Goal: Book appointment/travel/reservation

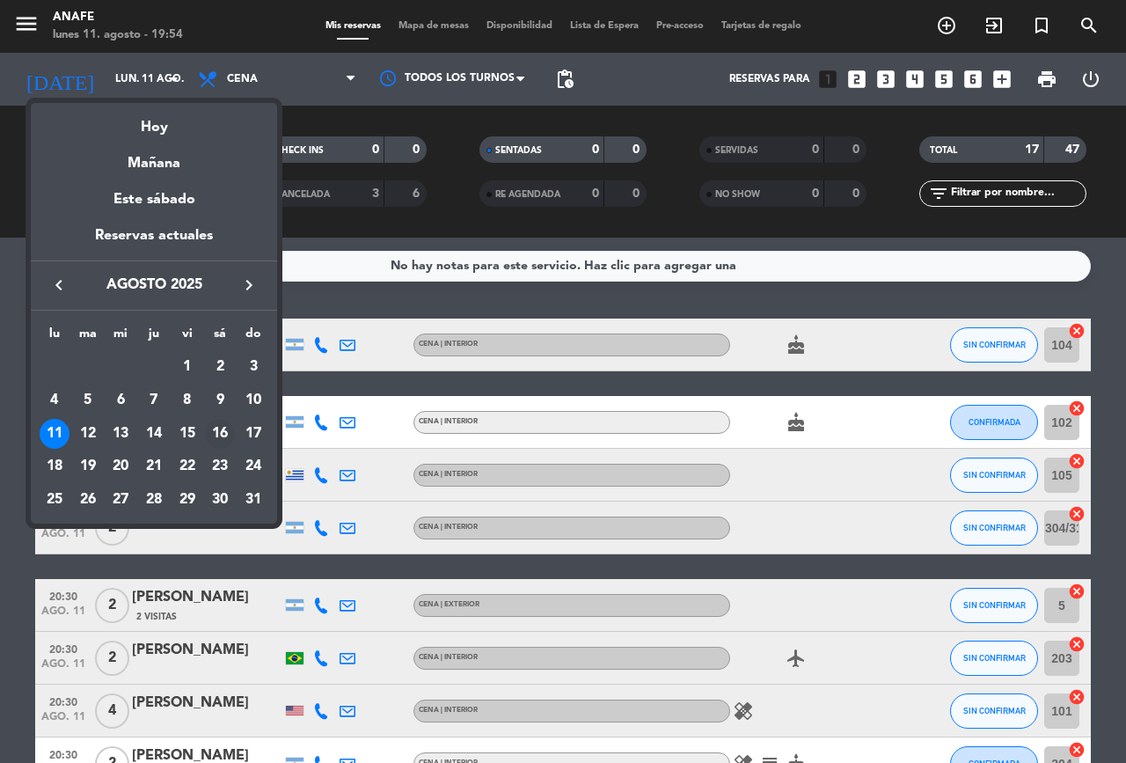
click at [221, 436] on div "16" at bounding box center [220, 434] width 30 height 30
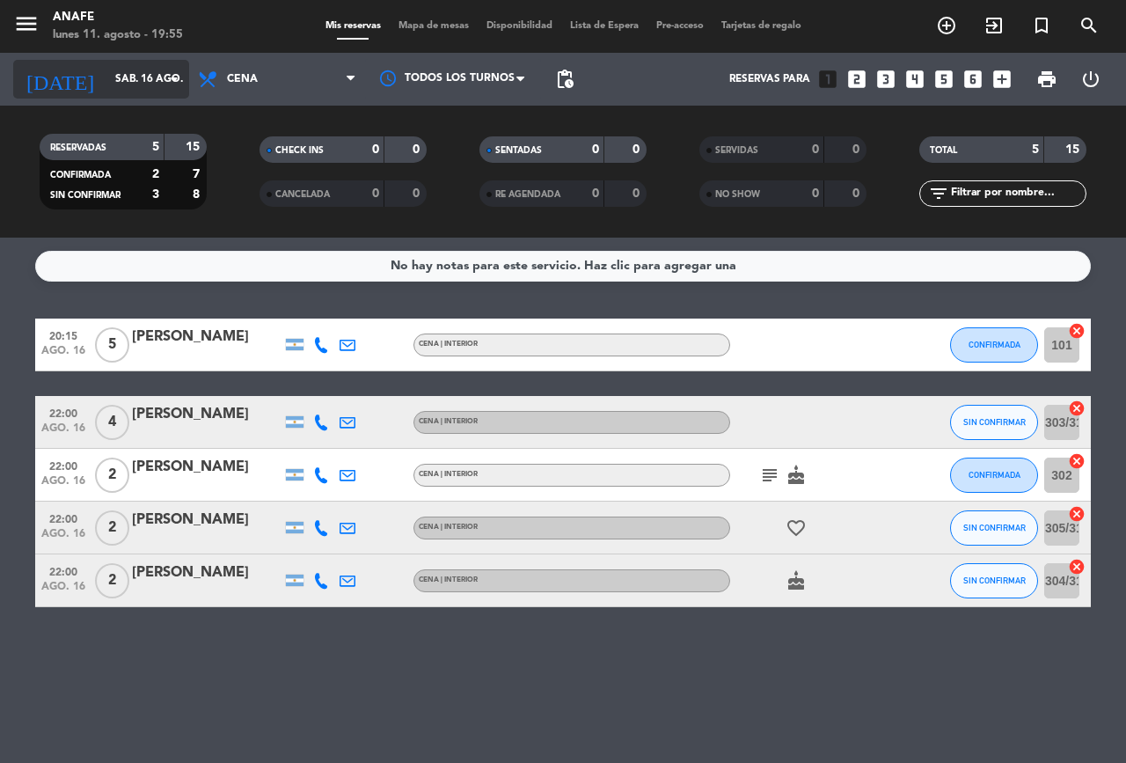
click at [180, 85] on icon "arrow_drop_down" at bounding box center [174, 79] width 21 height 21
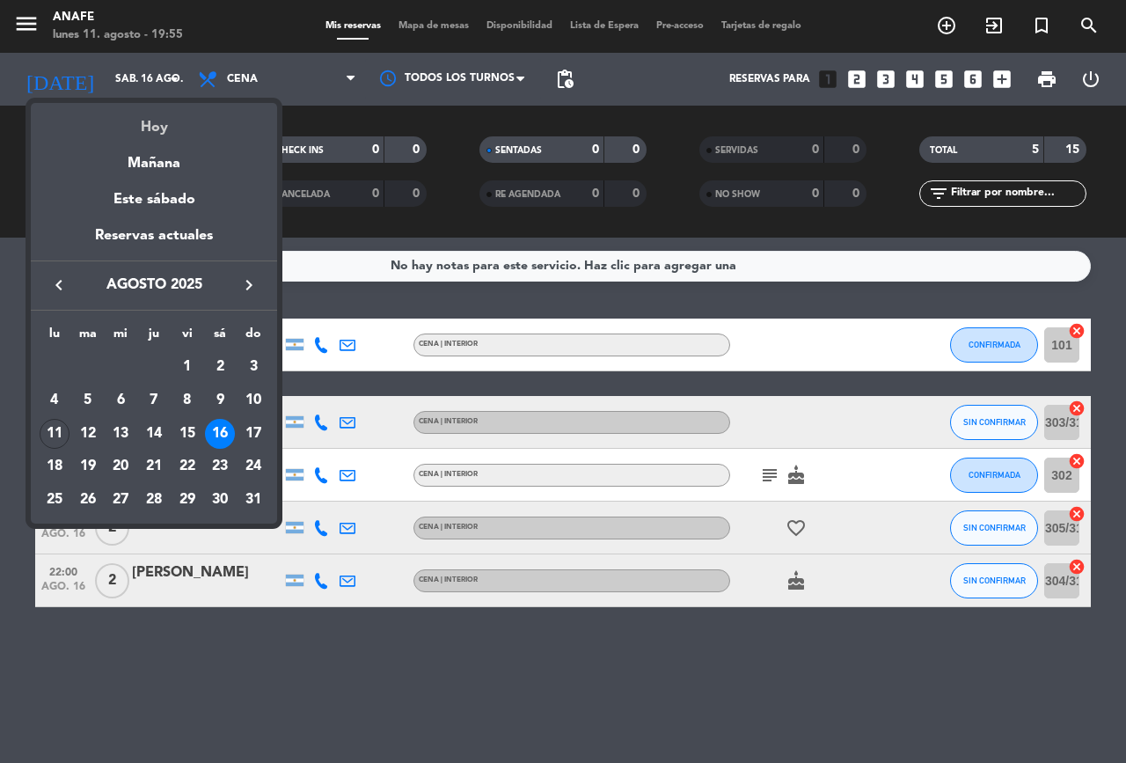
click at [171, 137] on div "Hoy" at bounding box center [154, 121] width 246 height 36
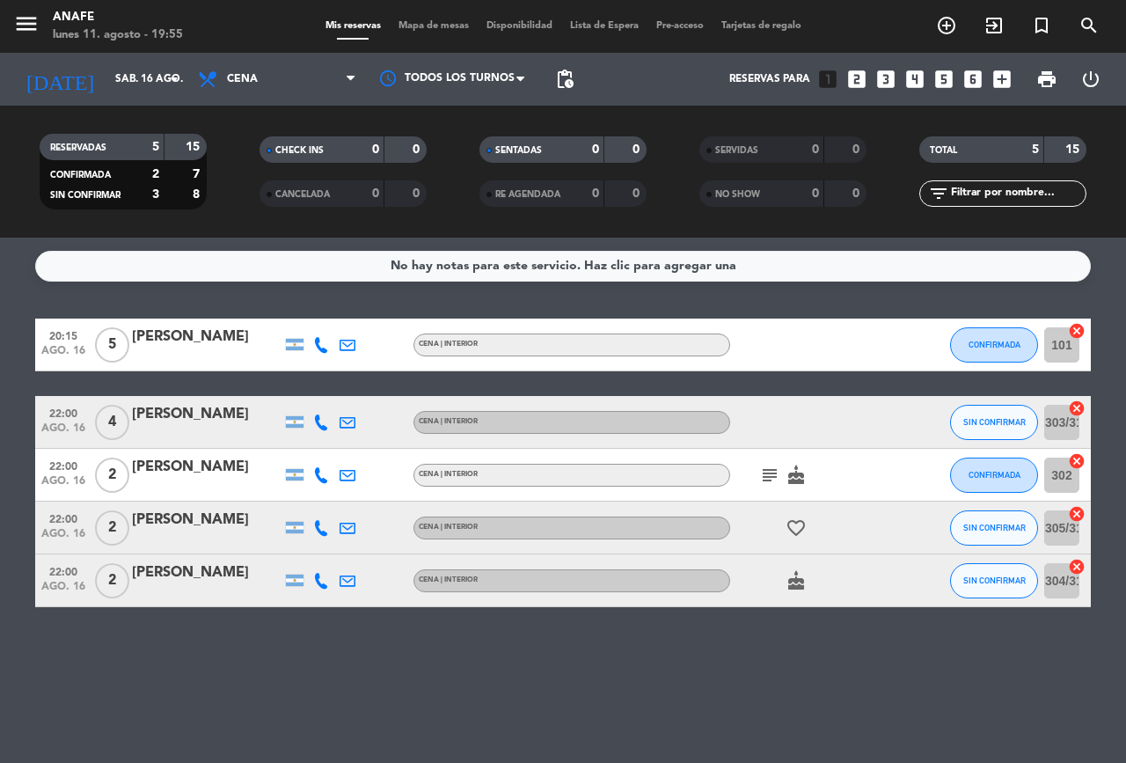
type input "lun. 11 ago."
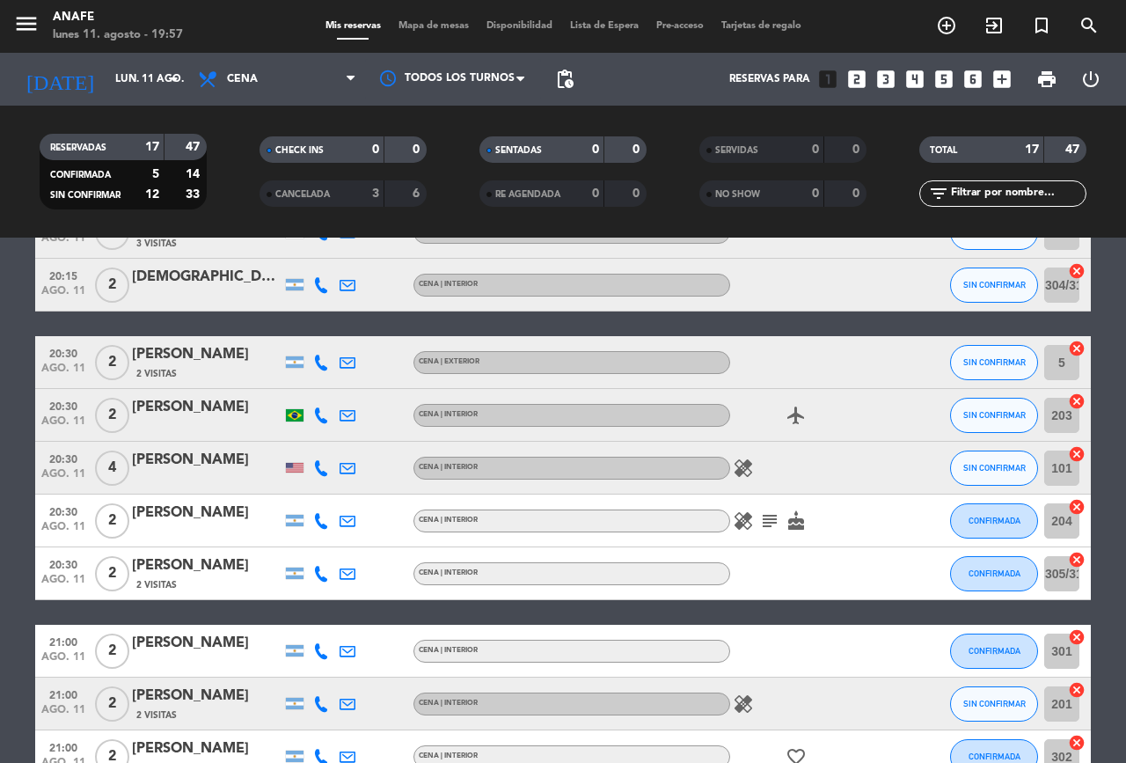
scroll to position [285, 0]
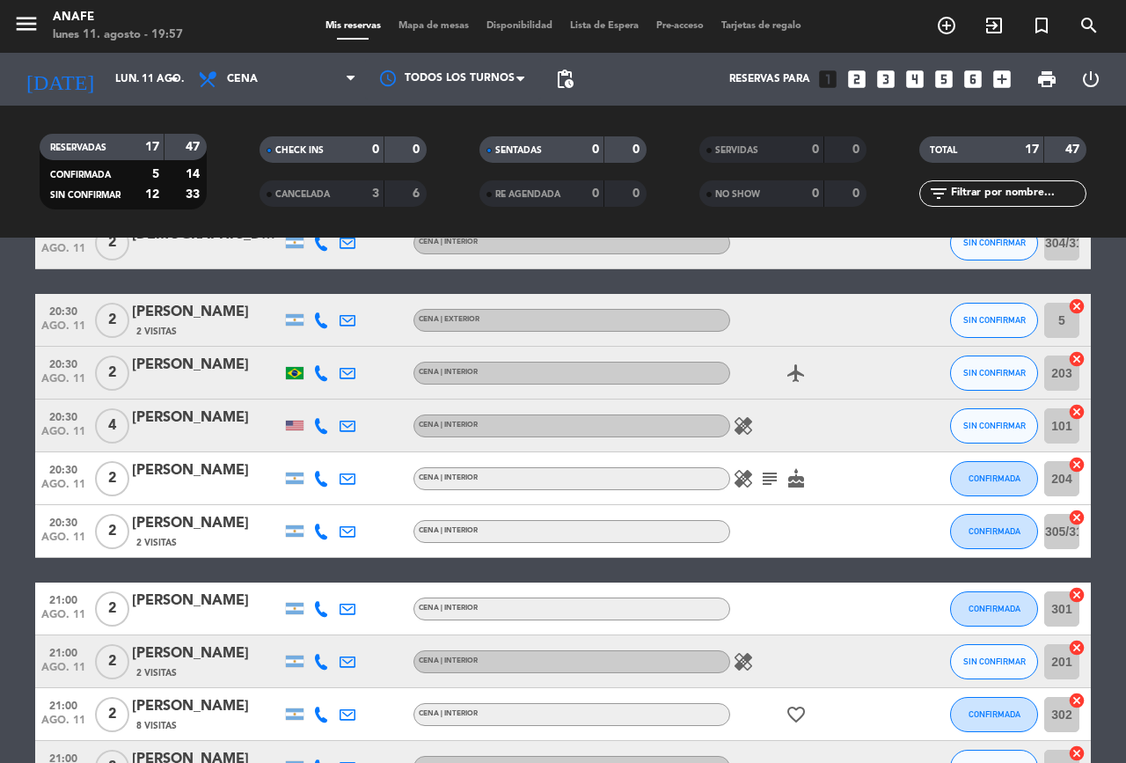
click at [318, 318] on icon at bounding box center [321, 320] width 16 height 16
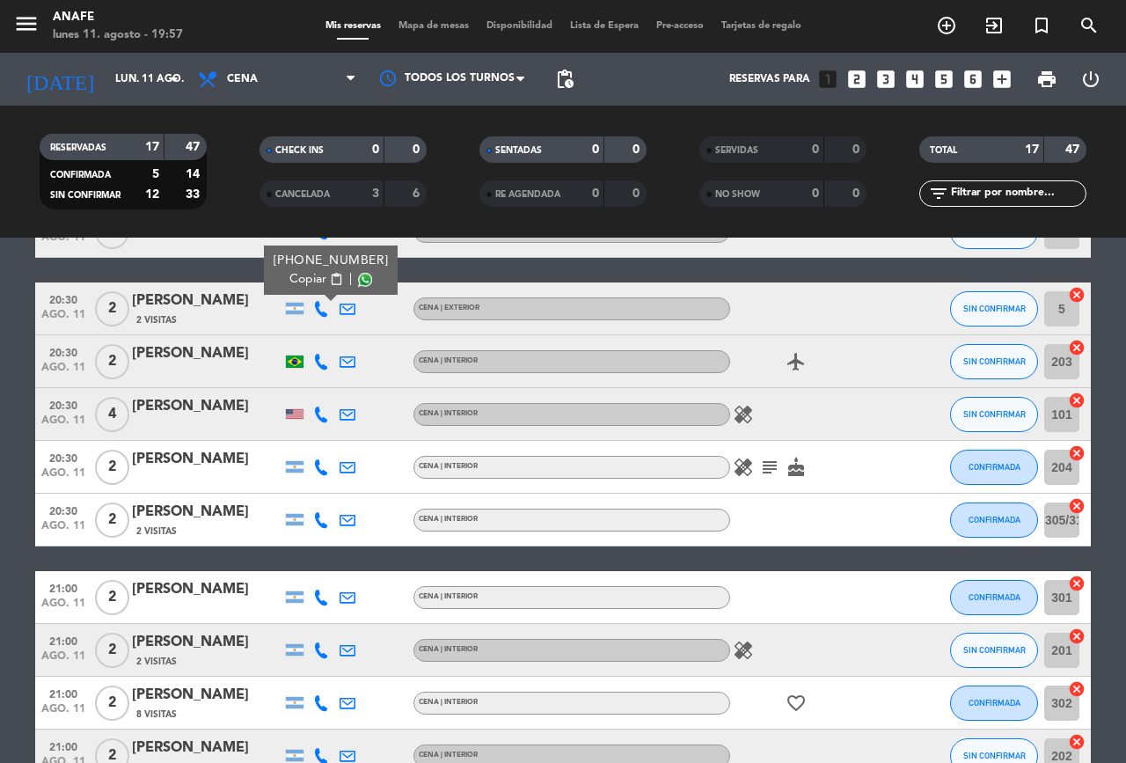
scroll to position [323, 0]
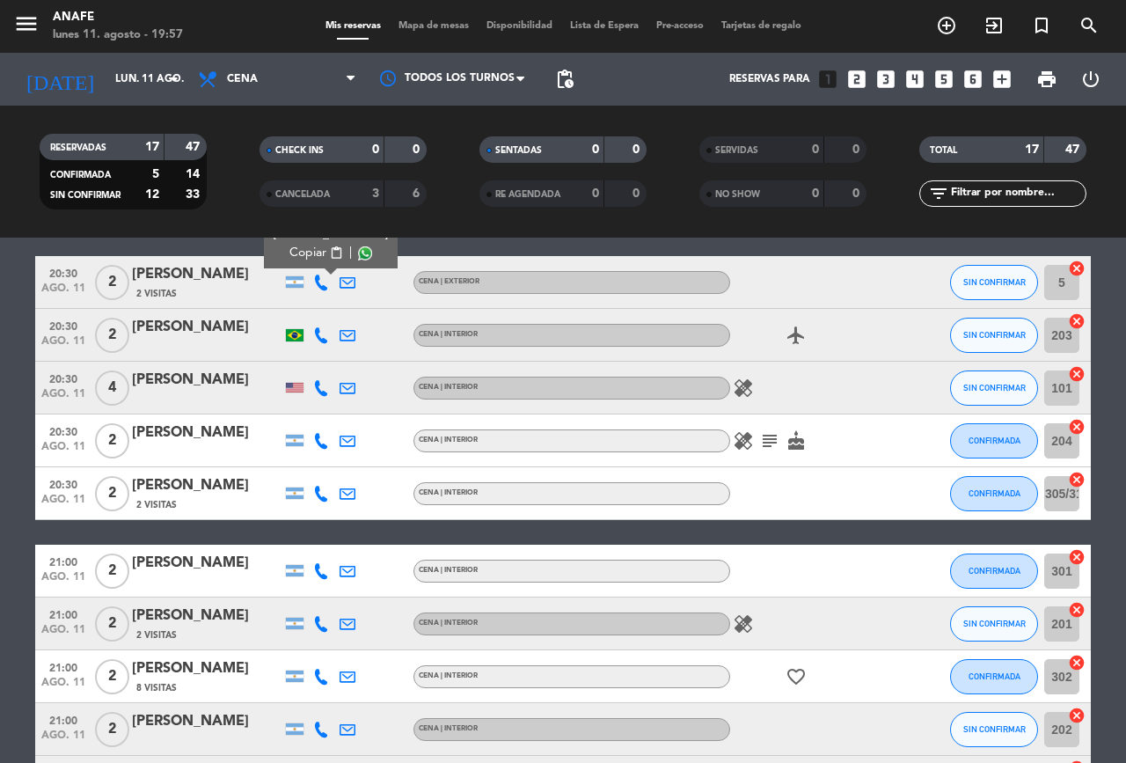
click at [326, 389] on icon at bounding box center [321, 388] width 16 height 16
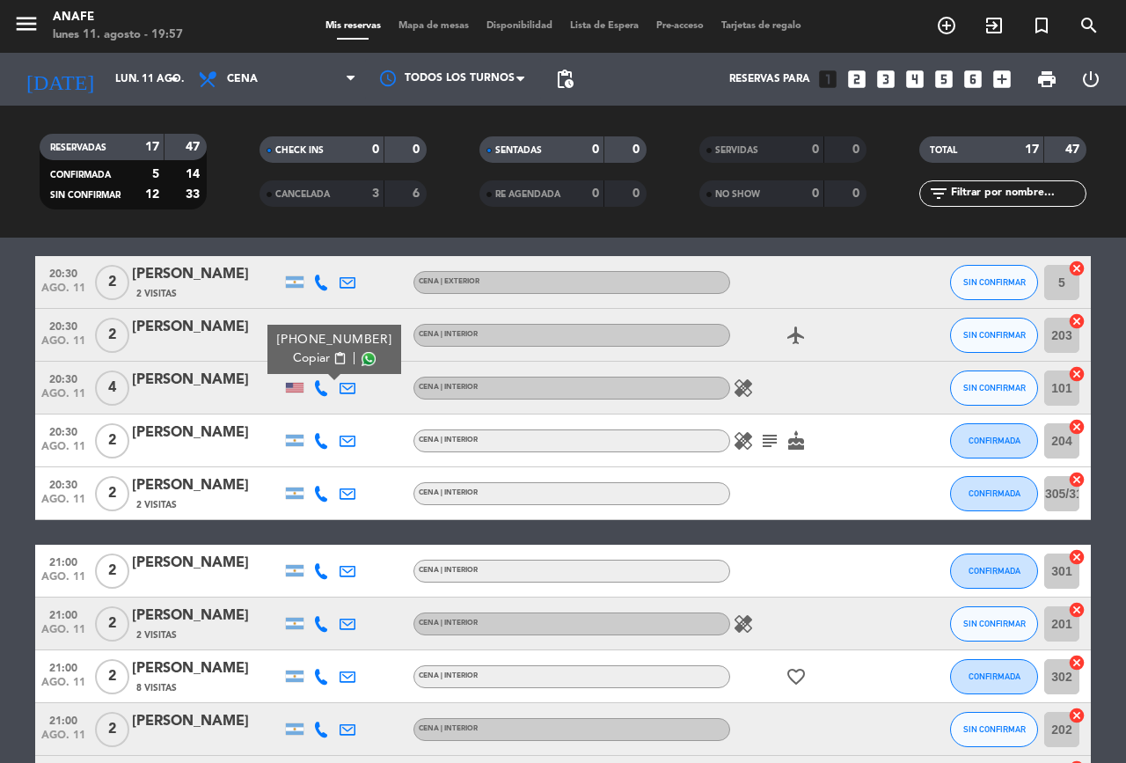
click at [362, 358] on span at bounding box center [369, 359] width 14 height 14
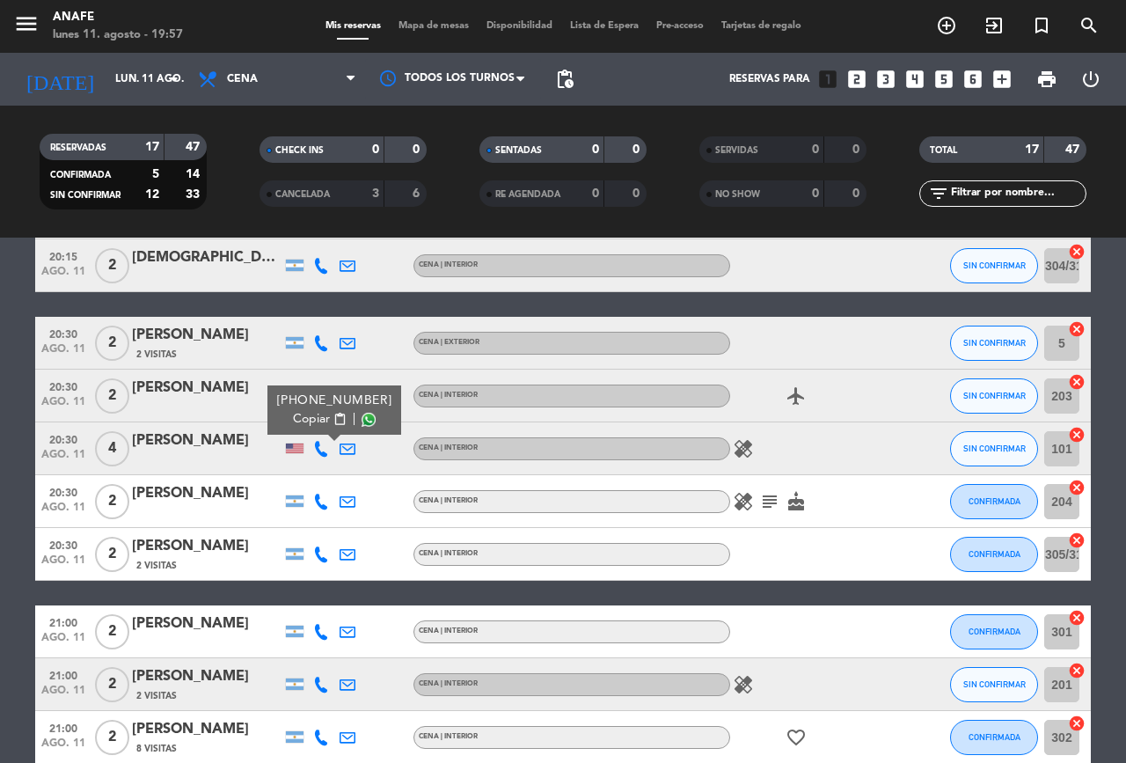
scroll to position [266, 0]
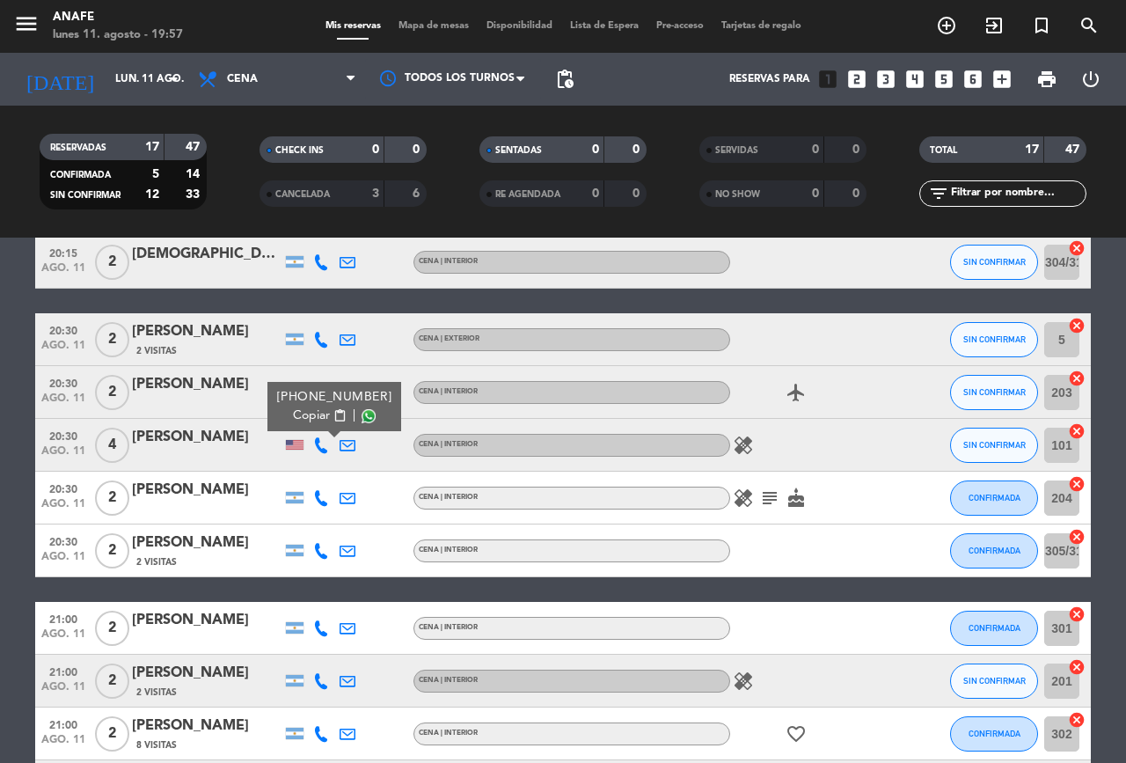
click at [325, 445] on icon at bounding box center [321, 445] width 16 height 16
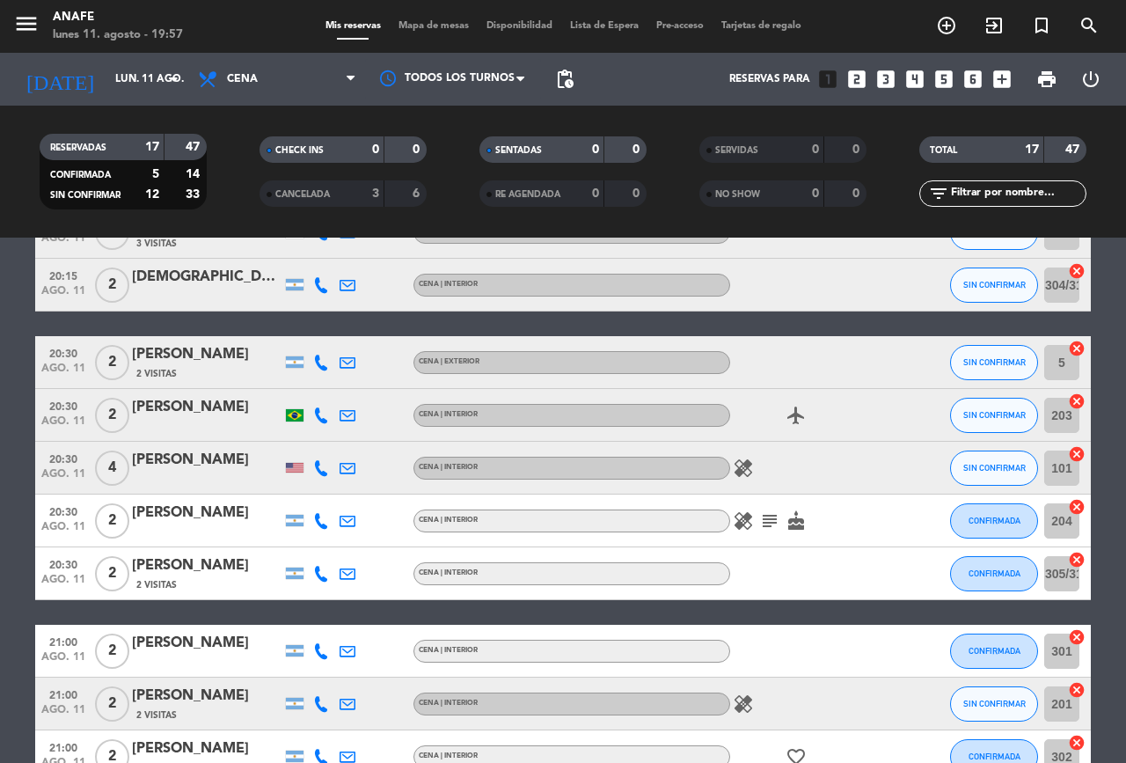
scroll to position [228, 0]
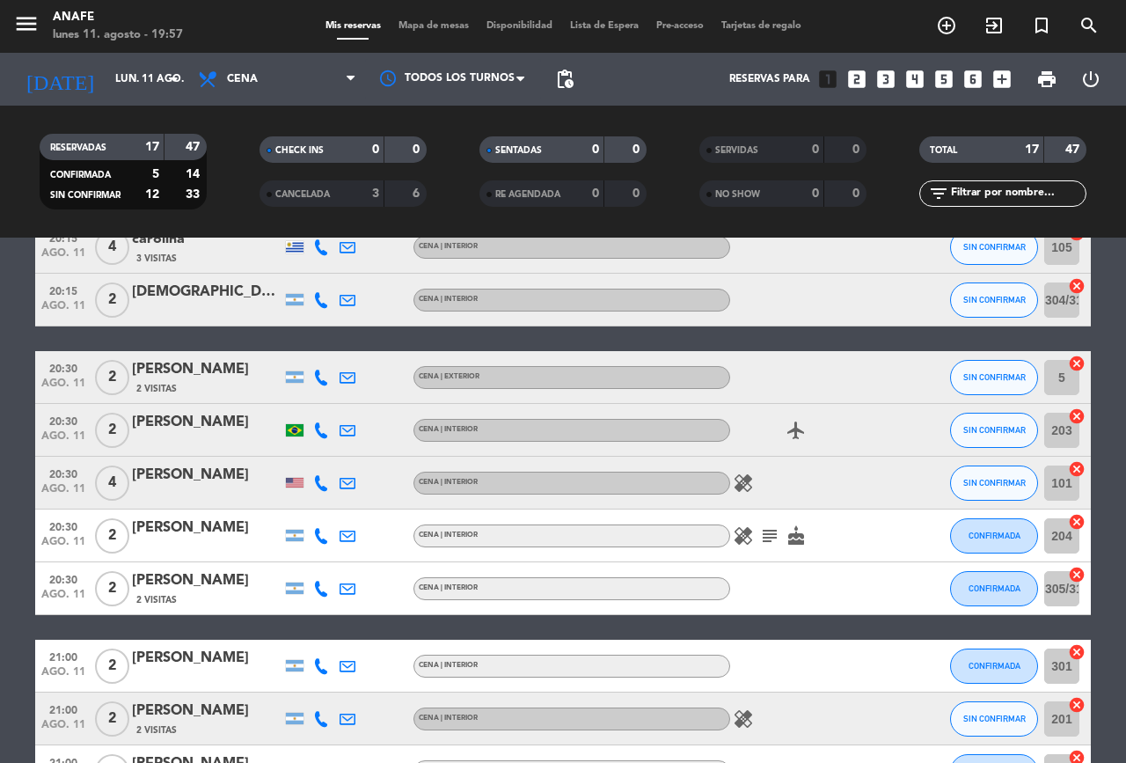
click at [315, 483] on icon at bounding box center [321, 483] width 16 height 16
click at [362, 451] on span at bounding box center [369, 454] width 14 height 14
click at [304, 450] on span "Copiar" at bounding box center [311, 453] width 37 height 18
click at [293, 452] on span "Copiar" at bounding box center [311, 453] width 37 height 18
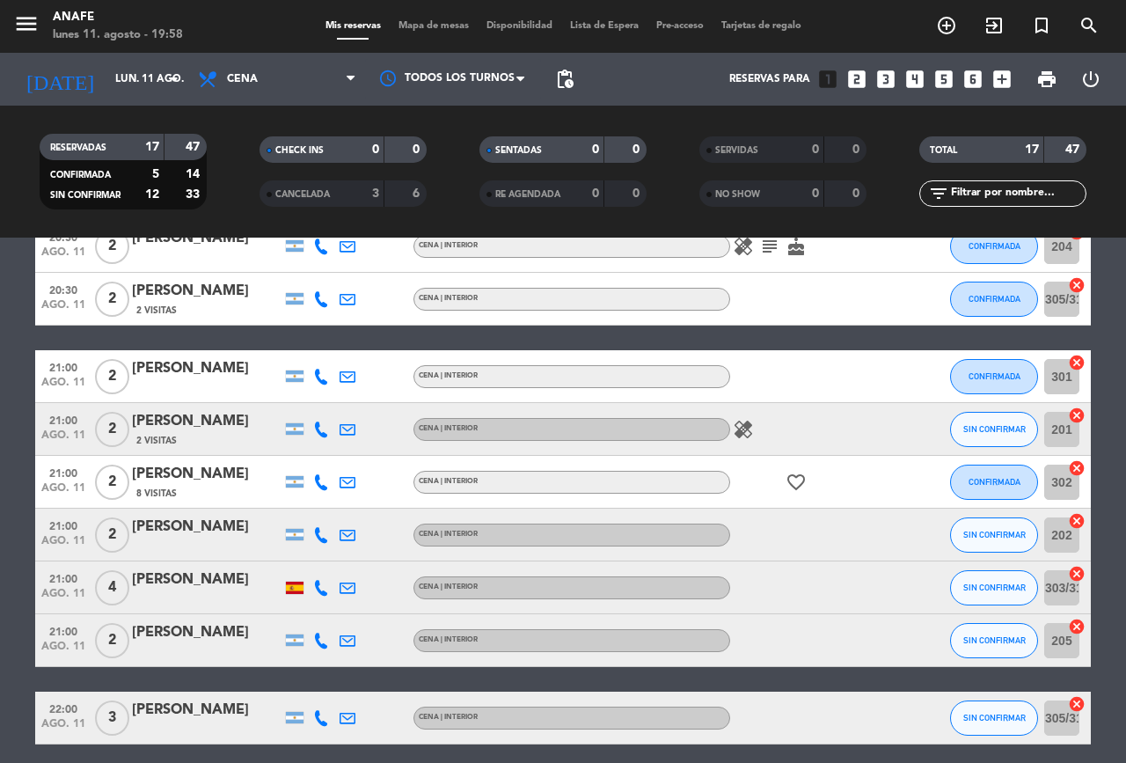
scroll to position [516, 0]
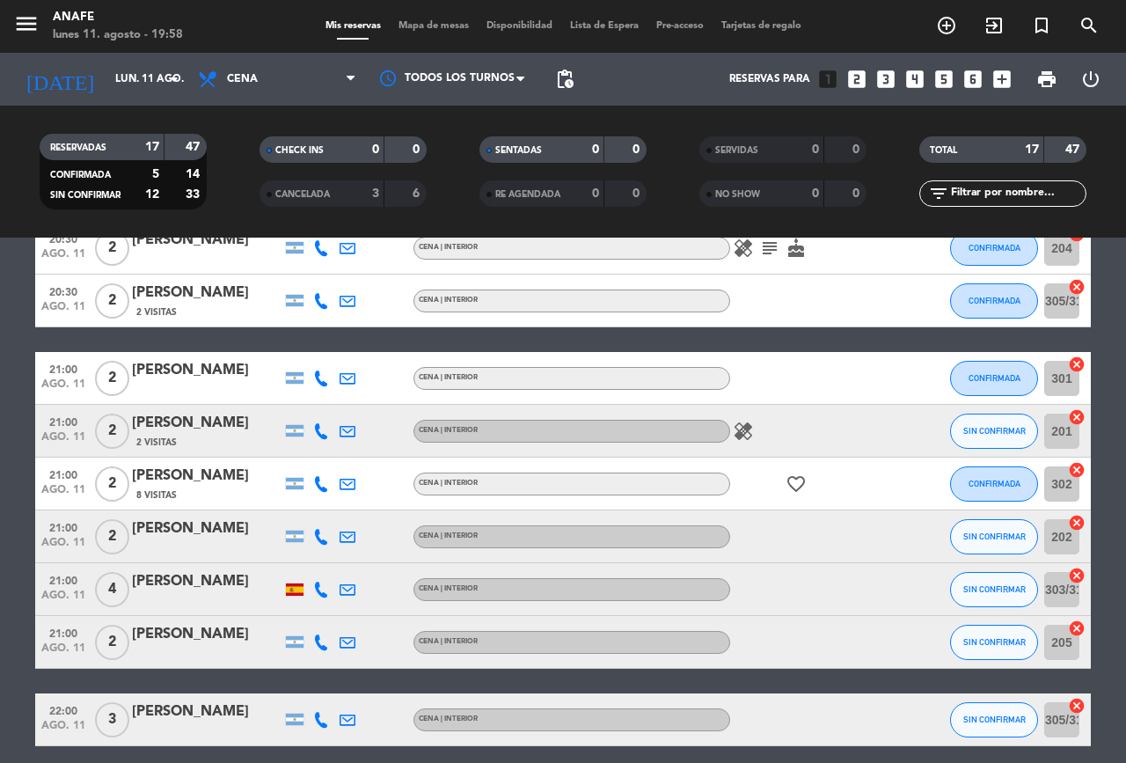
click at [316, 434] on icon at bounding box center [321, 431] width 16 height 16
click at [289, 406] on span "Copiar" at bounding box center [307, 401] width 37 height 18
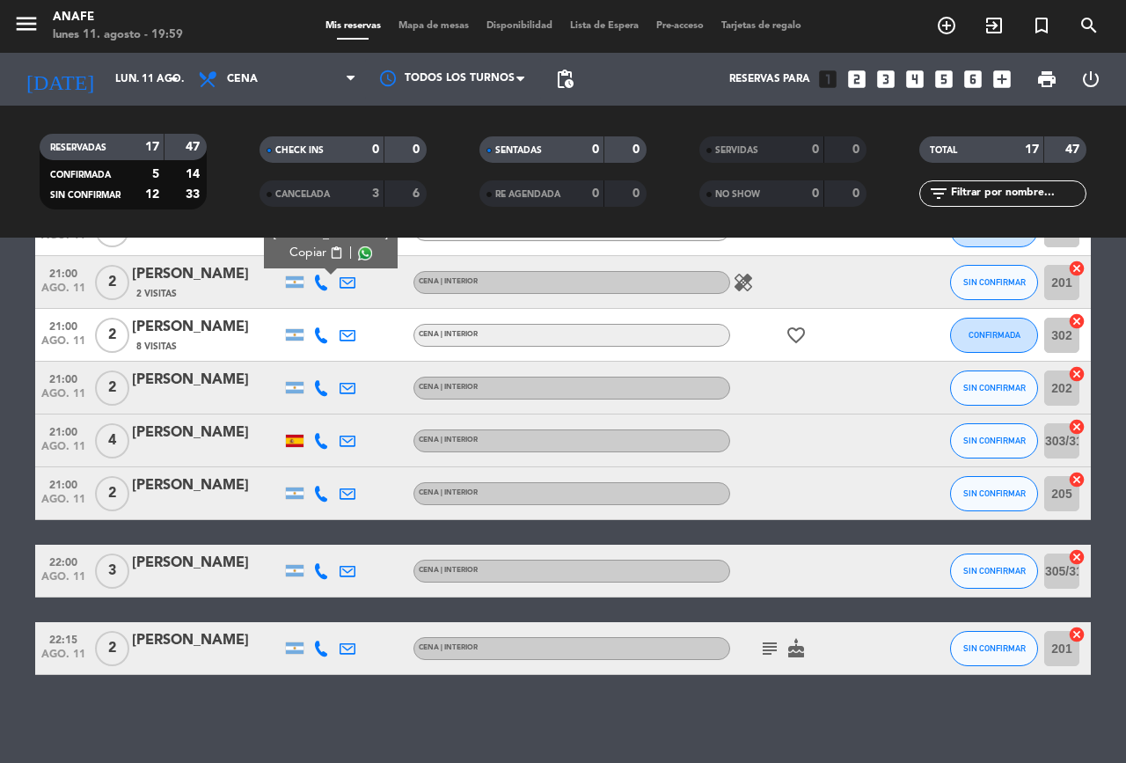
scroll to position [663, 0]
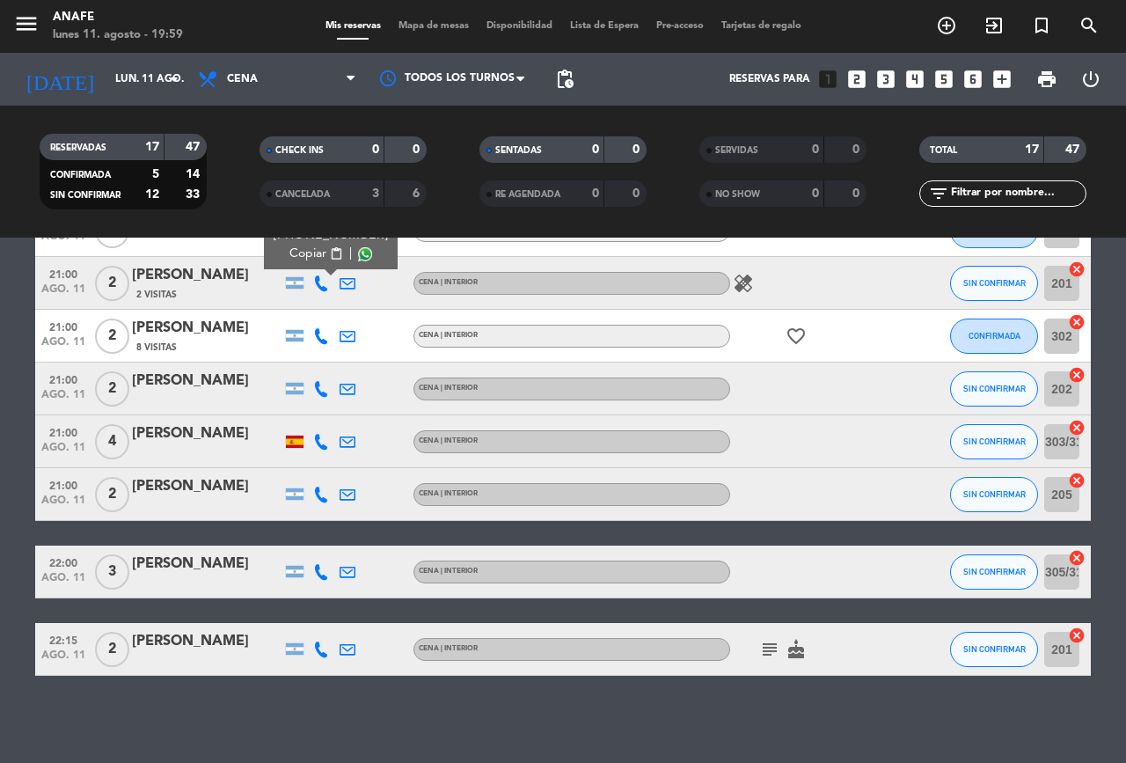
click at [324, 390] on icon at bounding box center [321, 389] width 16 height 16
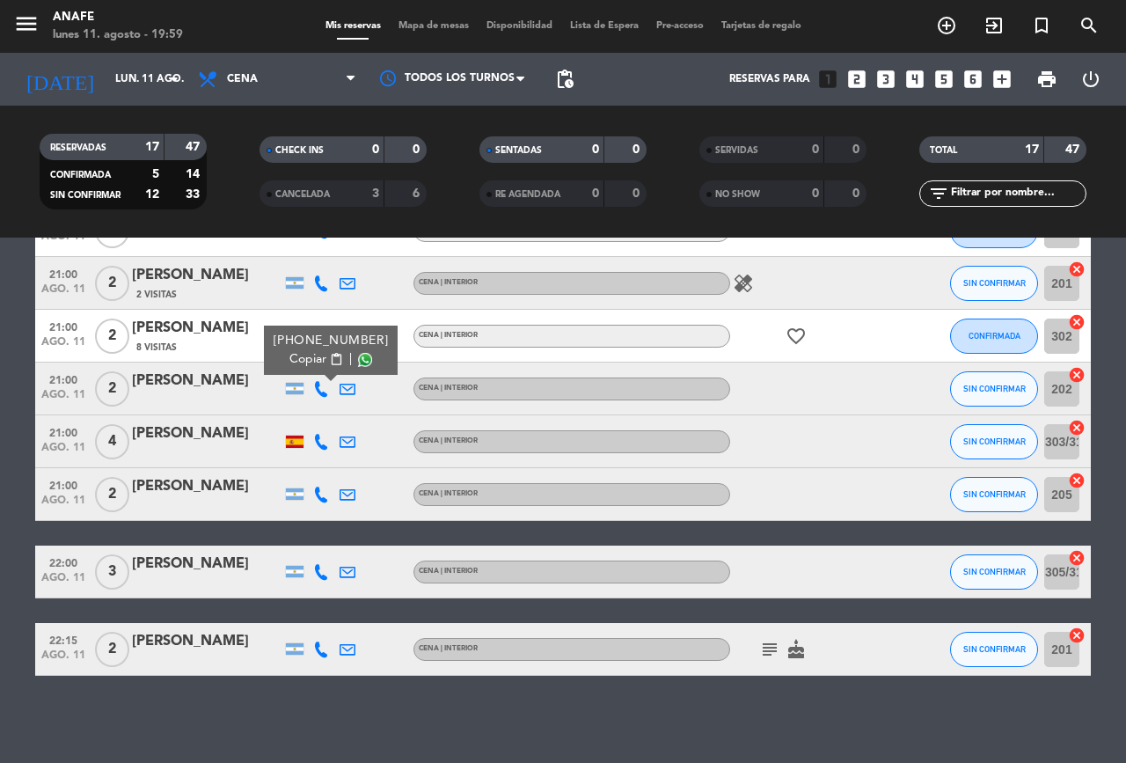
click at [302, 363] on span "Copiar" at bounding box center [307, 359] width 37 height 18
click at [323, 438] on icon at bounding box center [321, 442] width 16 height 16
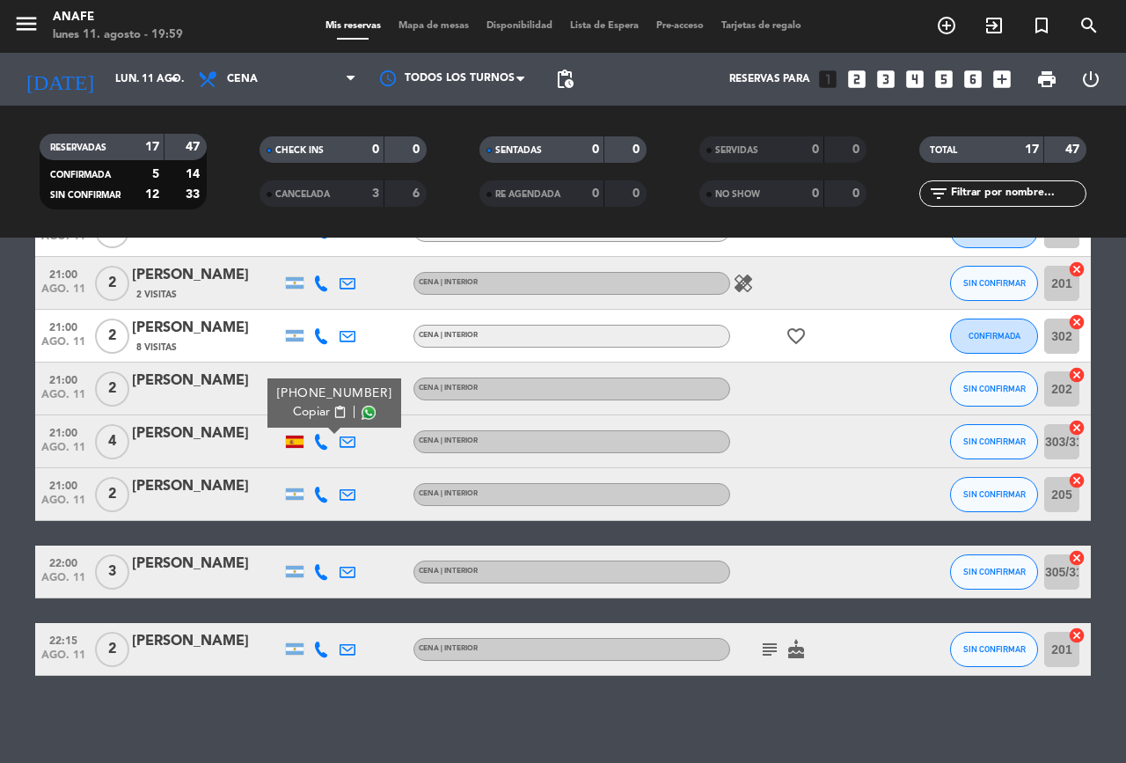
click at [301, 417] on span "Copiar" at bounding box center [311, 412] width 37 height 18
click at [319, 489] on icon at bounding box center [321, 495] width 16 height 16
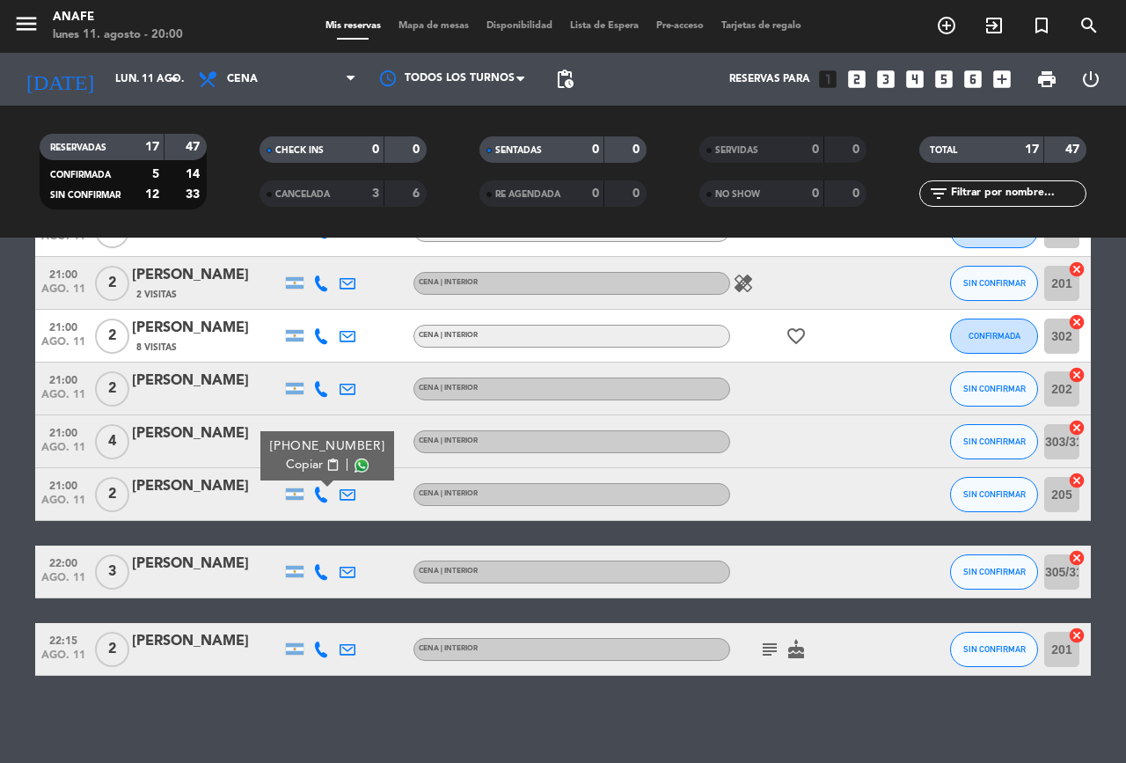
click at [293, 468] on span "Copiar" at bounding box center [304, 465] width 37 height 18
click at [297, 460] on span "Copiar" at bounding box center [304, 465] width 37 height 18
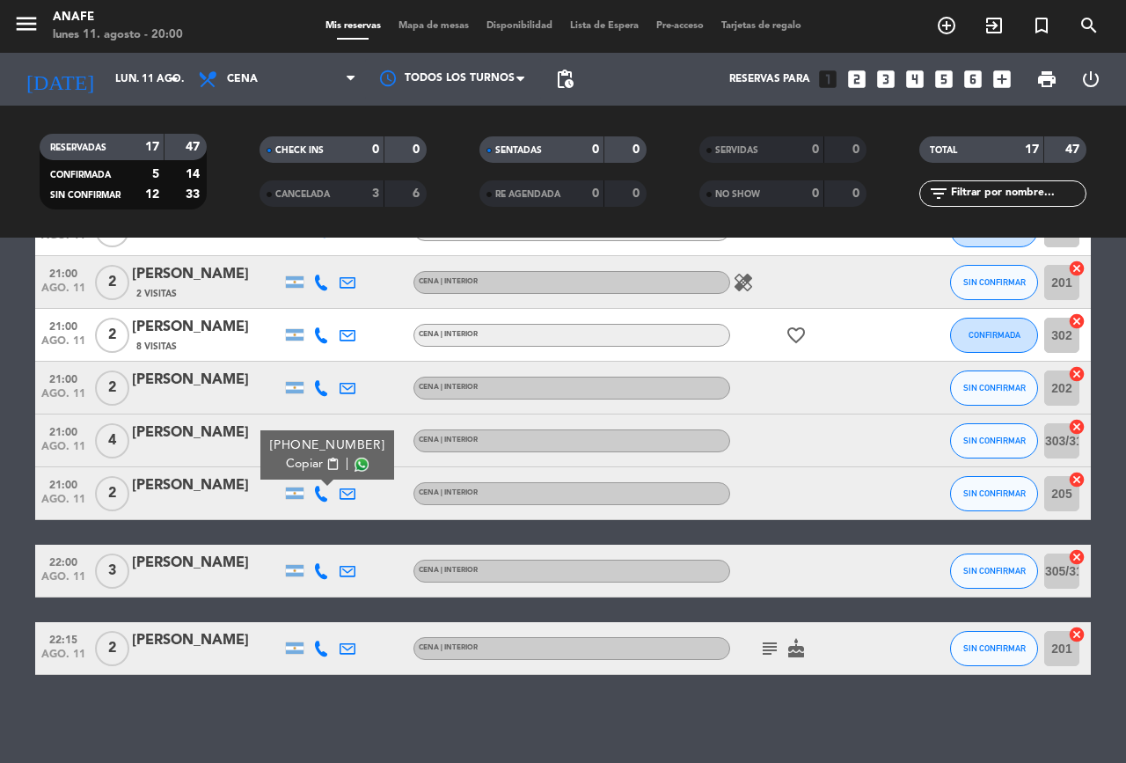
click at [324, 577] on icon at bounding box center [321, 571] width 16 height 16
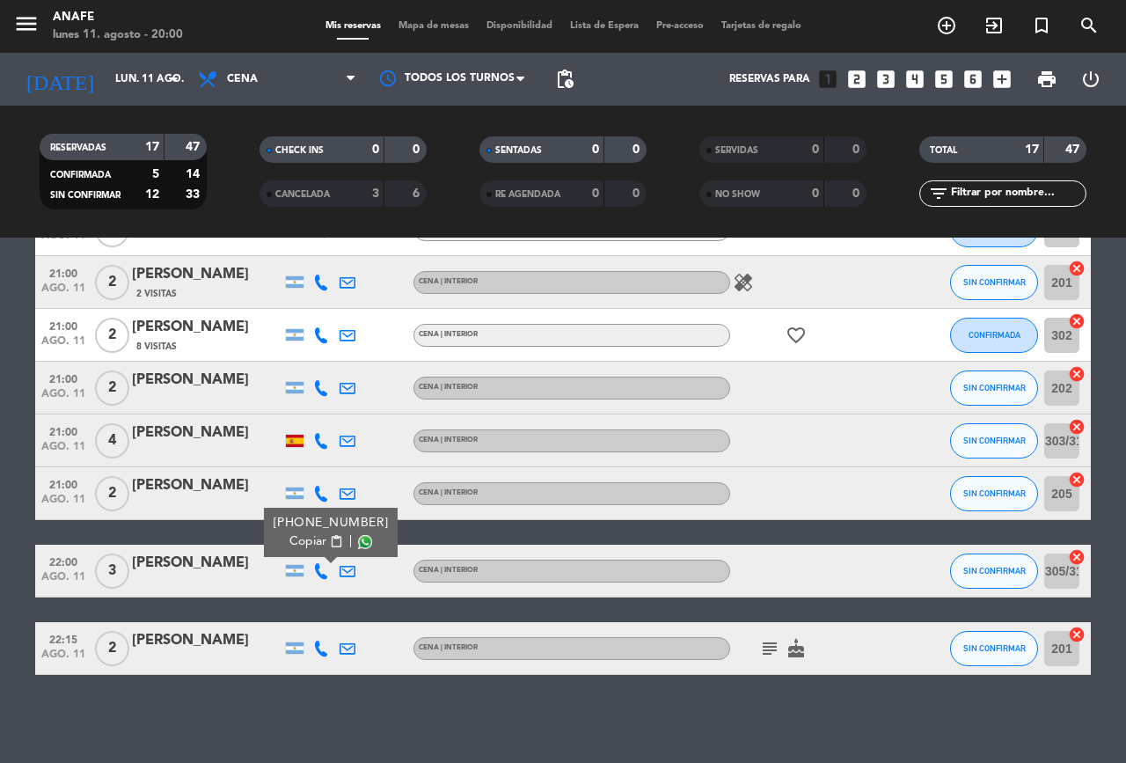
click at [298, 539] on span "Copiar" at bounding box center [307, 541] width 37 height 18
click at [317, 652] on icon at bounding box center [321, 649] width 16 height 16
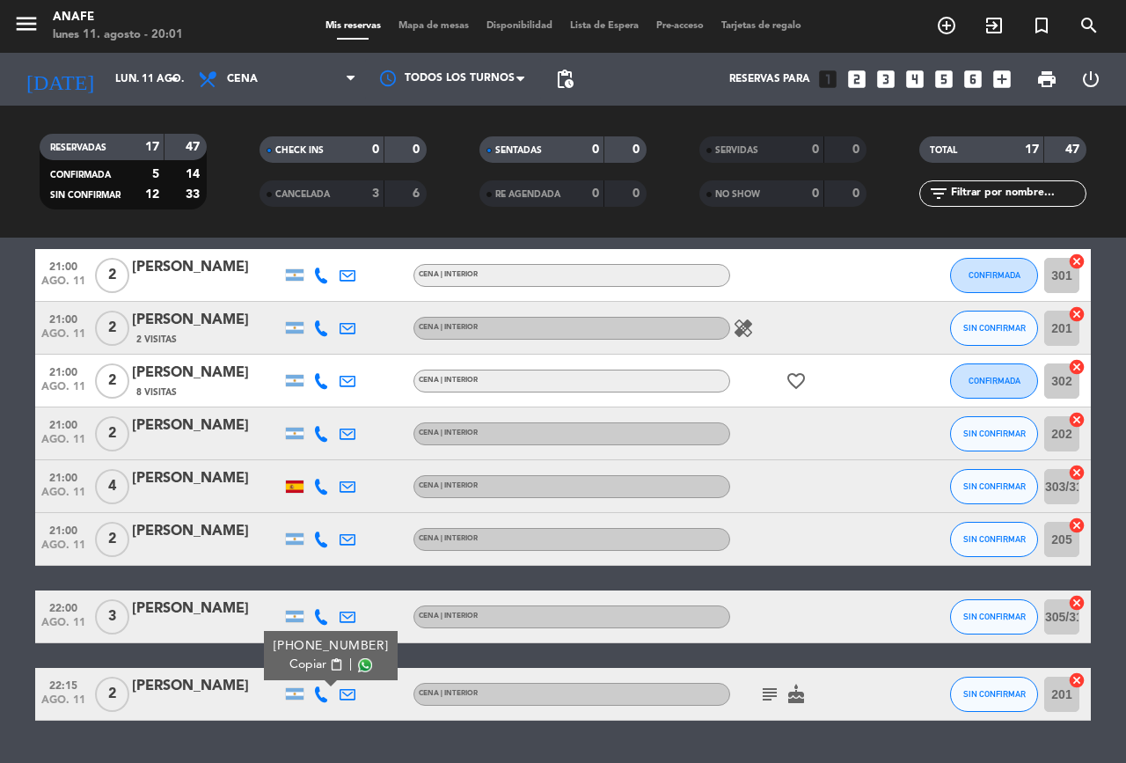
scroll to position [605, 0]
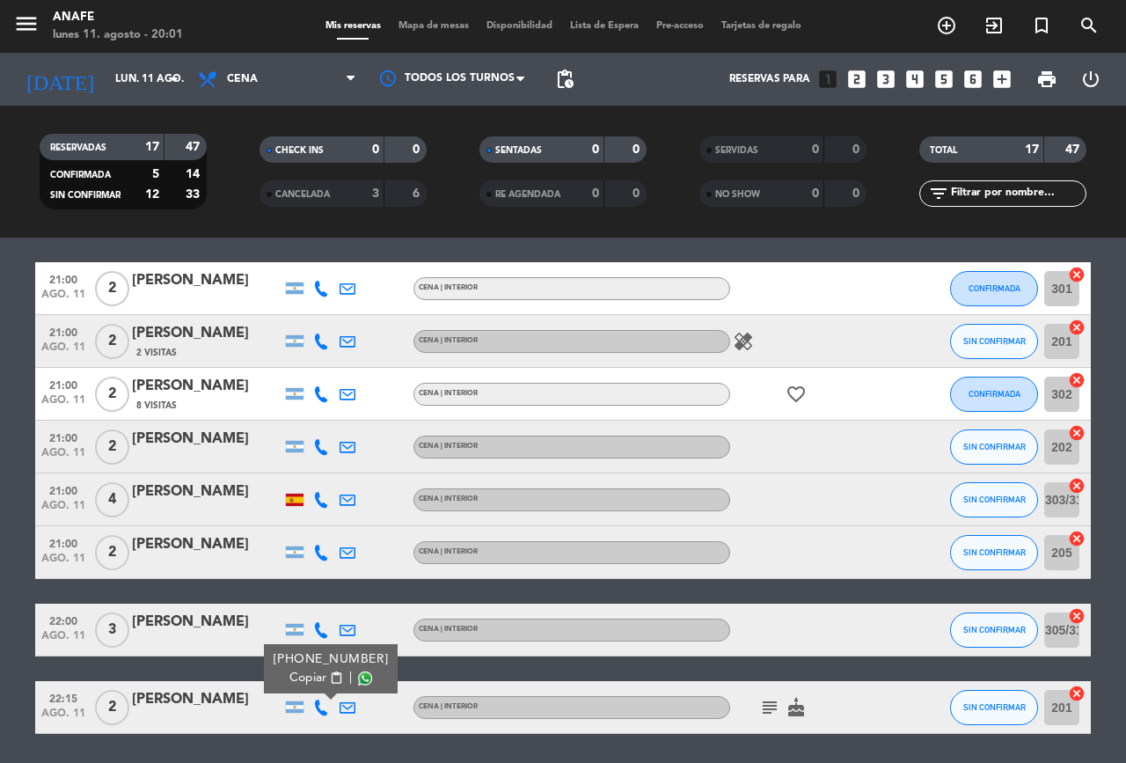
click at [307, 677] on span "Copiar" at bounding box center [307, 678] width 37 height 18
click at [308, 670] on span "Copiar" at bounding box center [307, 678] width 37 height 18
click at [993, 550] on span "SIN CONFIRMAR" at bounding box center [994, 552] width 62 height 10
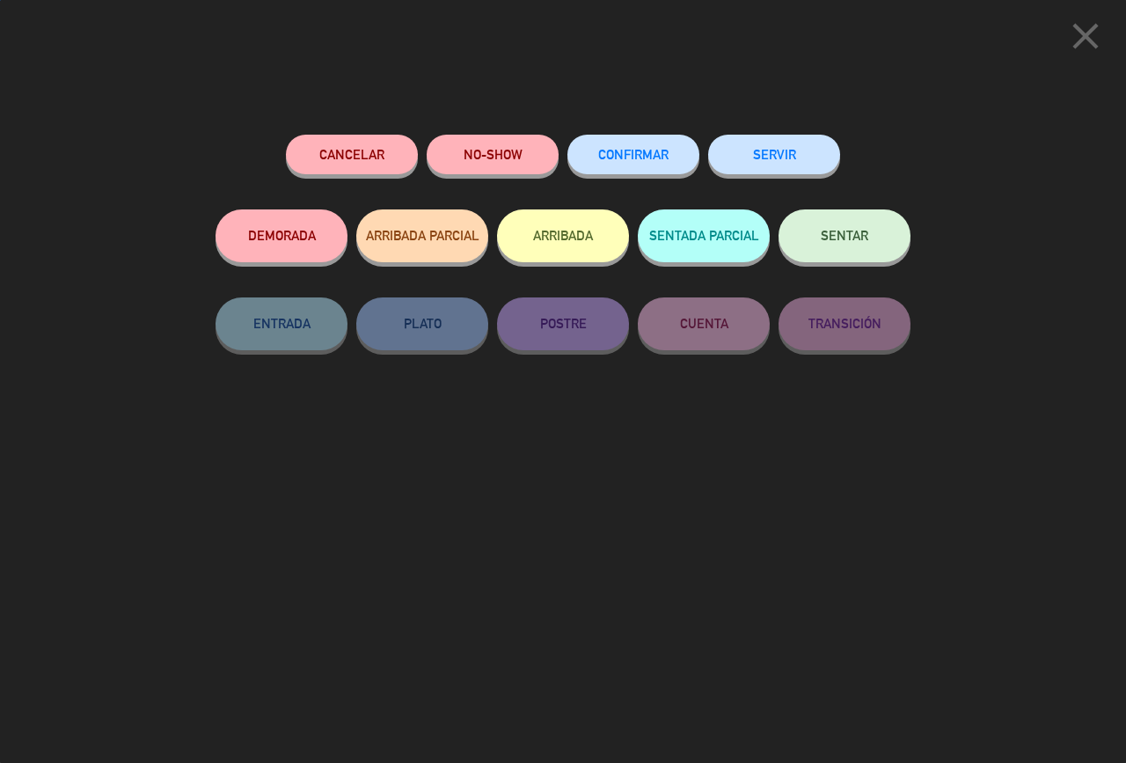
click at [638, 154] on span "CONFIRMAR" at bounding box center [633, 154] width 70 height 15
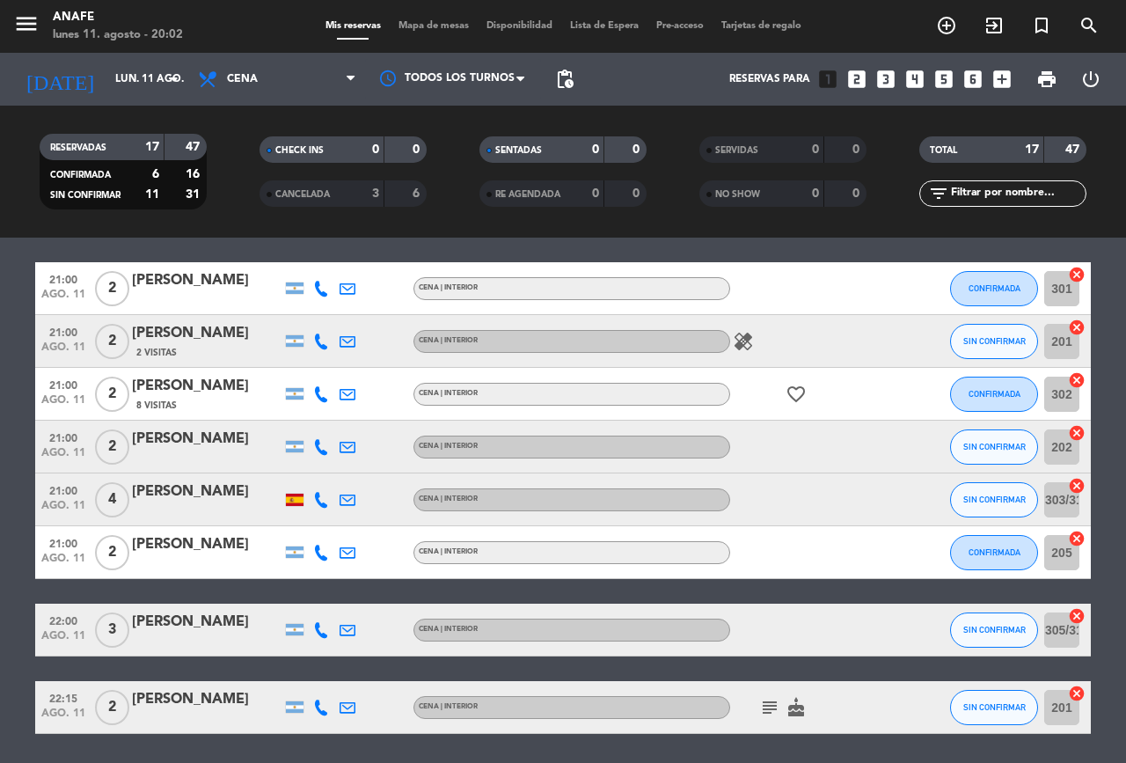
click at [320, 449] on icon at bounding box center [321, 447] width 16 height 16
click at [978, 446] on span "SIN CONFIRMAR" at bounding box center [994, 447] width 62 height 10
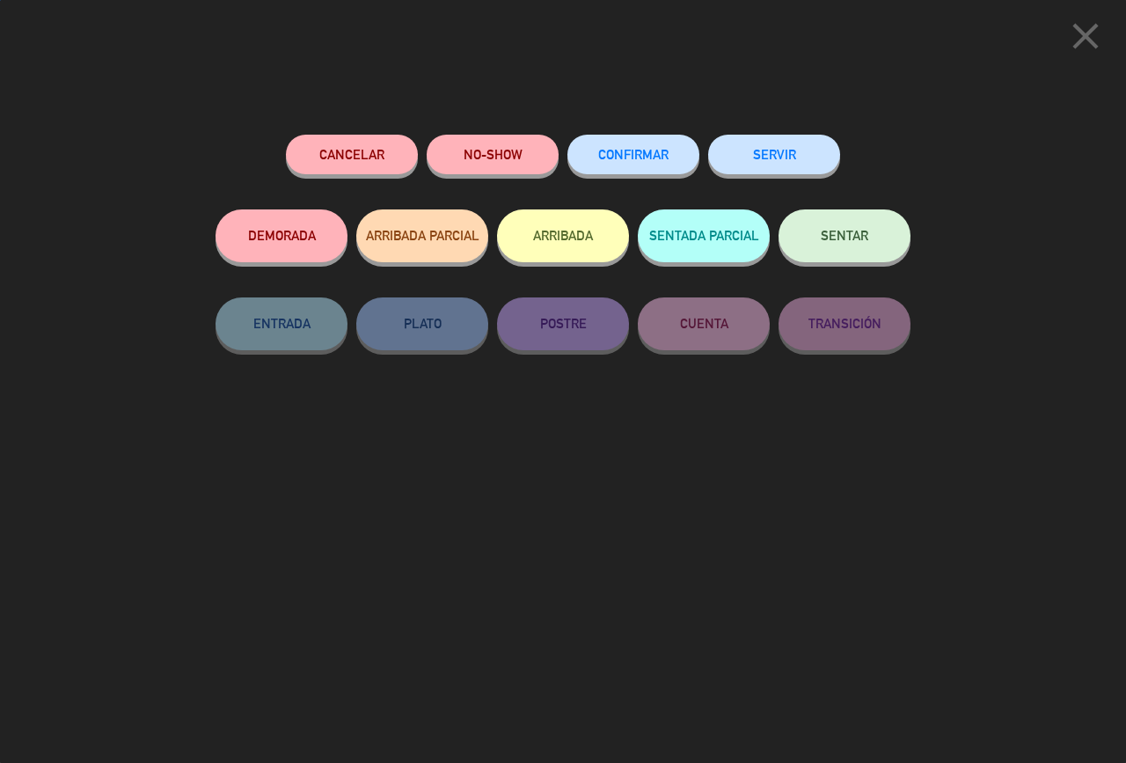
click at [632, 147] on button "CONFIRMAR" at bounding box center [633, 155] width 132 height 40
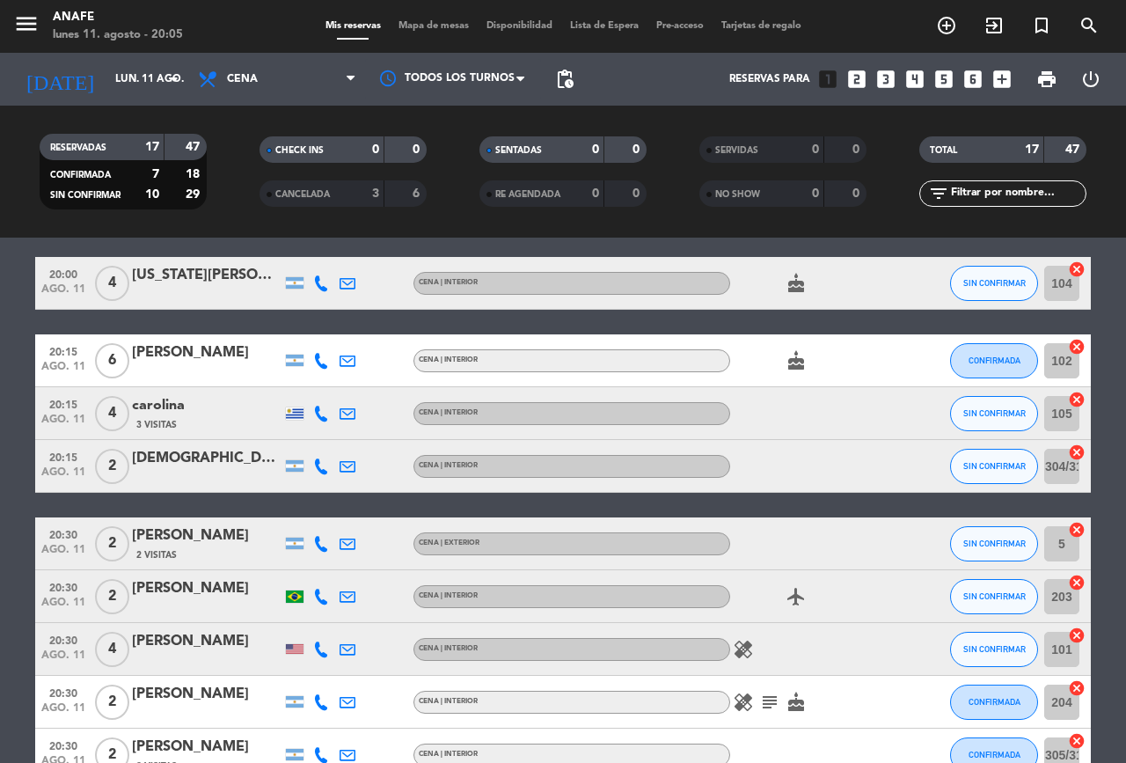
scroll to position [73, 0]
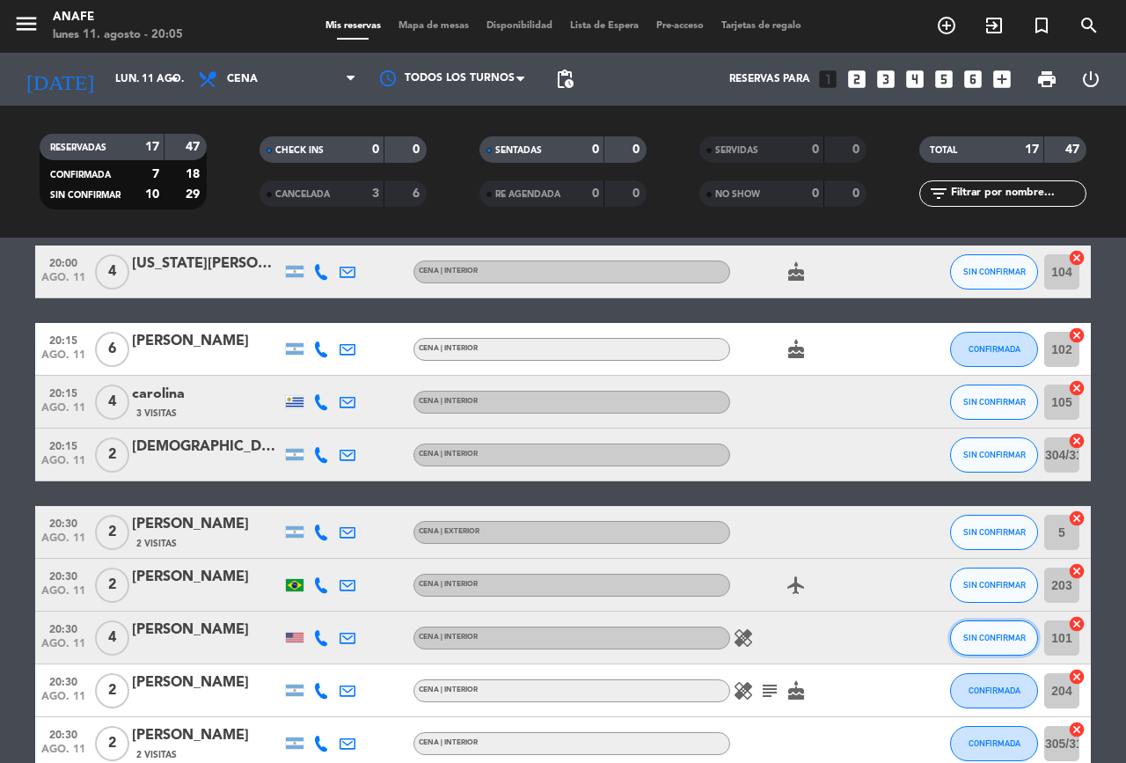
click at [987, 635] on span "SIN CONFIRMAR" at bounding box center [994, 638] width 62 height 10
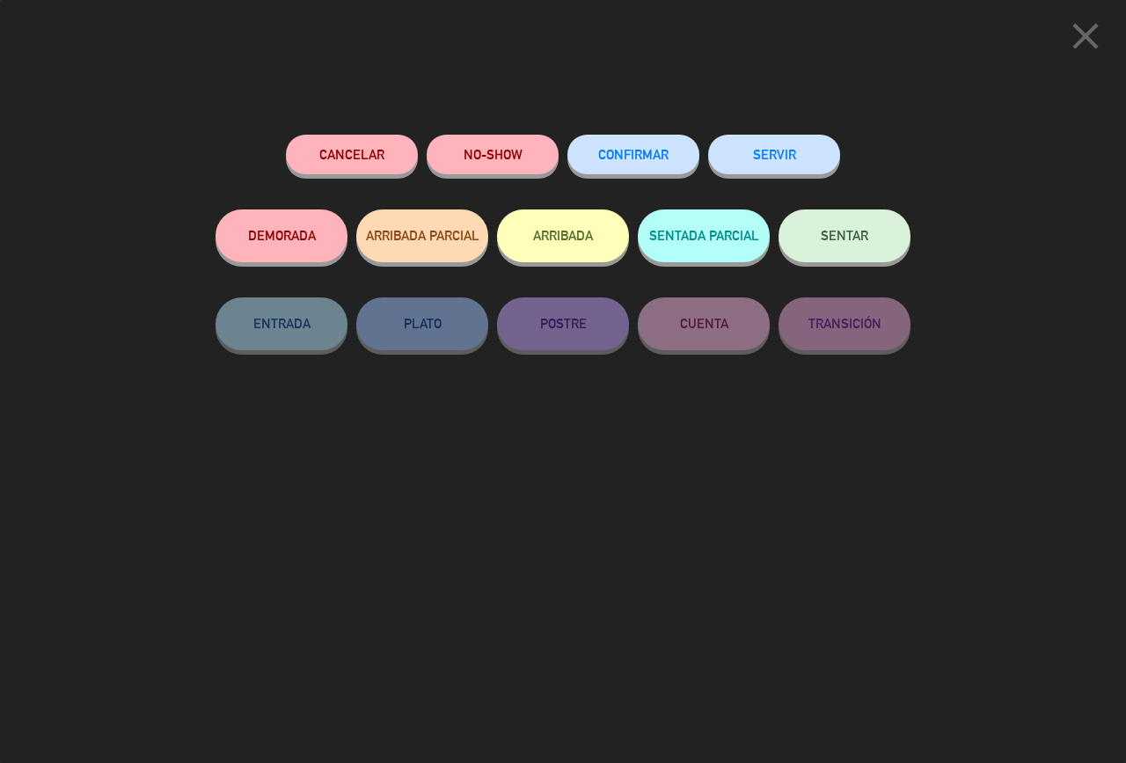
click at [629, 170] on button "CONFIRMAR" at bounding box center [633, 155] width 132 height 40
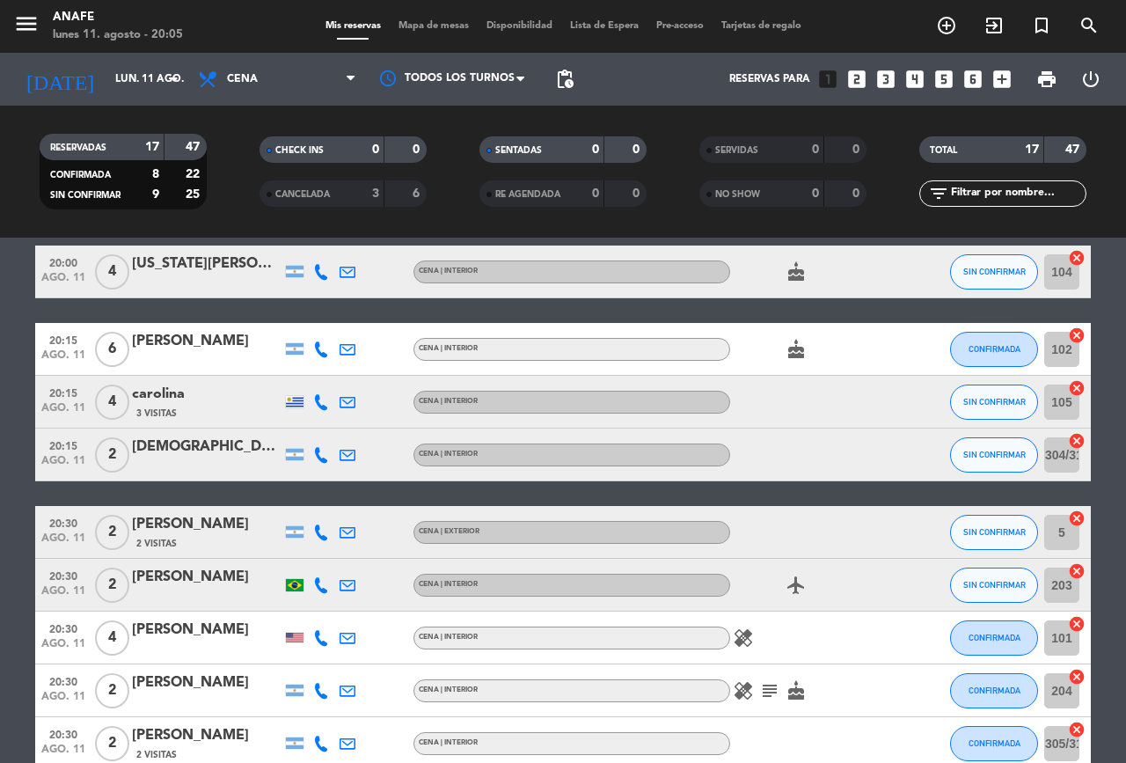
click at [177, 644] on div at bounding box center [207, 649] width 150 height 14
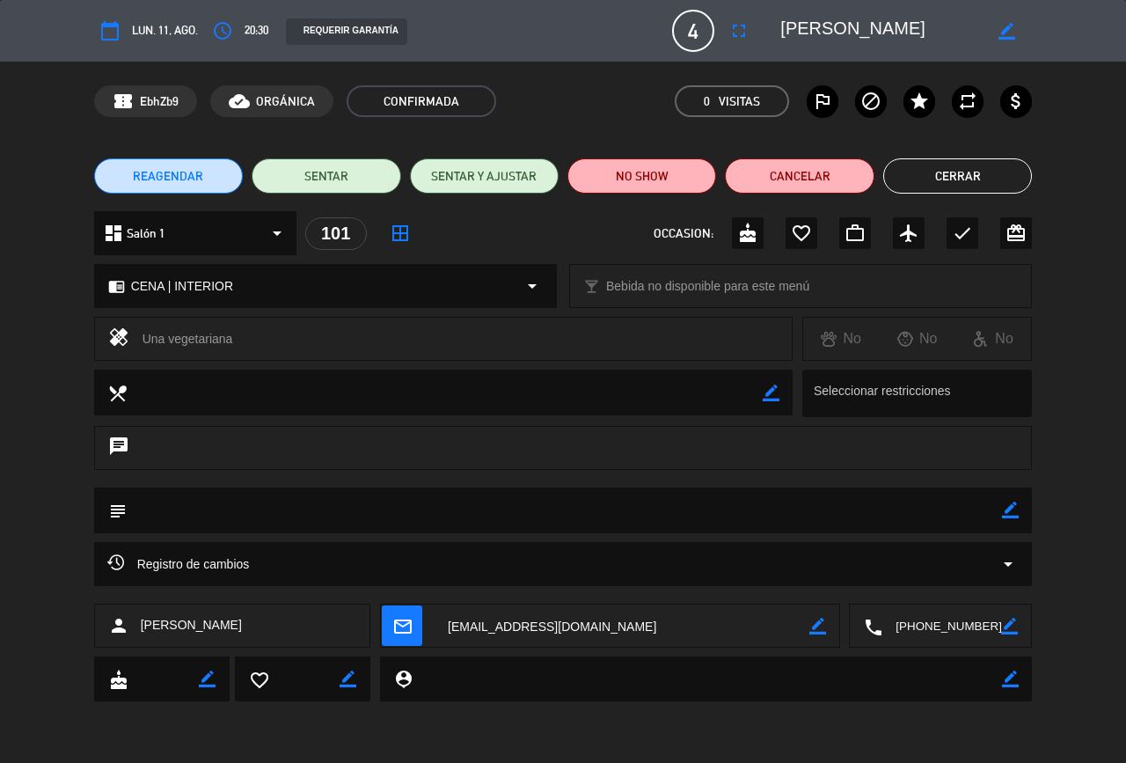
click at [742, 31] on icon "fullscreen" at bounding box center [738, 30] width 21 height 21
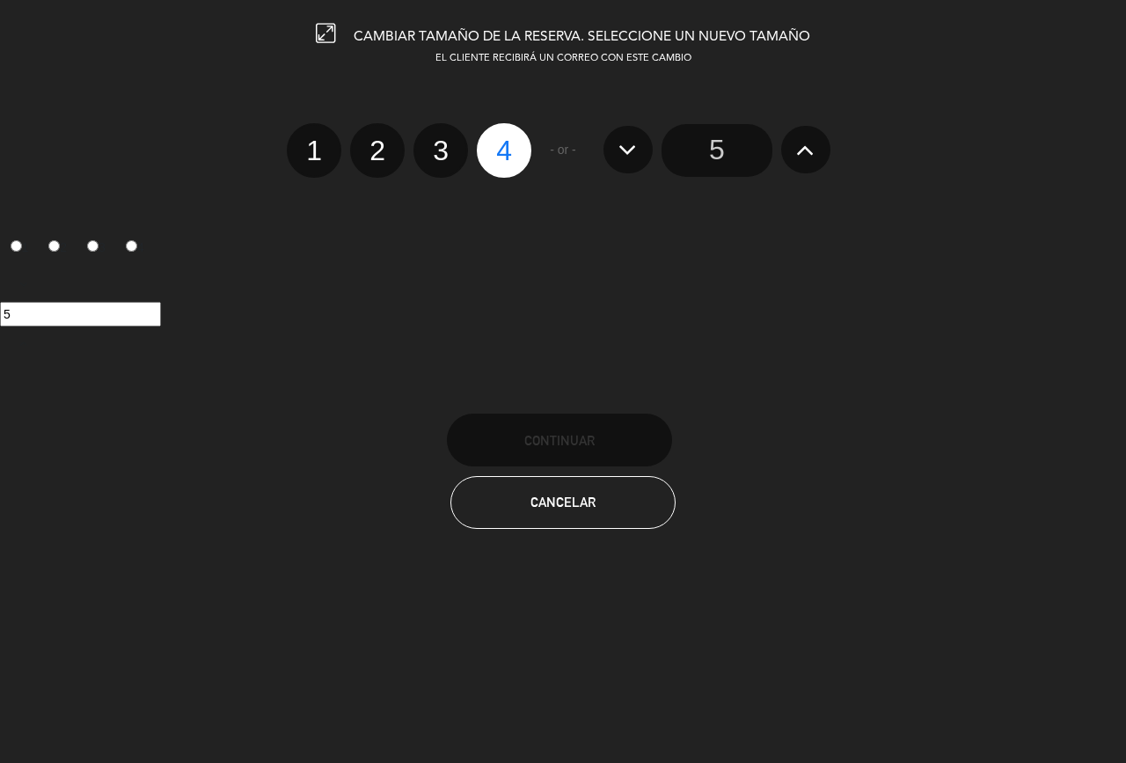
click at [446, 155] on label "3" at bounding box center [441, 150] width 55 height 55
click at [444, 141] on input "3" at bounding box center [438, 134] width 11 height 11
radio input "true"
radio input "false"
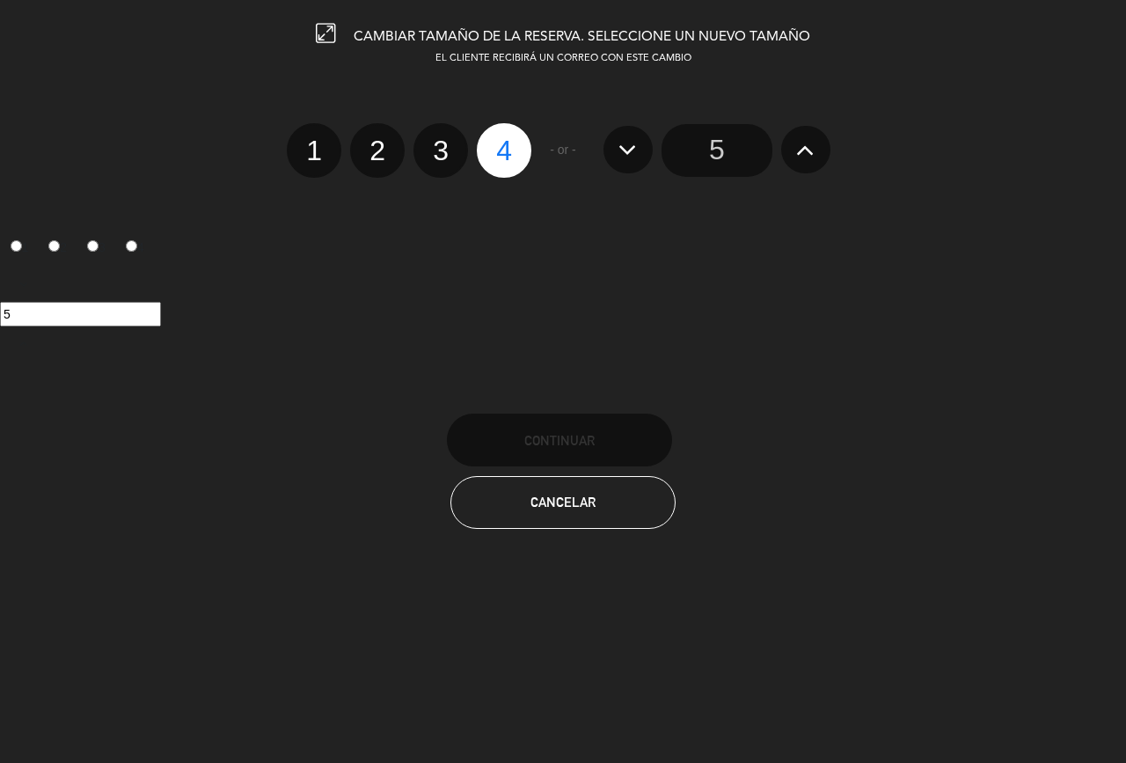
radio input "false"
radio input "true"
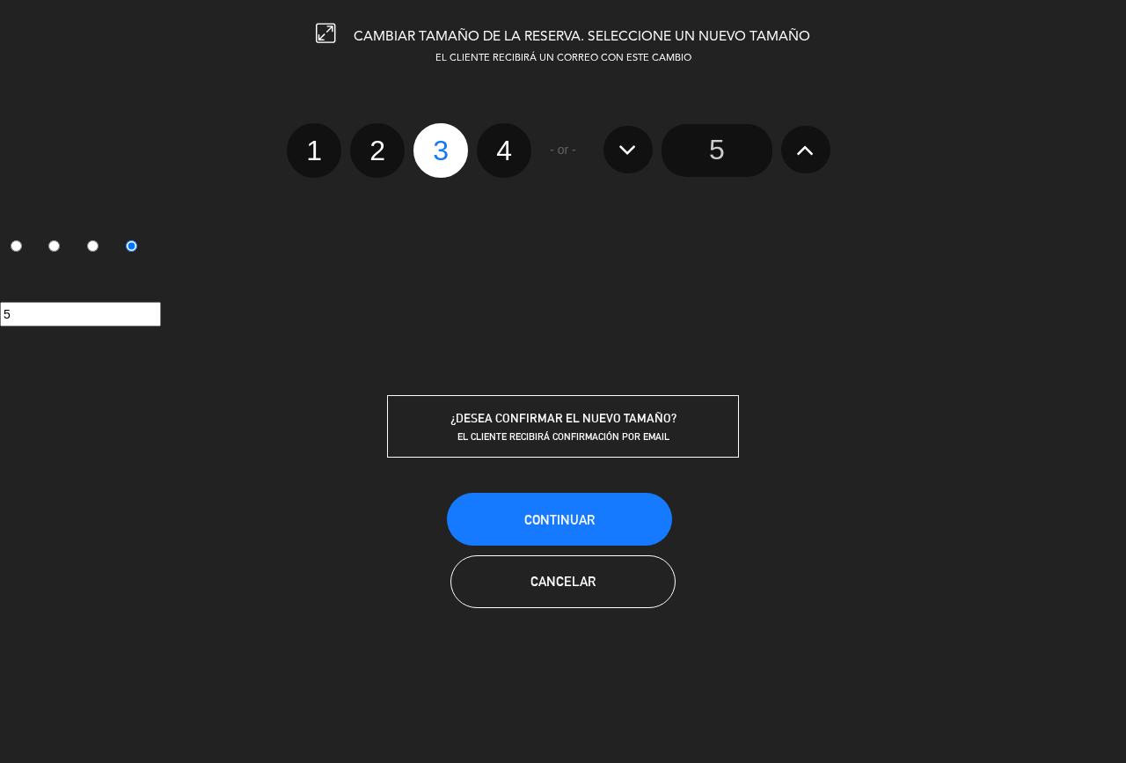
click at [552, 496] on button "Continuar" at bounding box center [559, 519] width 225 height 53
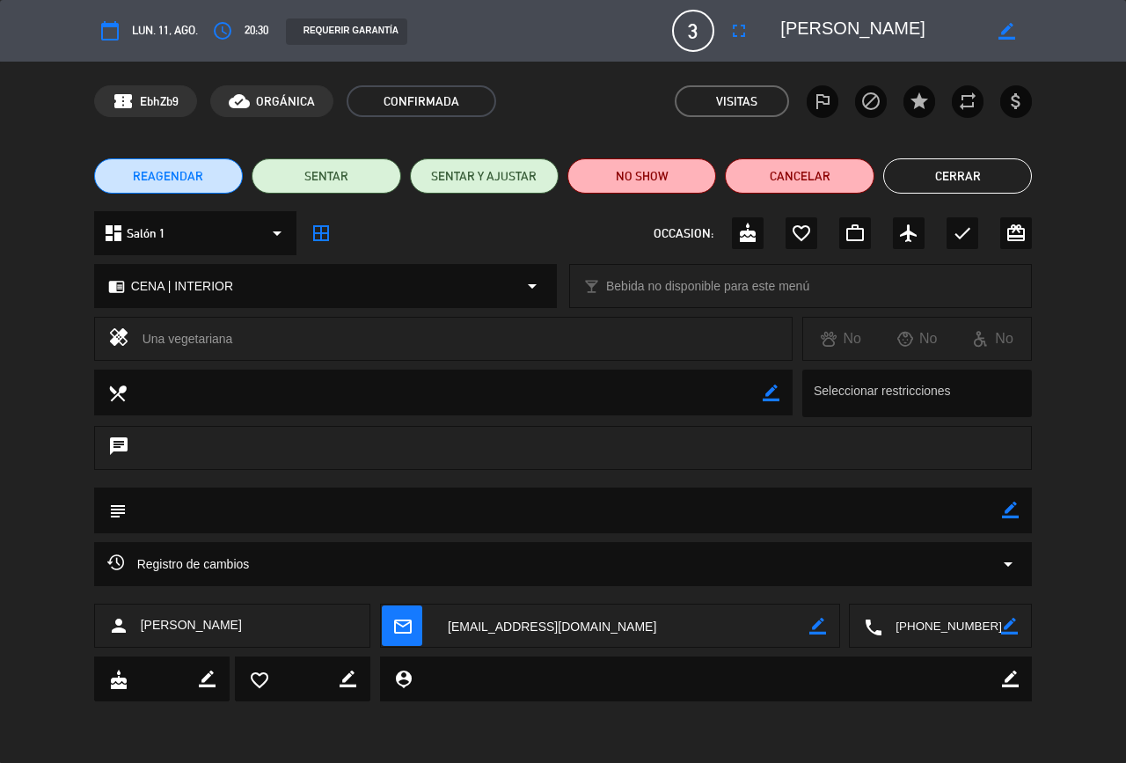
click at [964, 177] on button "Cerrar" at bounding box center [957, 175] width 149 height 35
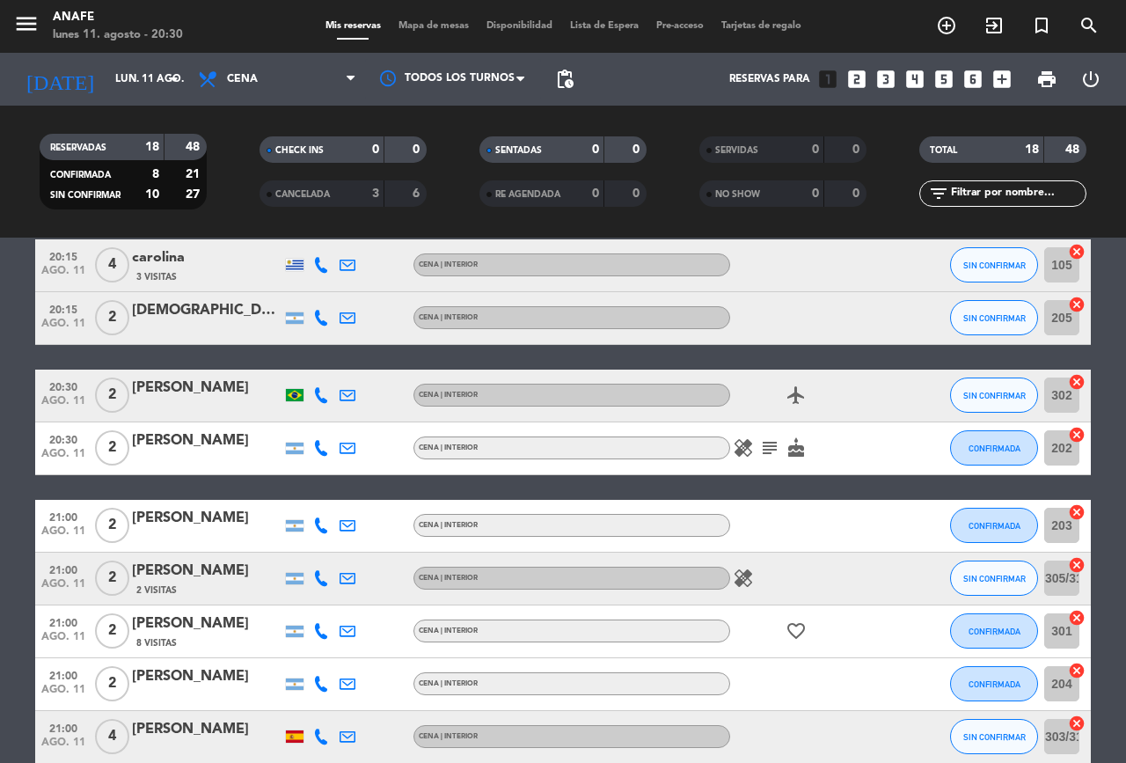
scroll to position [586, 0]
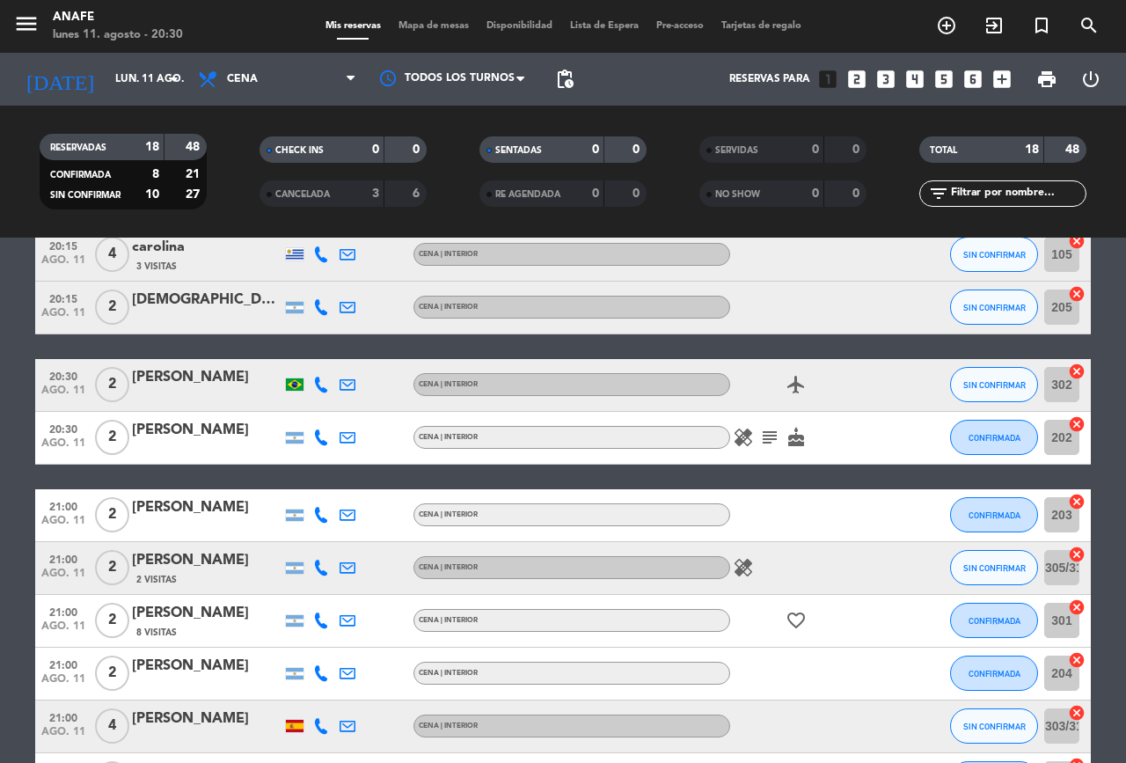
click at [1004, 568] on span "SIN CONFIRMAR" at bounding box center [994, 568] width 62 height 10
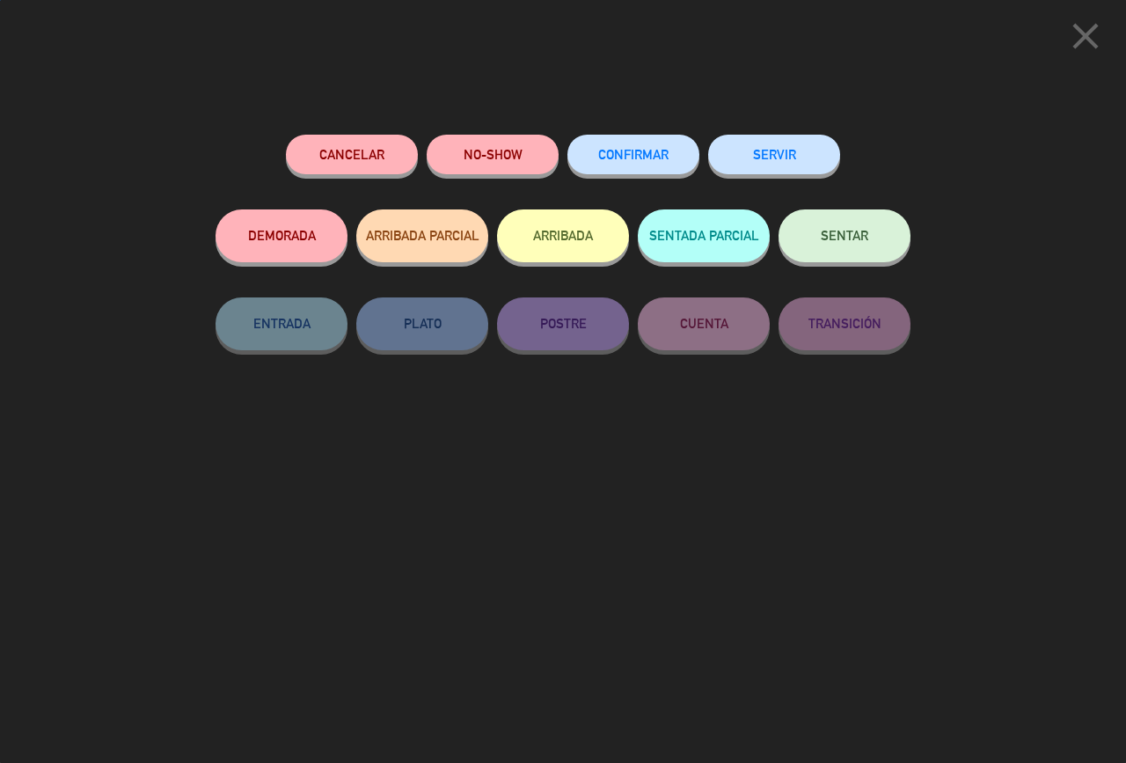
click at [633, 154] on span "CONFIRMAR" at bounding box center [633, 154] width 70 height 15
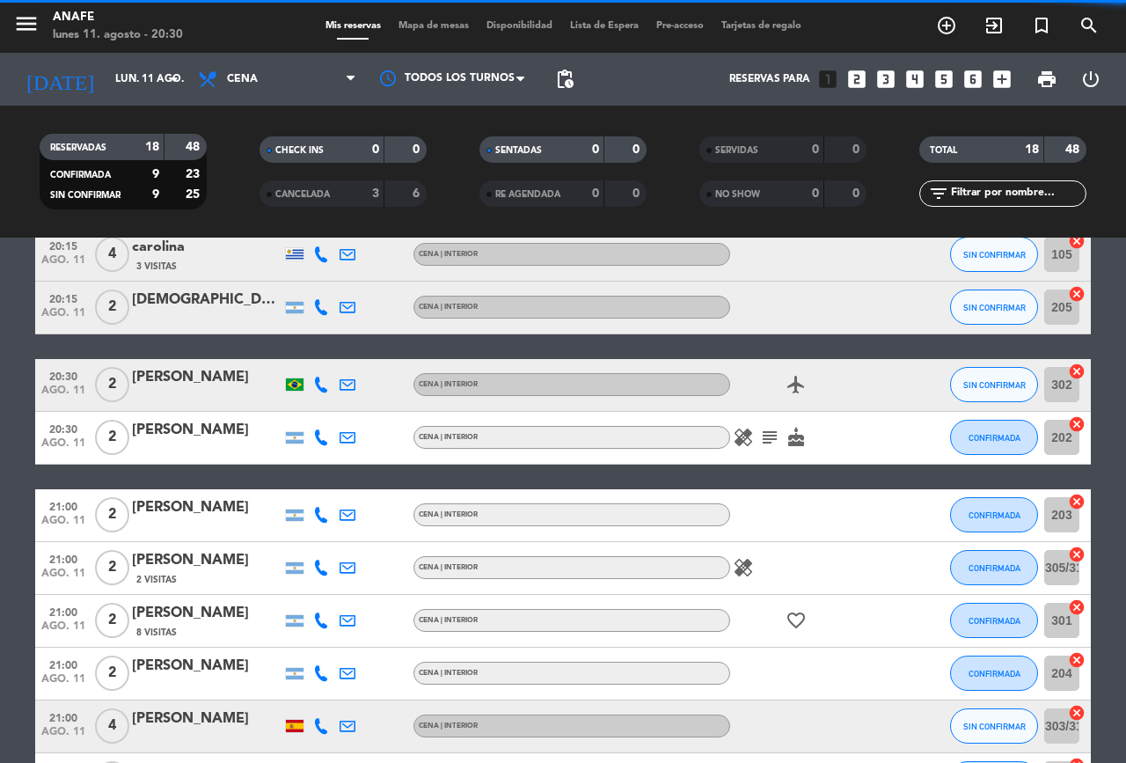
click at [752, 562] on icon "healing" at bounding box center [743, 567] width 21 height 21
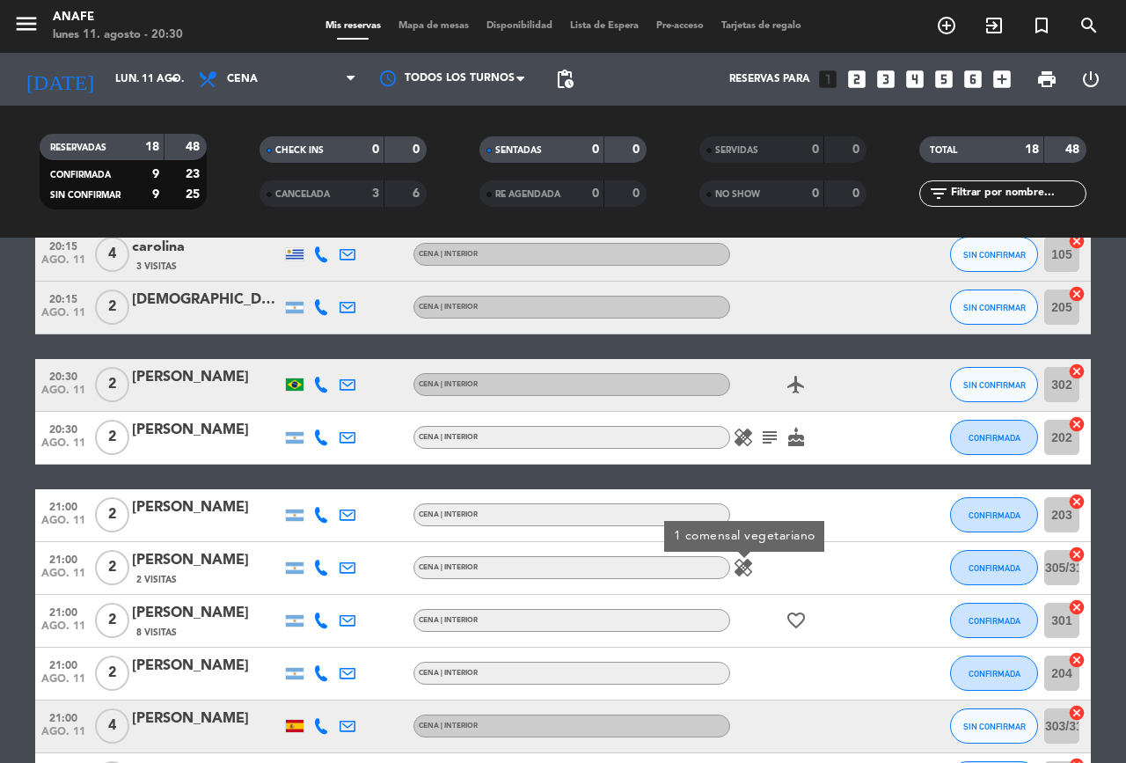
click at [743, 565] on icon "healing" at bounding box center [743, 567] width 21 height 21
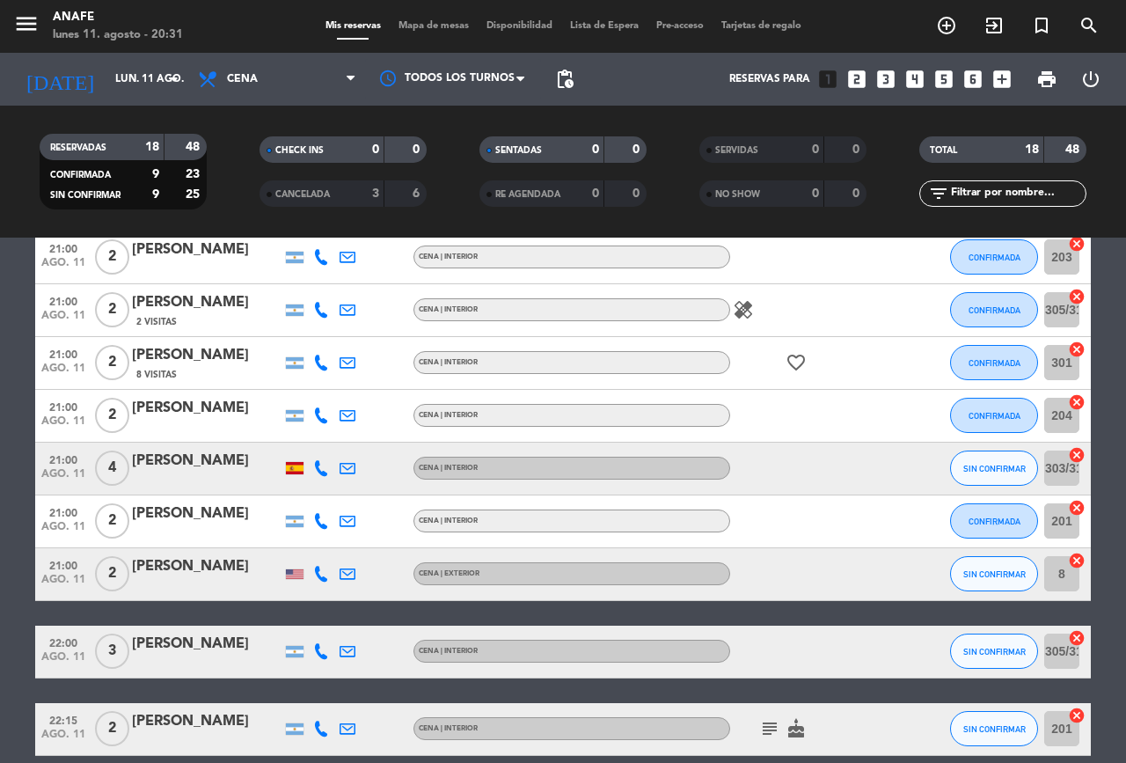
scroll to position [925, 0]
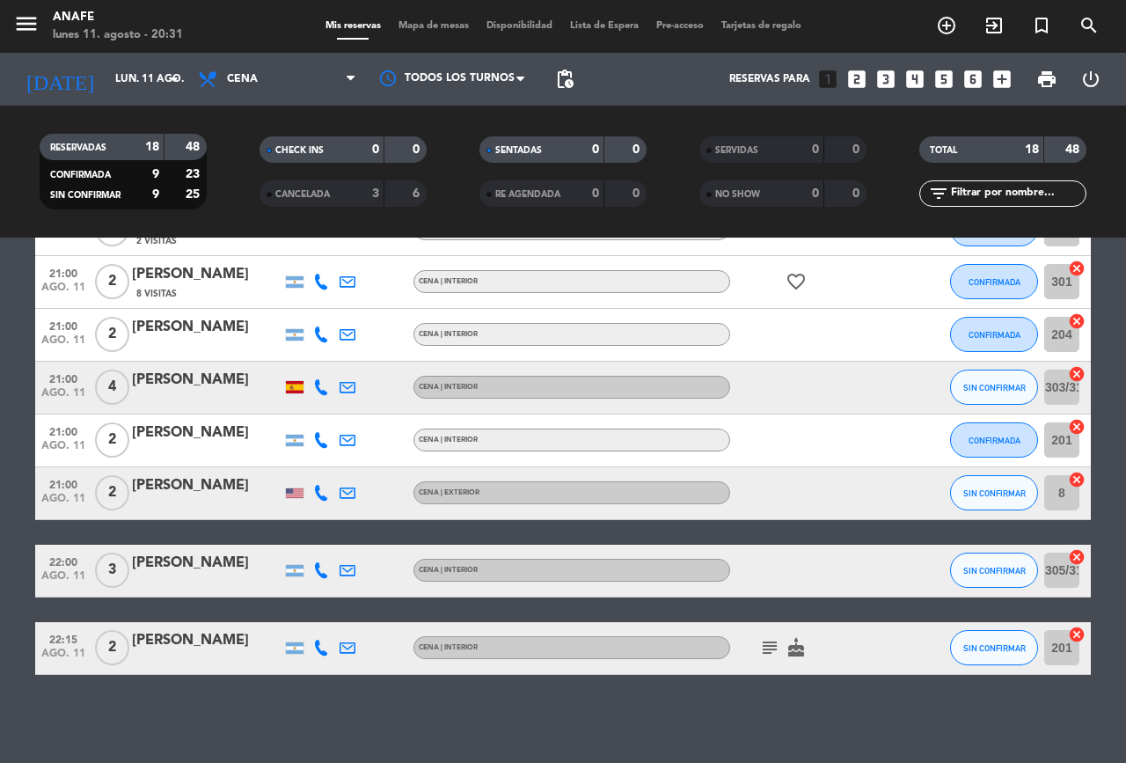
click at [42, 639] on span "22:15" at bounding box center [63, 638] width 44 height 20
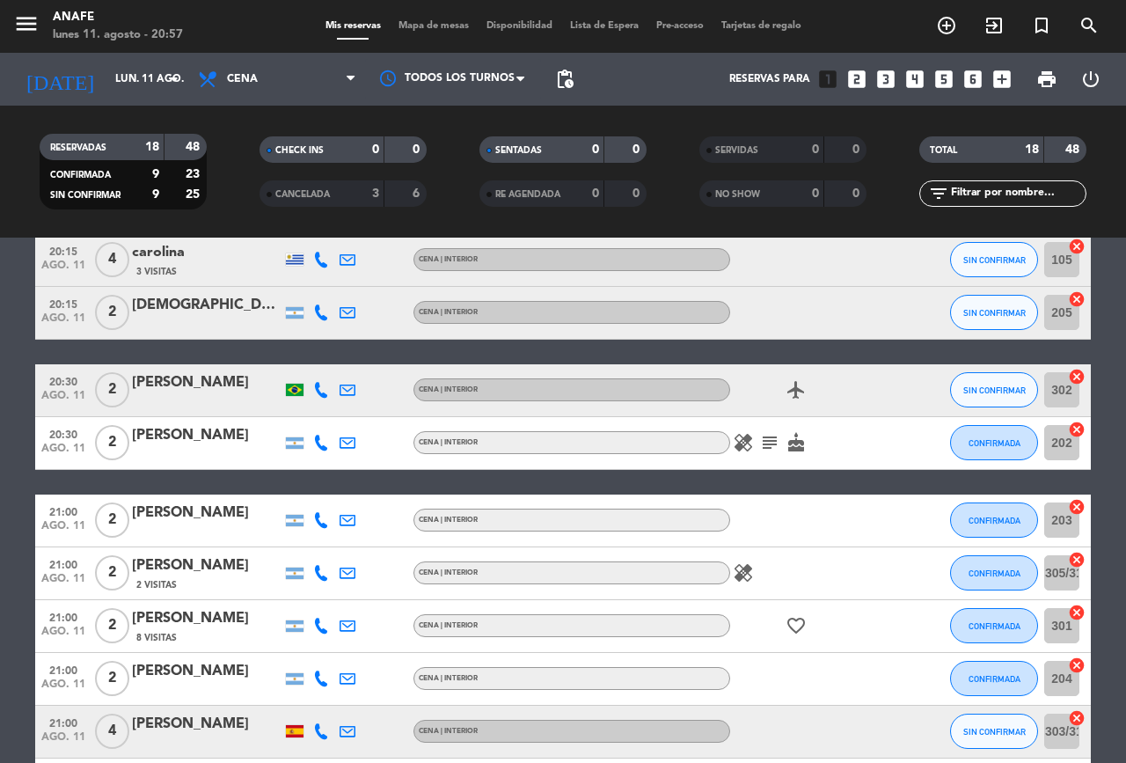
scroll to position [569, 0]
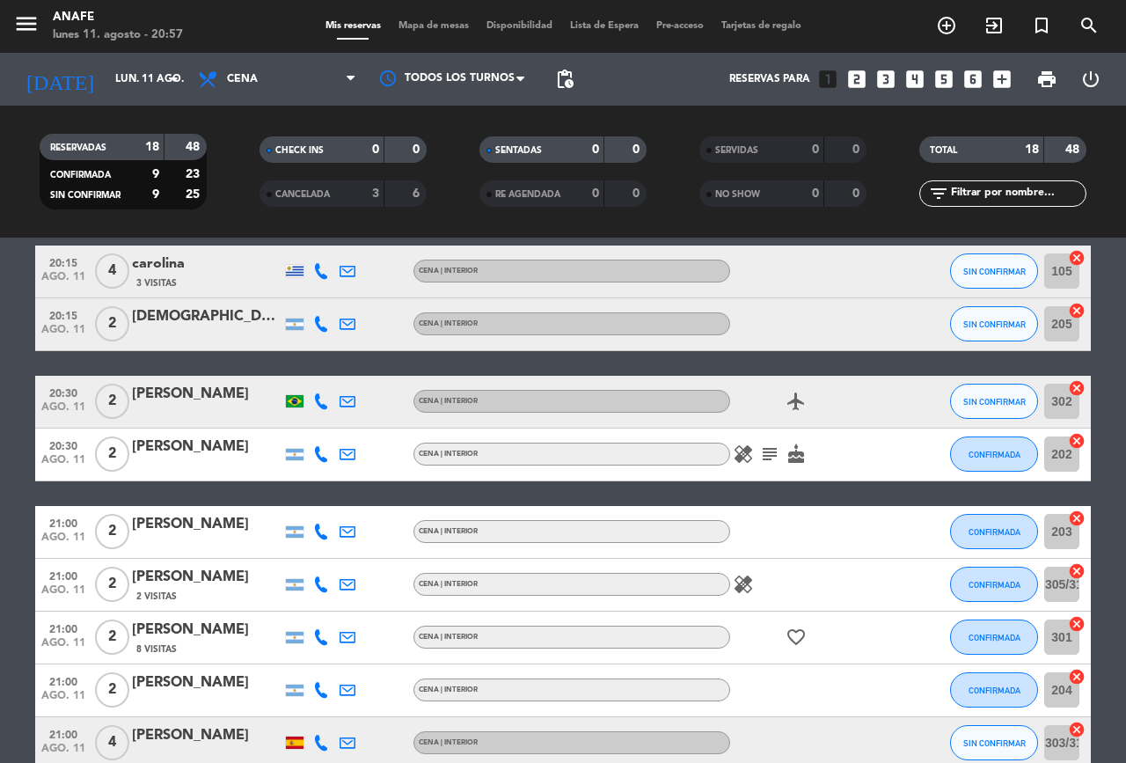
click at [762, 456] on icon "subject" at bounding box center [769, 453] width 21 height 21
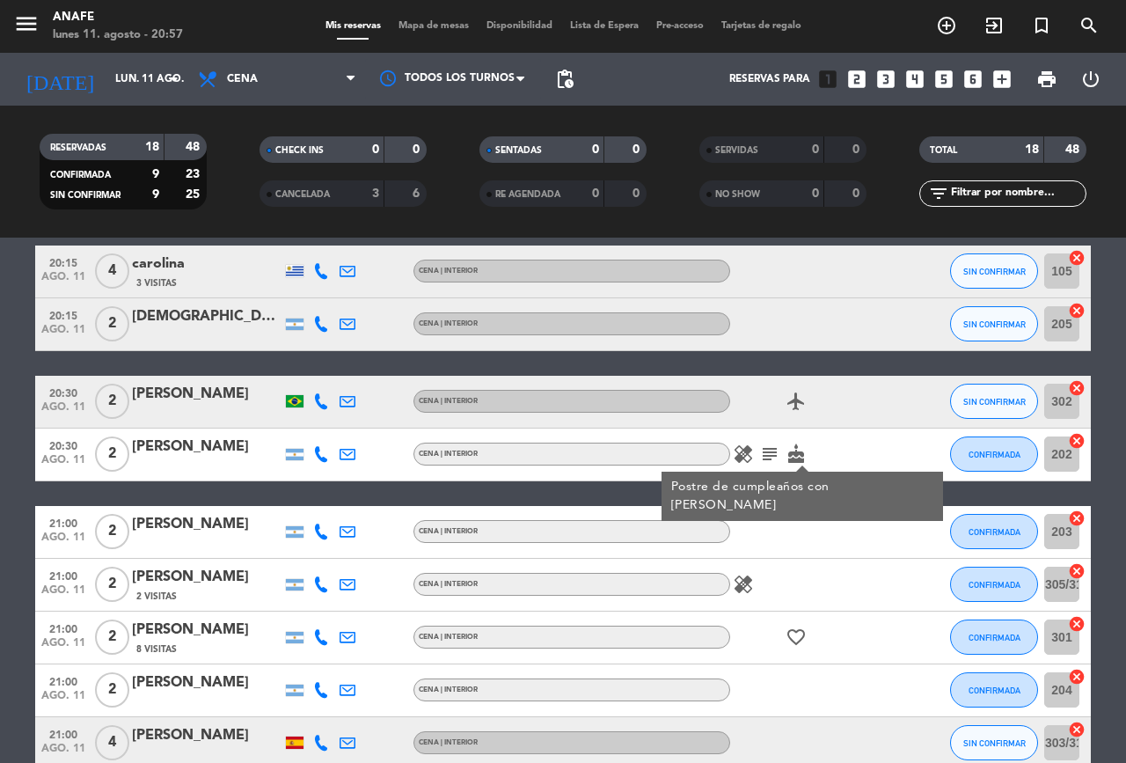
click at [741, 452] on icon "healing" at bounding box center [743, 453] width 21 height 21
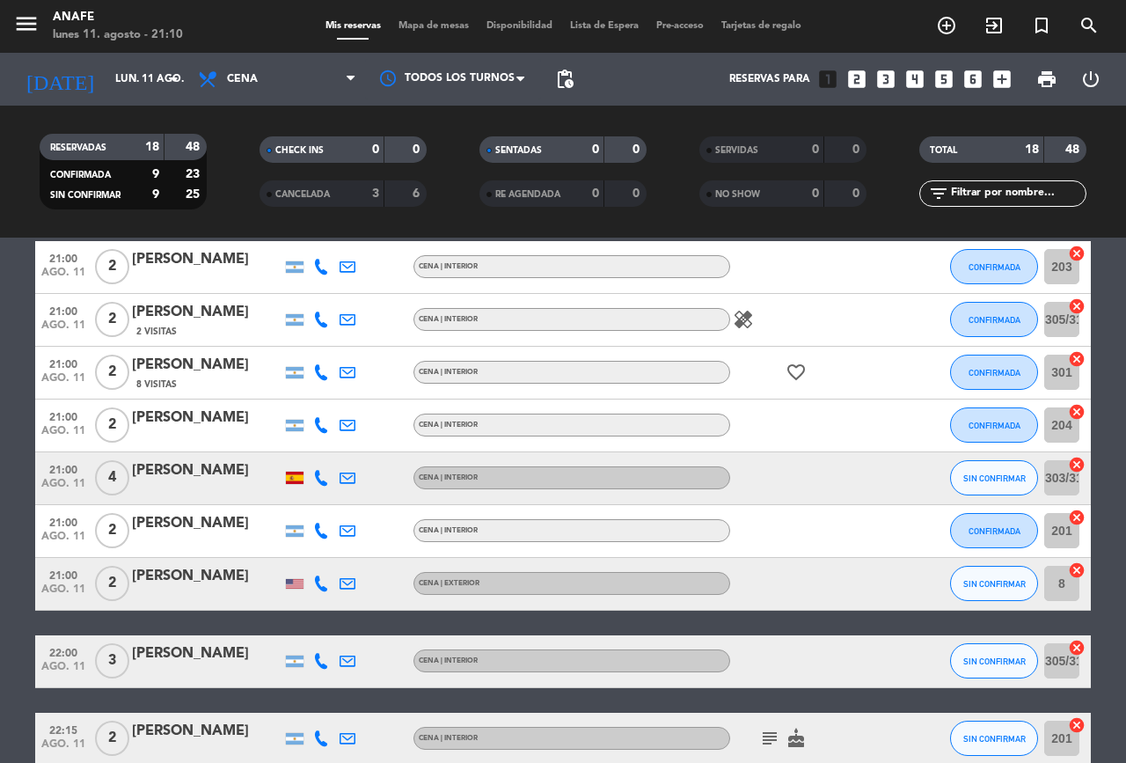
scroll to position [925, 0]
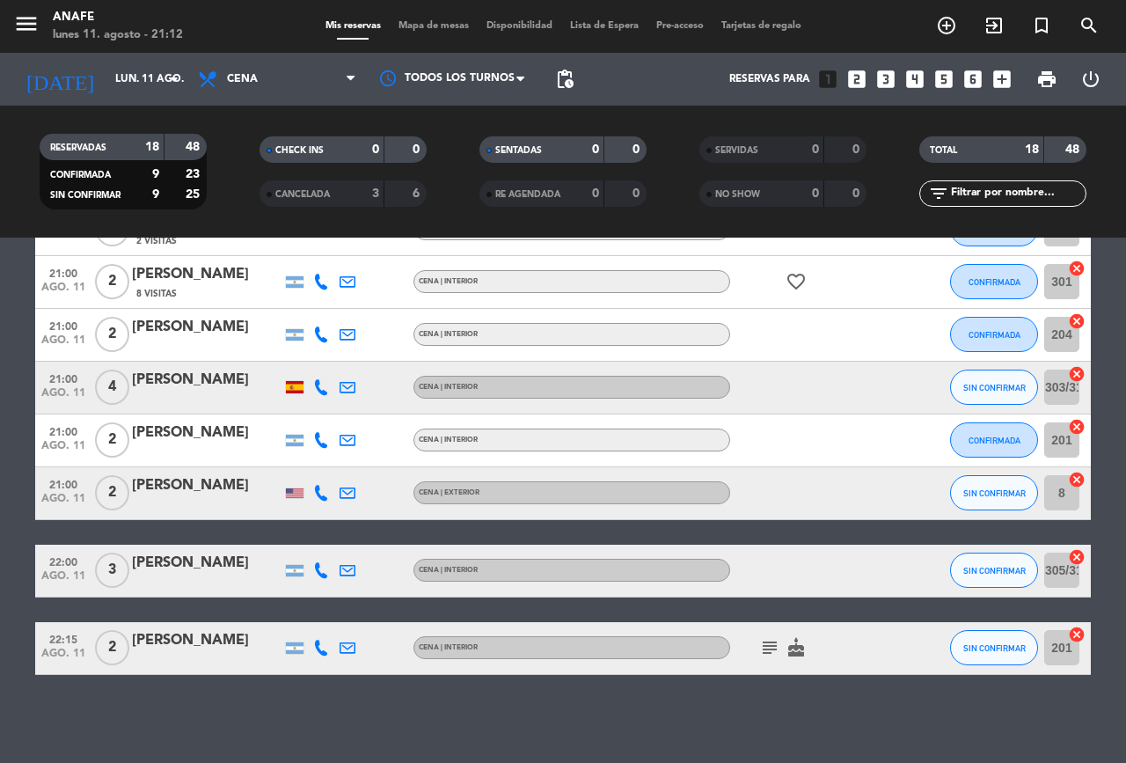
click at [940, 26] on icon "add_circle_outline" at bounding box center [946, 25] width 21 height 21
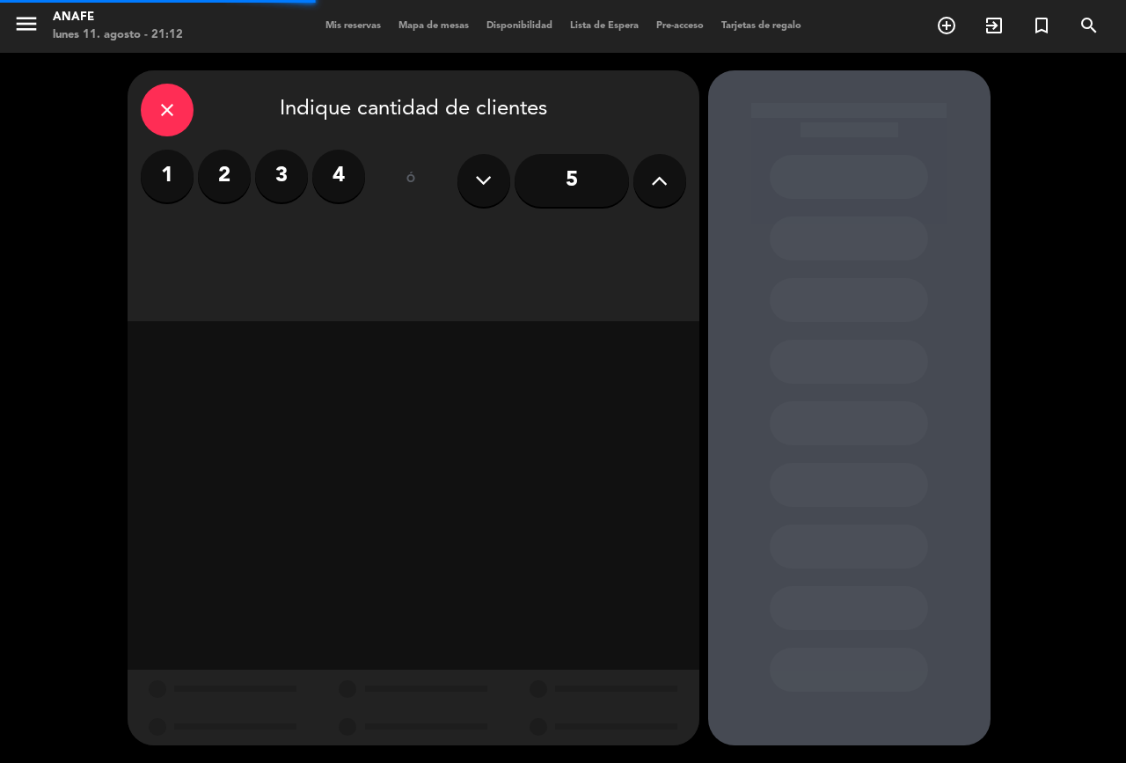
click at [576, 186] on input "5" at bounding box center [572, 180] width 114 height 53
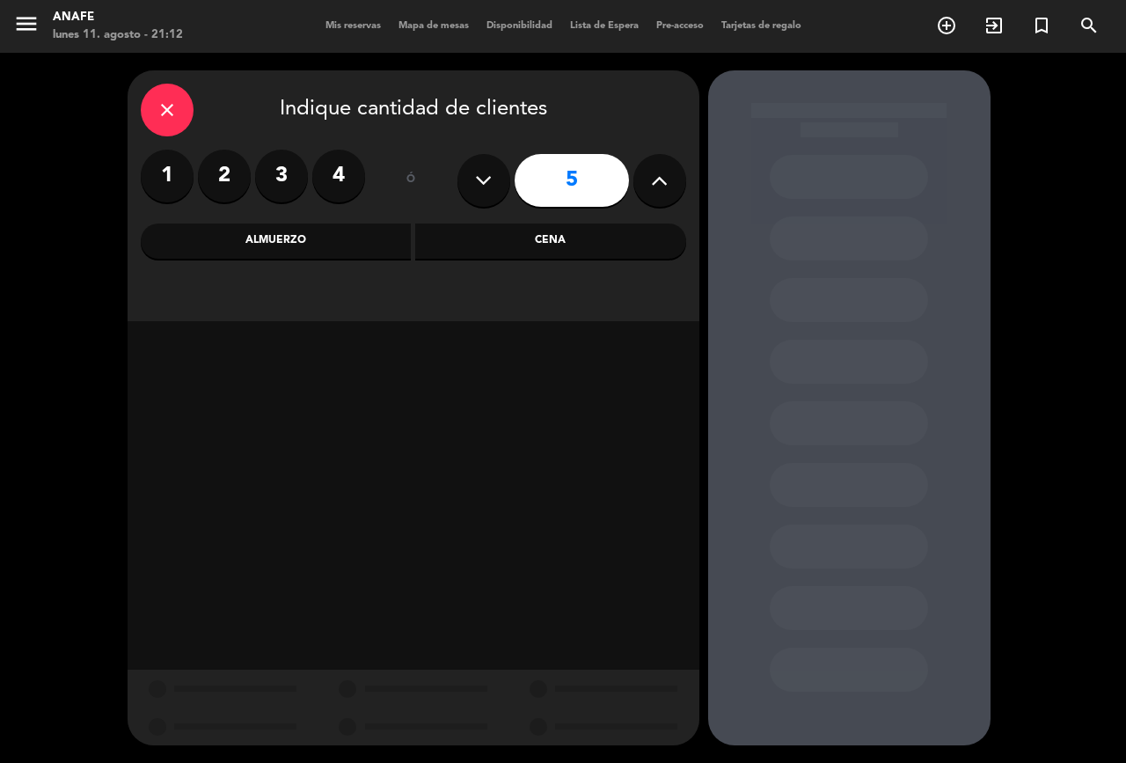
click at [588, 240] on div "Cena" at bounding box center [550, 240] width 271 height 35
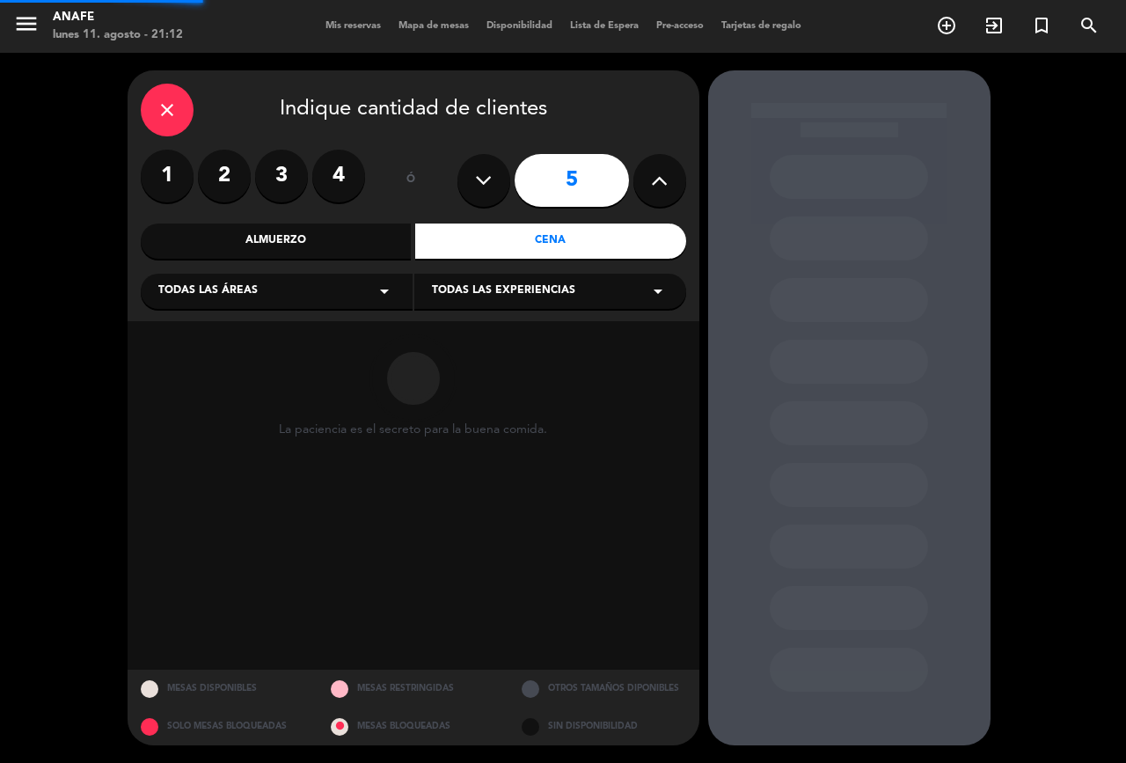
click at [342, 301] on div "Todas las áreas arrow_drop_down" at bounding box center [277, 291] width 272 height 35
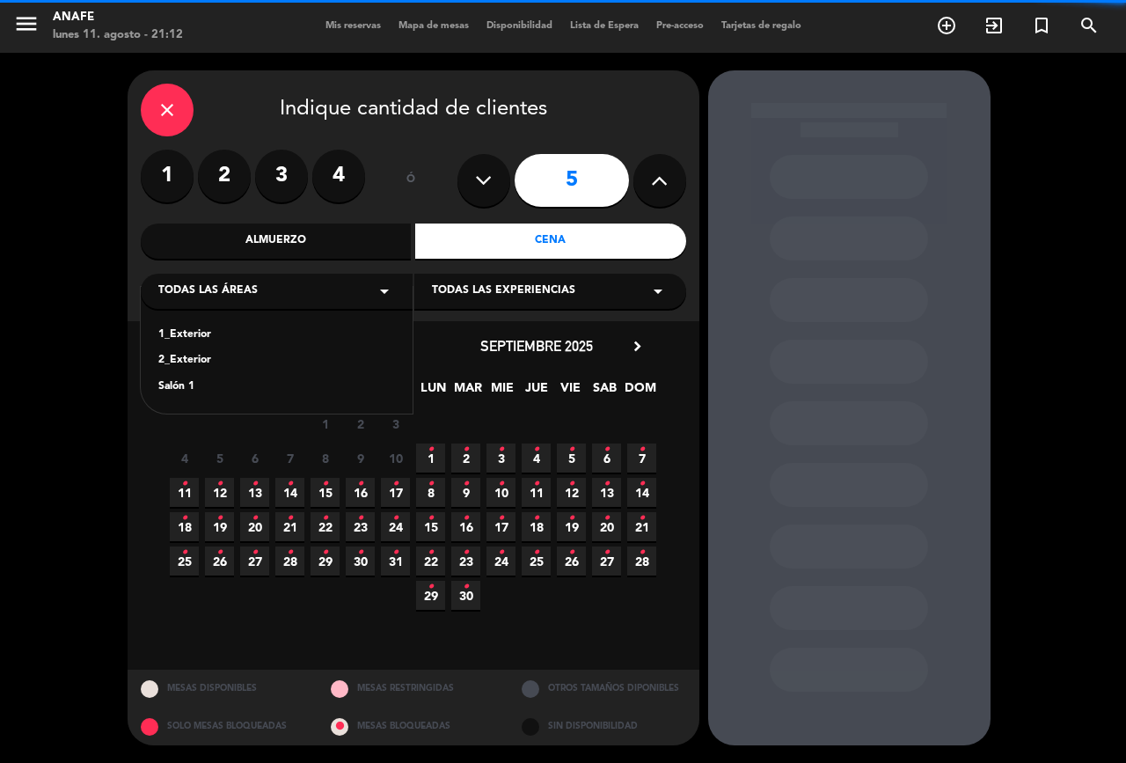
click at [335, 389] on div "Salón 1" at bounding box center [276, 387] width 237 height 18
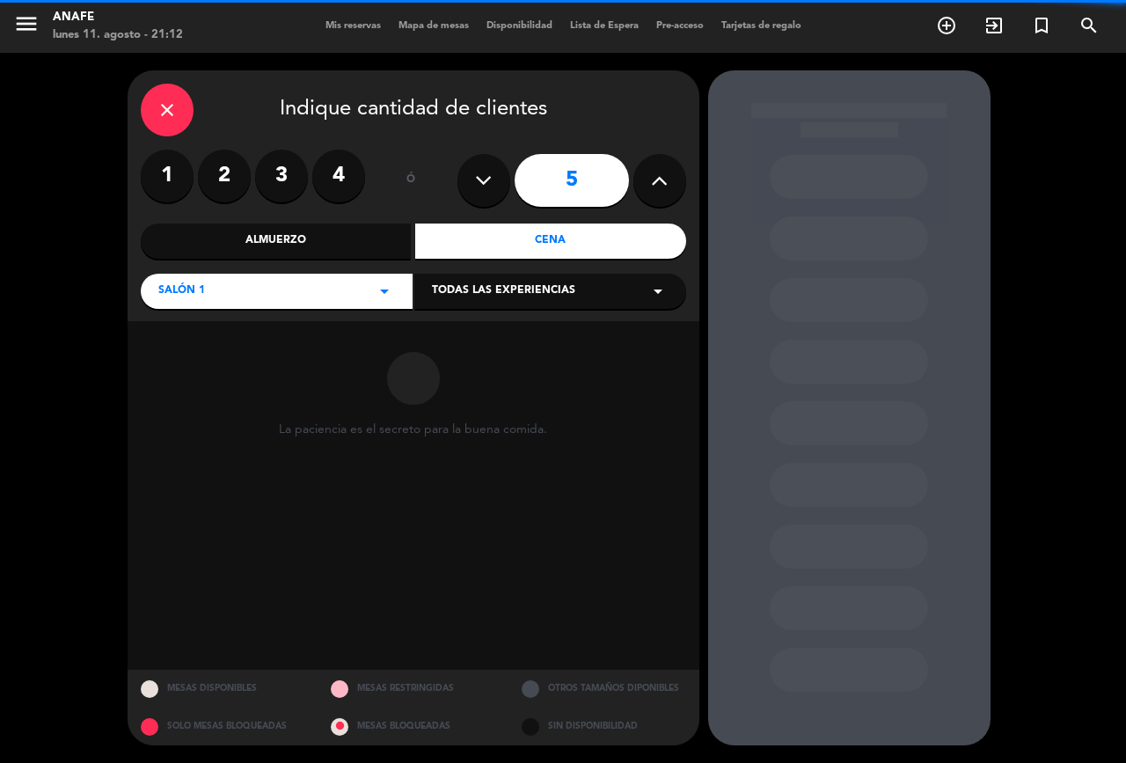
click at [522, 283] on span "Todas las experiencias" at bounding box center [503, 291] width 143 height 18
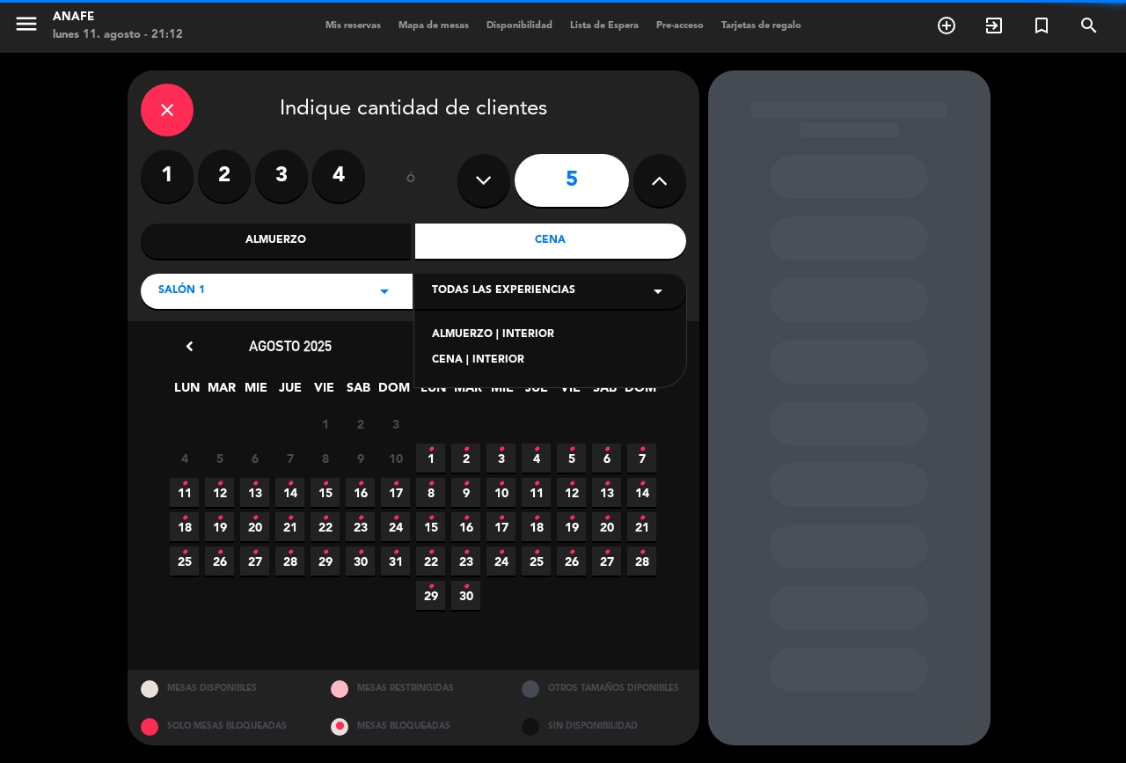
click at [512, 365] on div "CENA | INTERIOR" at bounding box center [550, 361] width 237 height 18
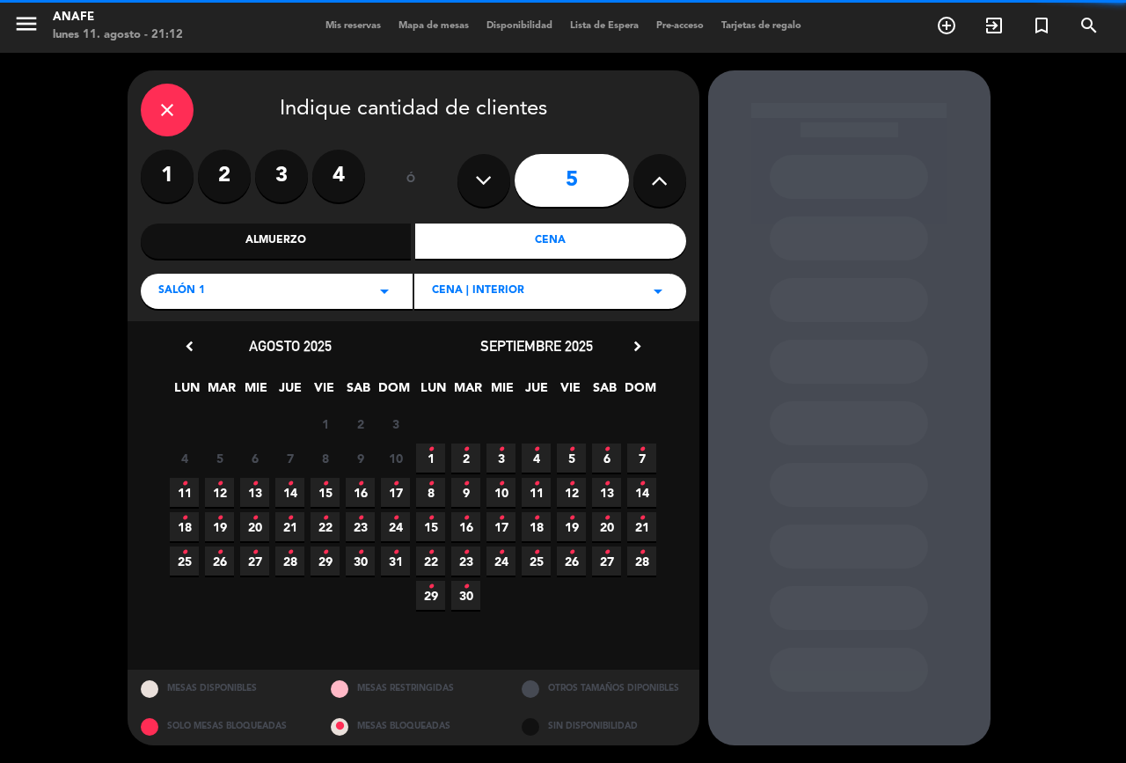
click at [544, 279] on div "CENA | INTERIOR arrow_drop_down" at bounding box center [550, 291] width 272 height 35
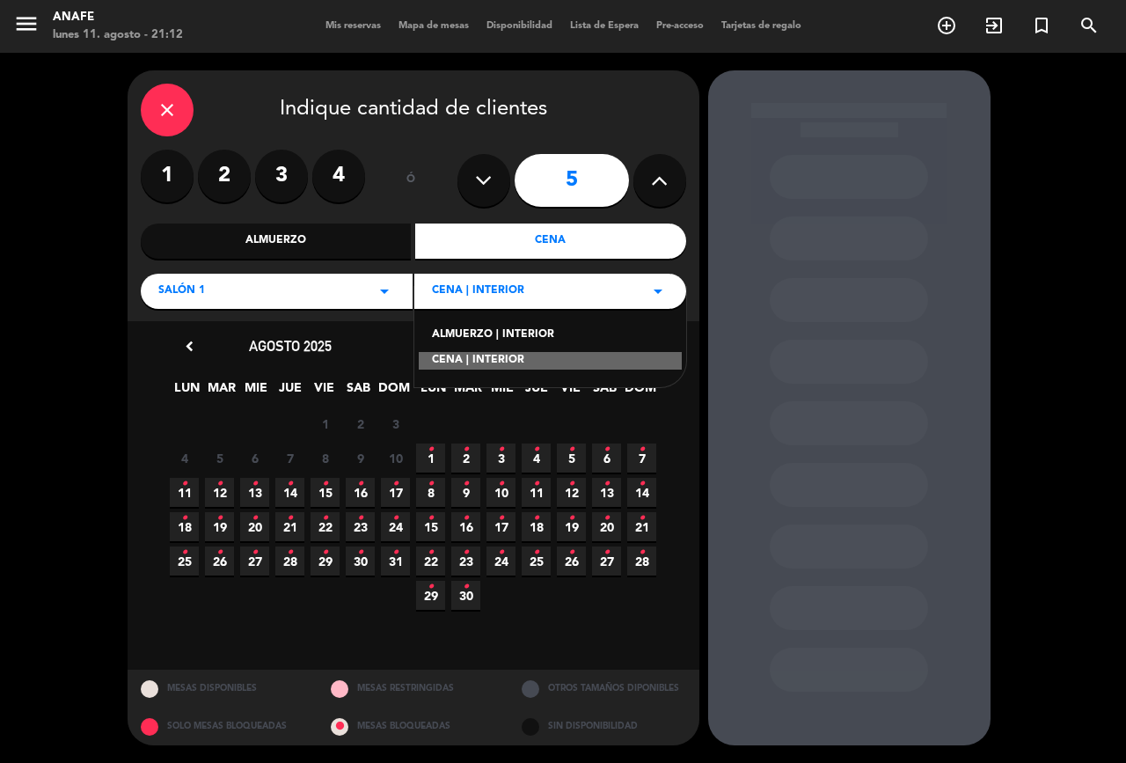
click at [551, 341] on div "ALMUERZO | INTERIOR" at bounding box center [550, 335] width 237 height 18
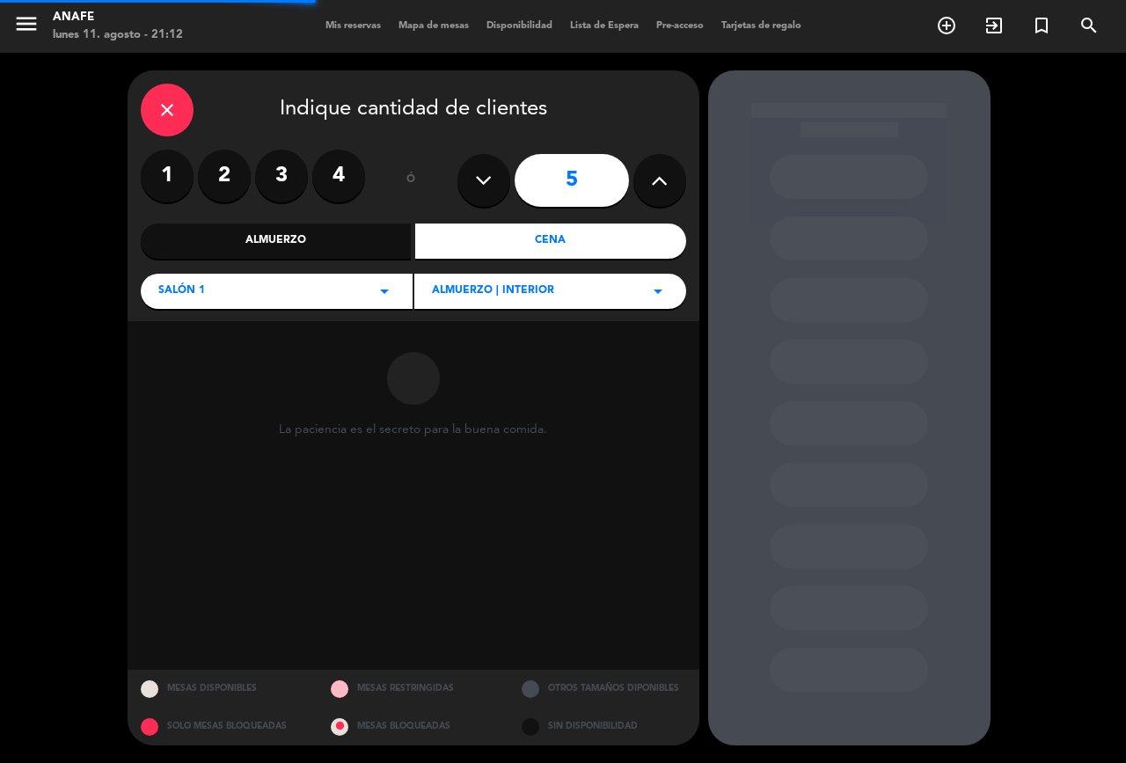
click at [547, 302] on div "ALMUERZO | INTERIOR arrow_drop_down" at bounding box center [550, 291] width 272 height 35
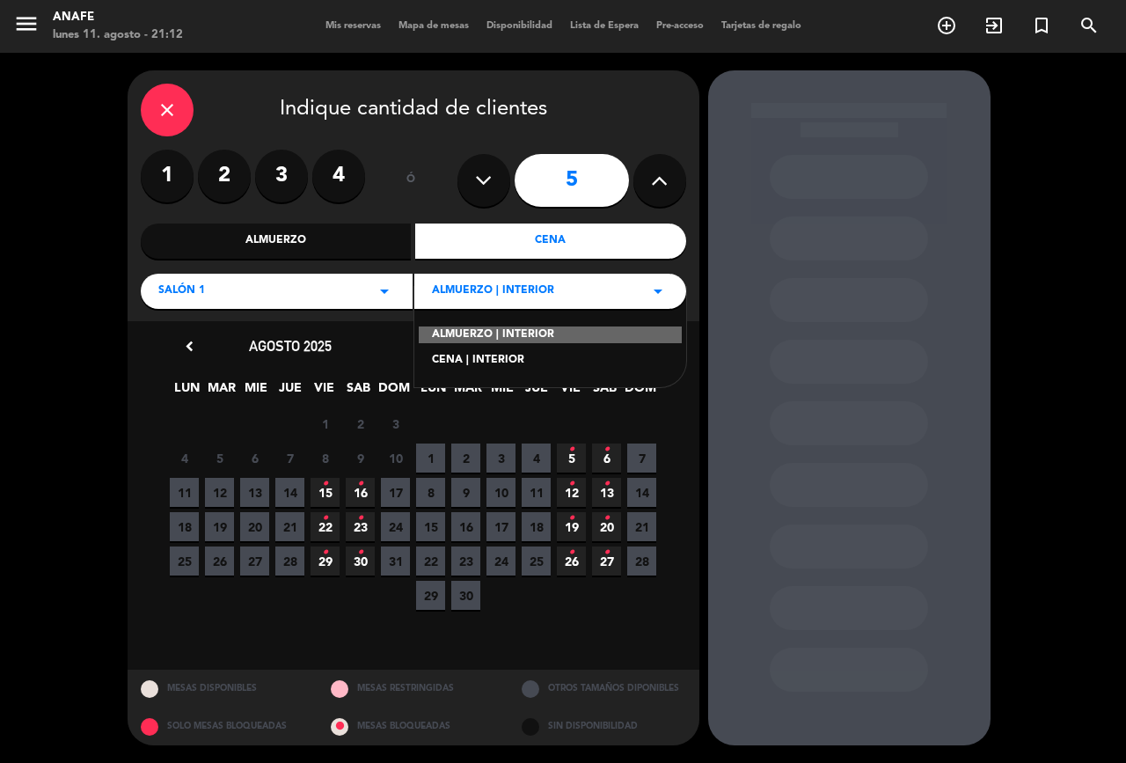
click at [337, 24] on span "Mis reservas" at bounding box center [353, 26] width 73 height 10
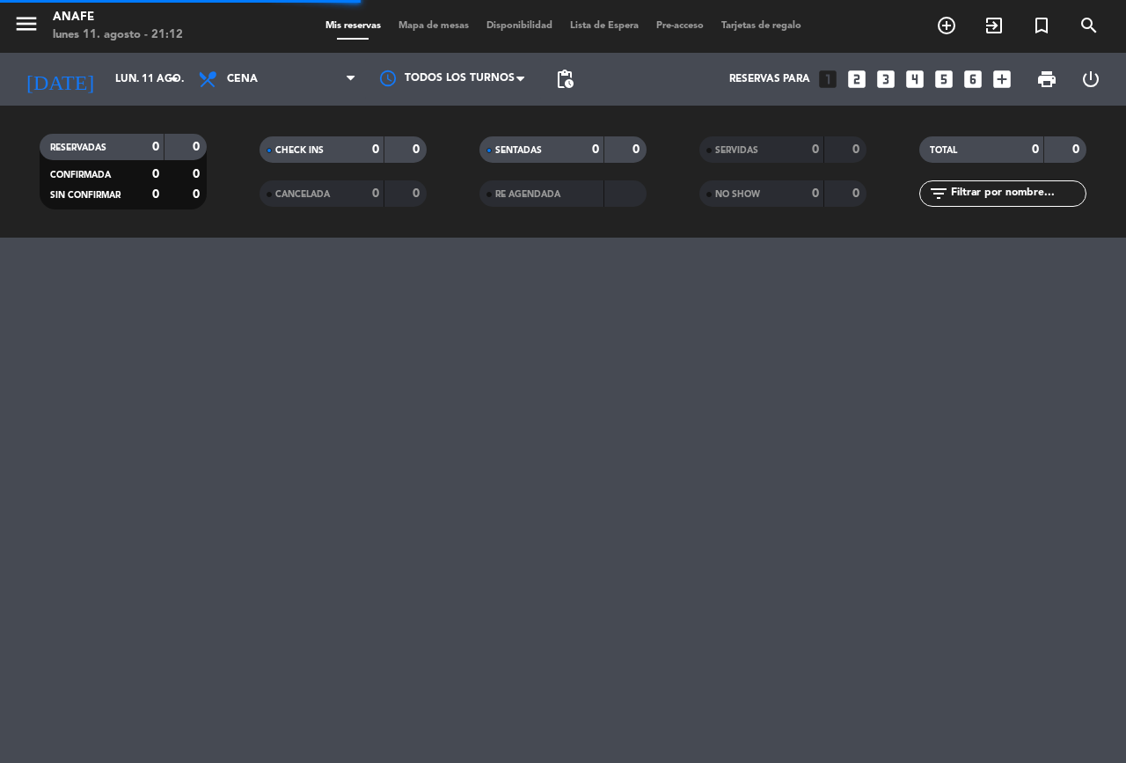
click at [568, 79] on span "pending_actions" at bounding box center [564, 79] width 21 height 21
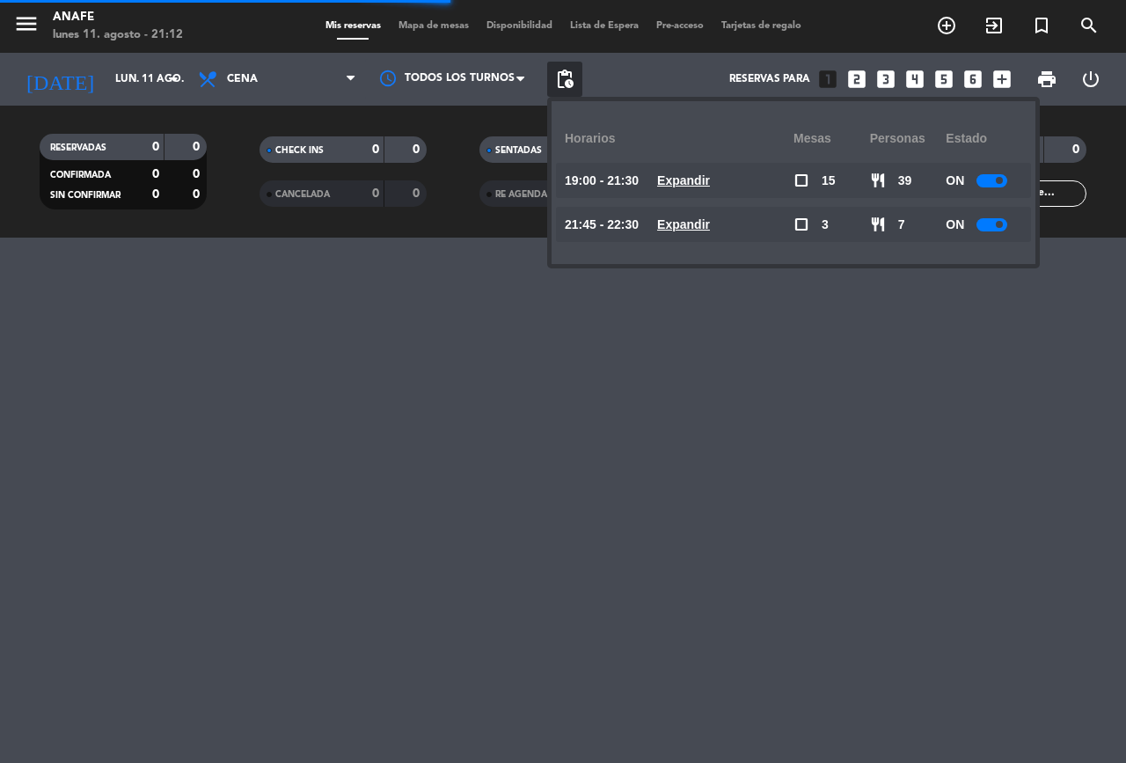
click at [993, 223] on div at bounding box center [992, 224] width 31 height 13
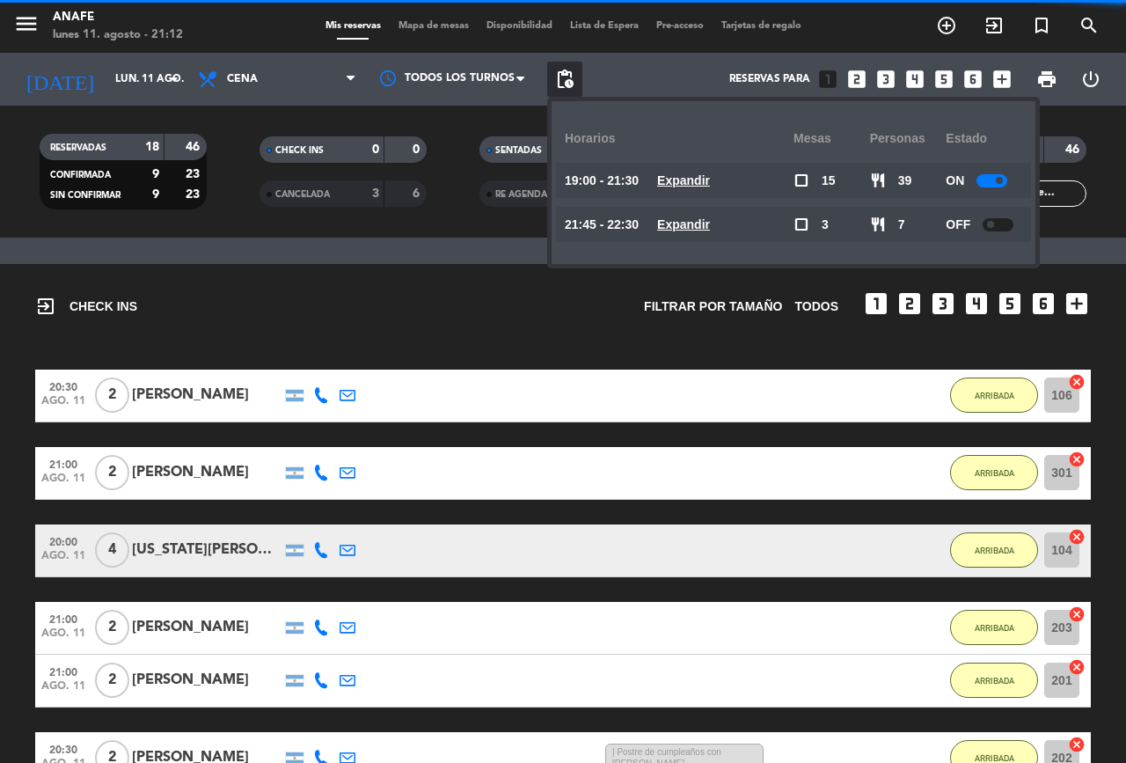
click at [992, 179] on div at bounding box center [992, 180] width 31 height 13
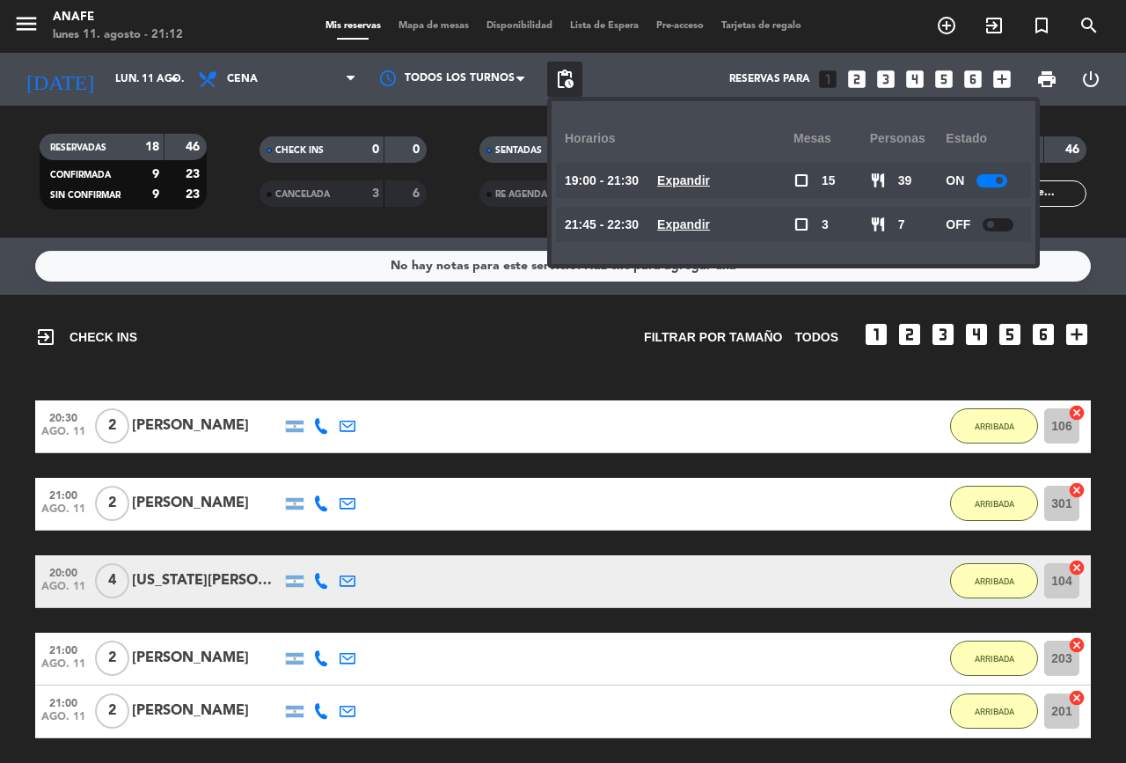
click at [1002, 182] on span at bounding box center [999, 180] width 7 height 7
click at [1001, 180] on span at bounding box center [999, 180] width 7 height 7
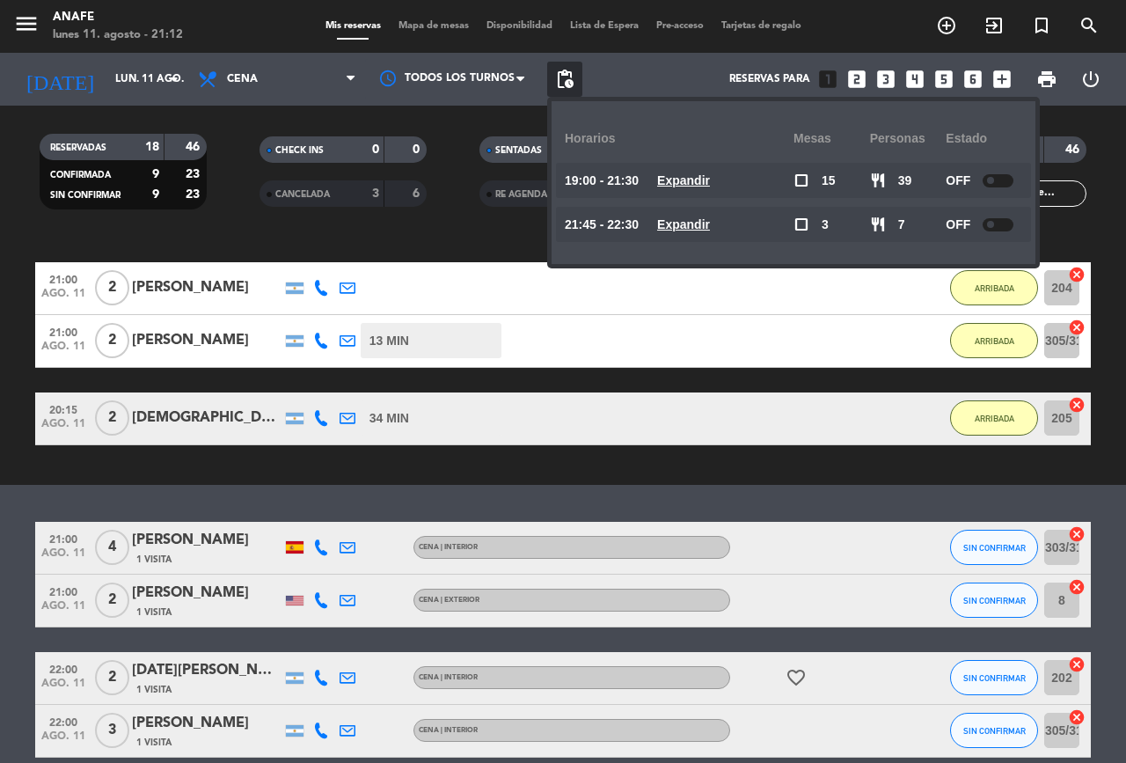
scroll to position [999, 0]
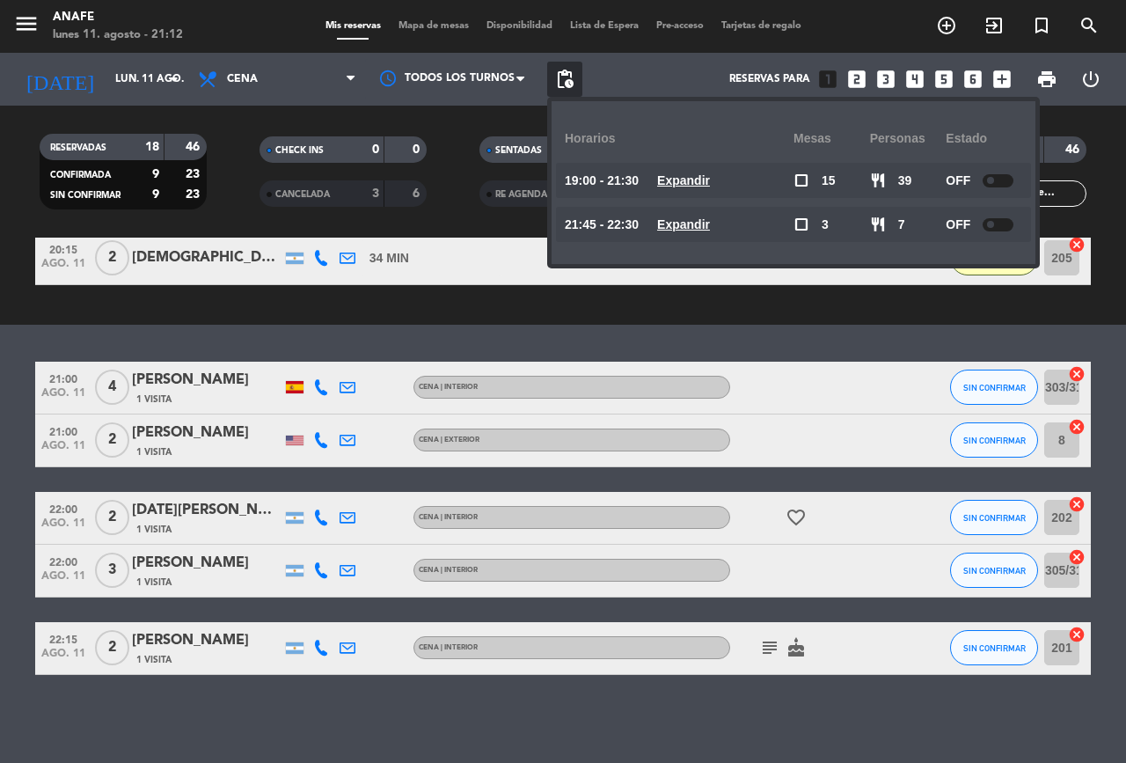
click at [948, 21] on icon "add_circle_outline" at bounding box center [946, 25] width 21 height 21
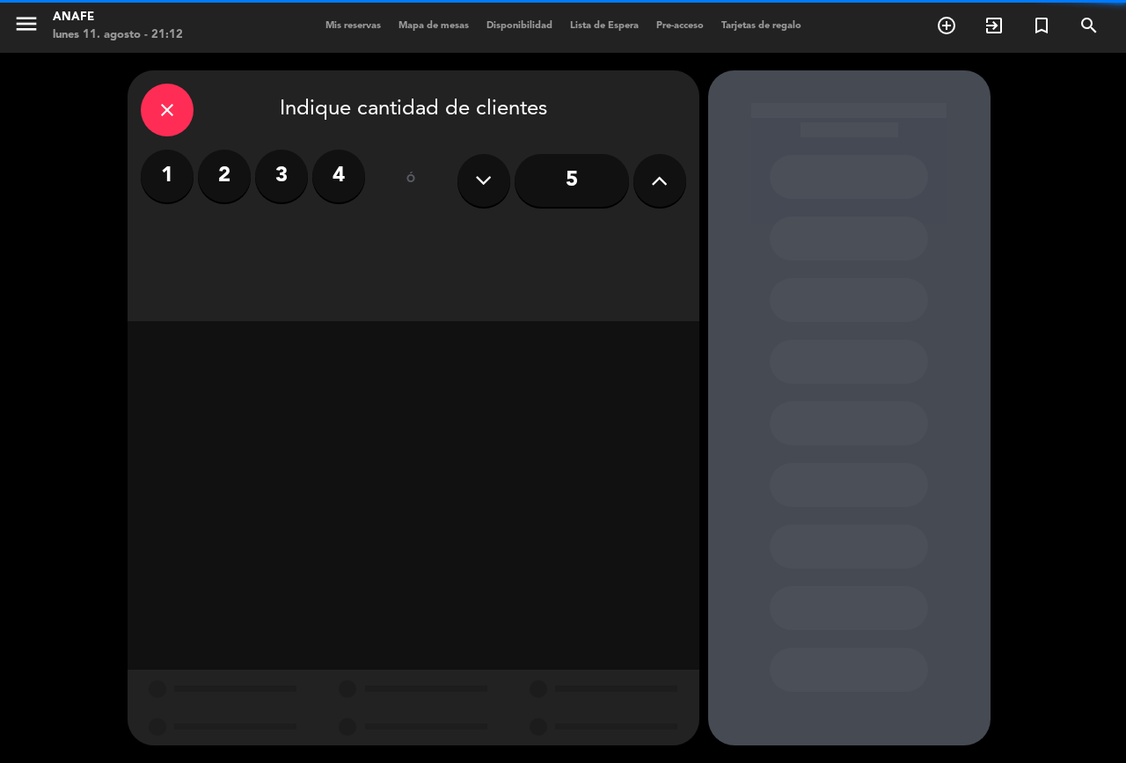
click at [575, 181] on input "5" at bounding box center [572, 180] width 114 height 53
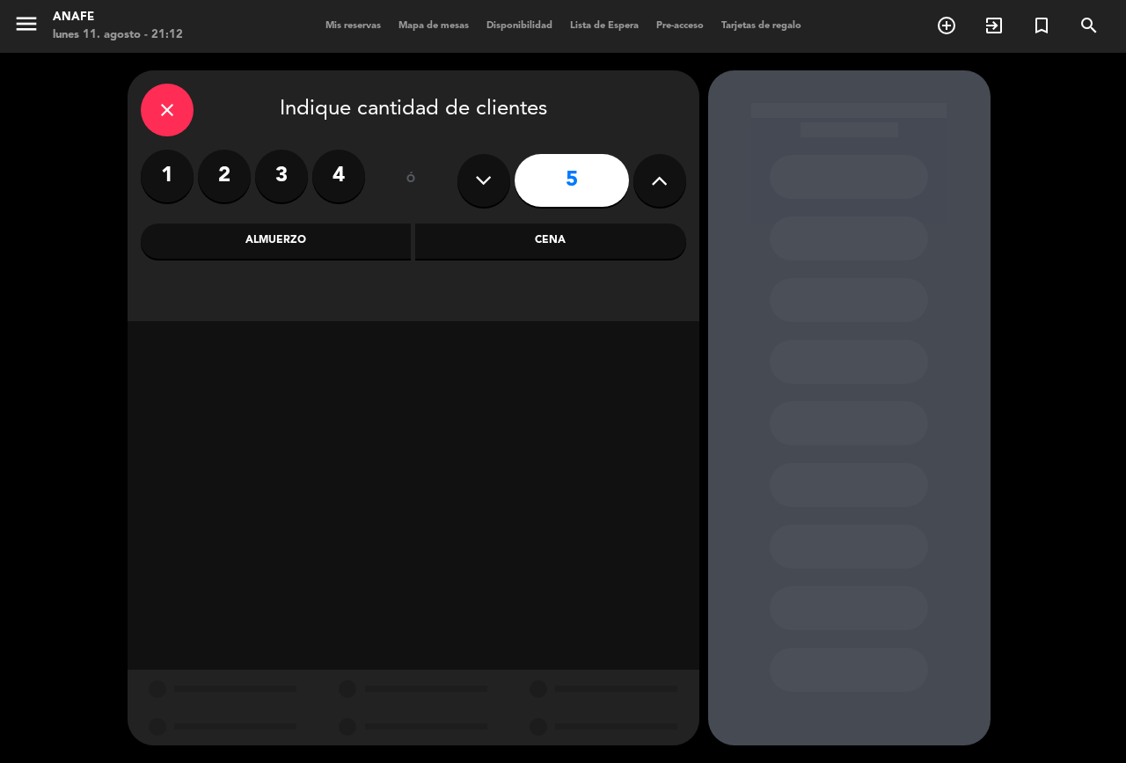
click at [564, 245] on div "Cena" at bounding box center [550, 240] width 271 height 35
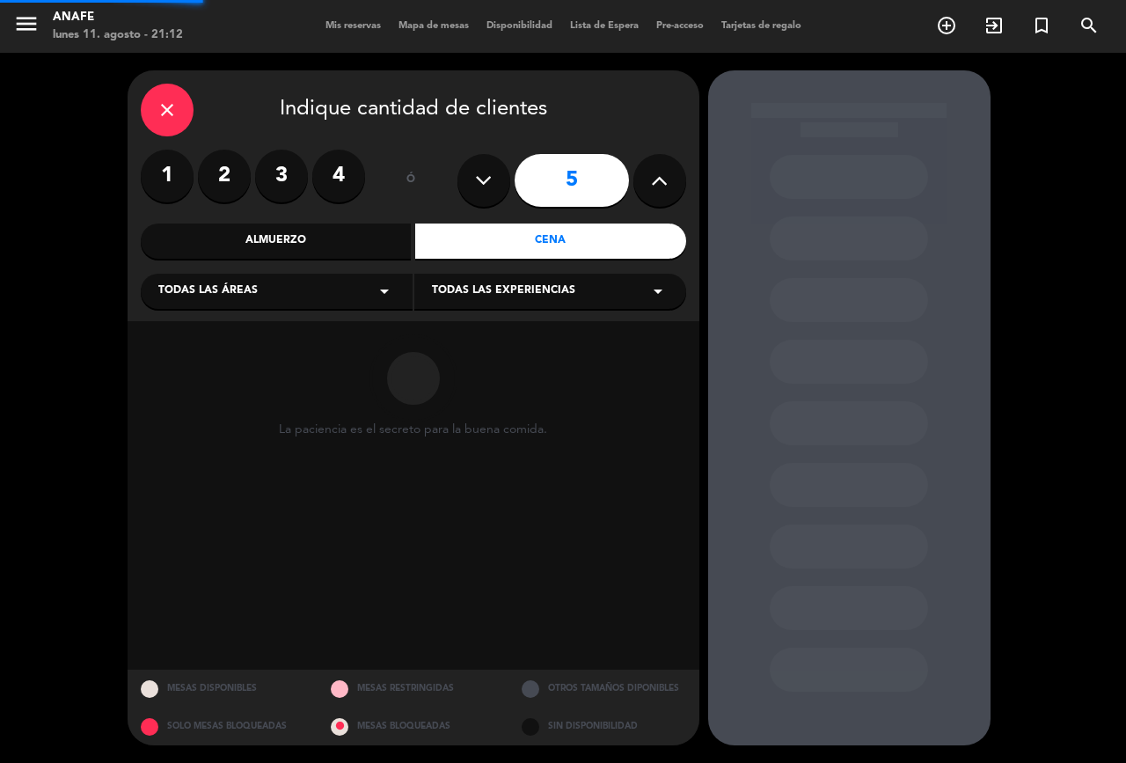
click at [342, 291] on div "Todas las áreas arrow_drop_down" at bounding box center [277, 291] width 272 height 35
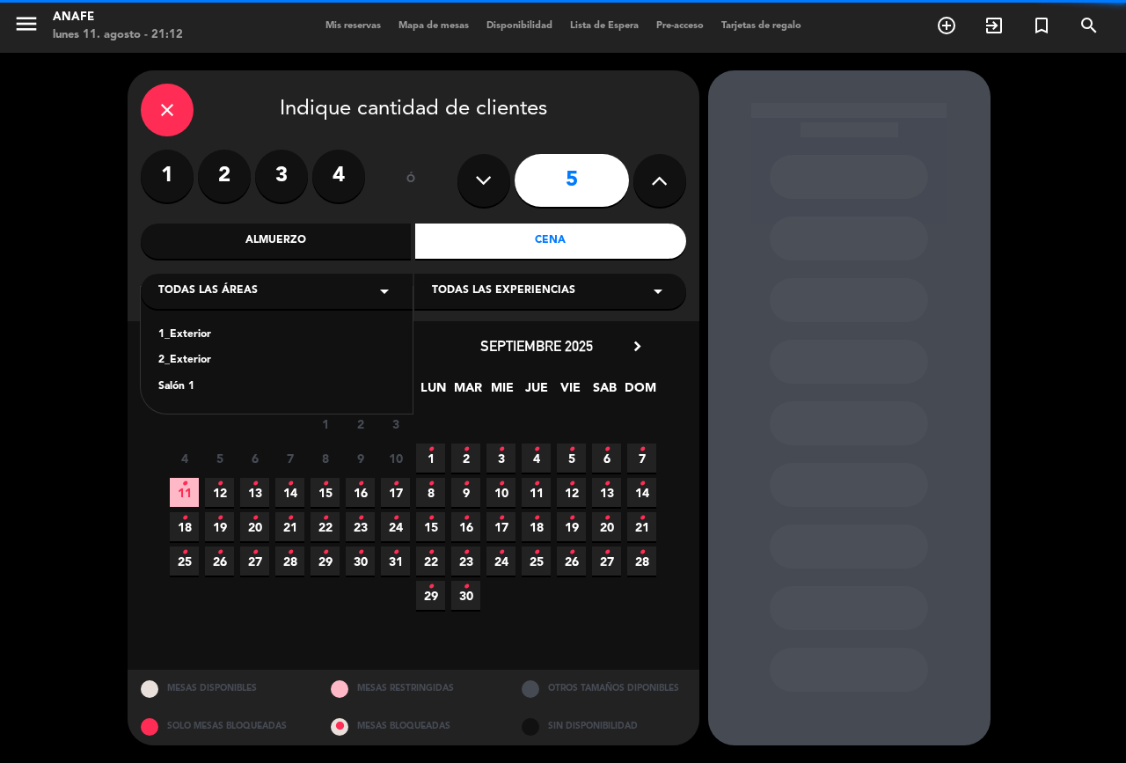
click at [311, 390] on div "Salón 1" at bounding box center [276, 387] width 237 height 18
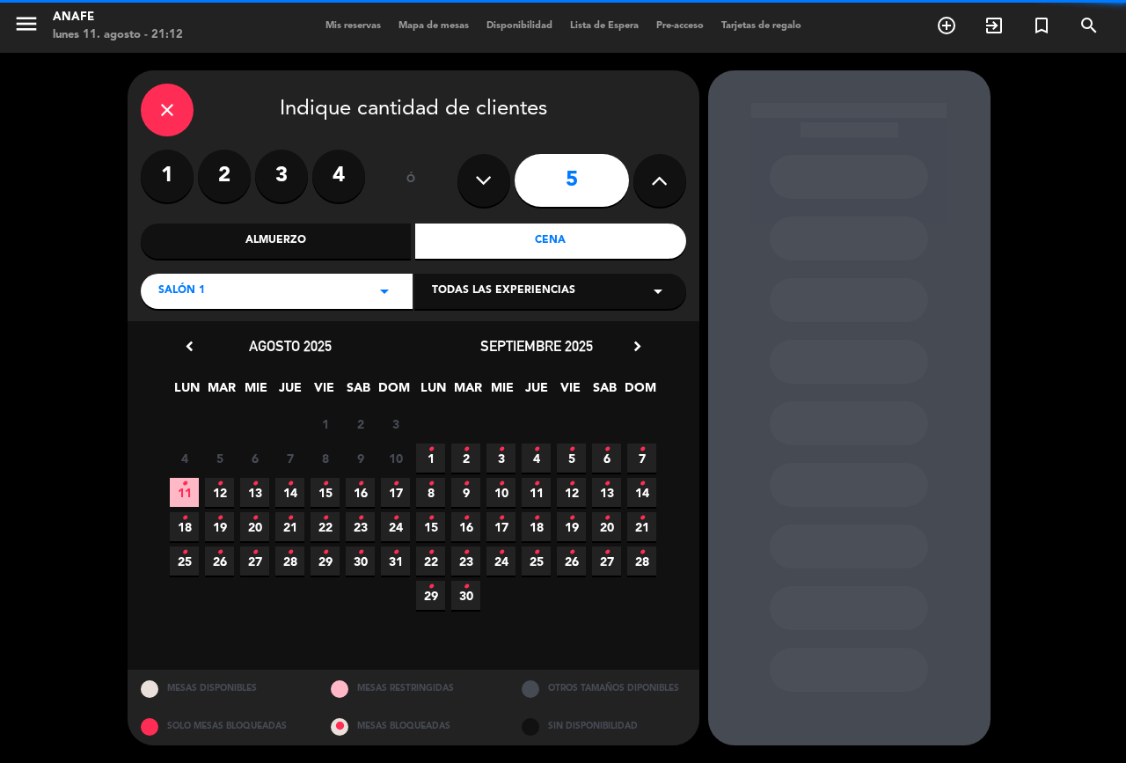
click at [365, 304] on div "Salón 1 arrow_drop_down" at bounding box center [277, 291] width 272 height 35
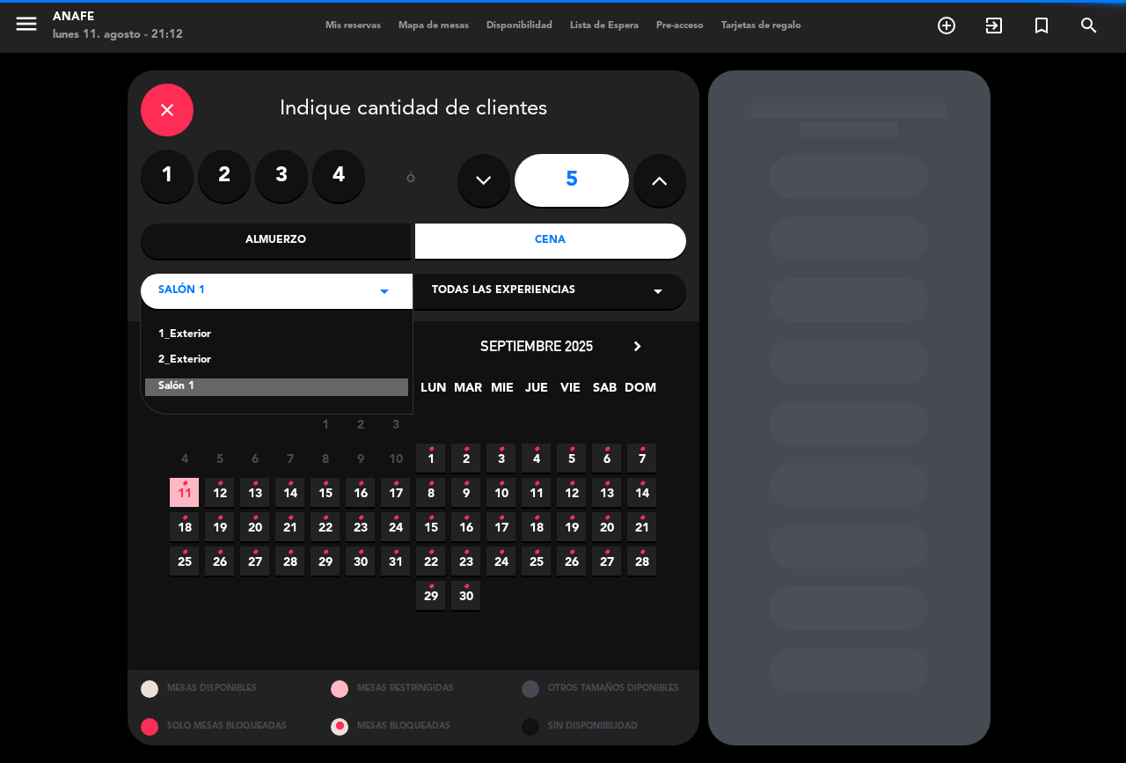
click at [329, 337] on div "1_Exterior" at bounding box center [276, 335] width 237 height 18
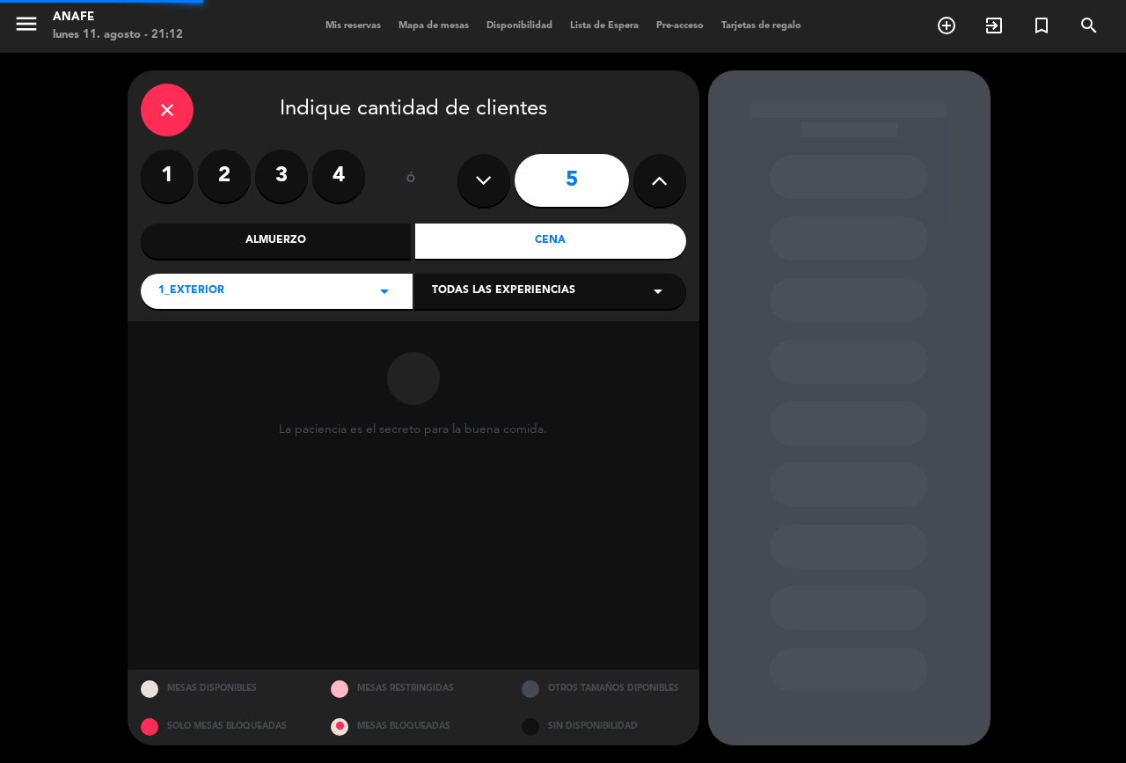
click at [557, 296] on span "Todas las experiencias" at bounding box center [503, 291] width 143 height 18
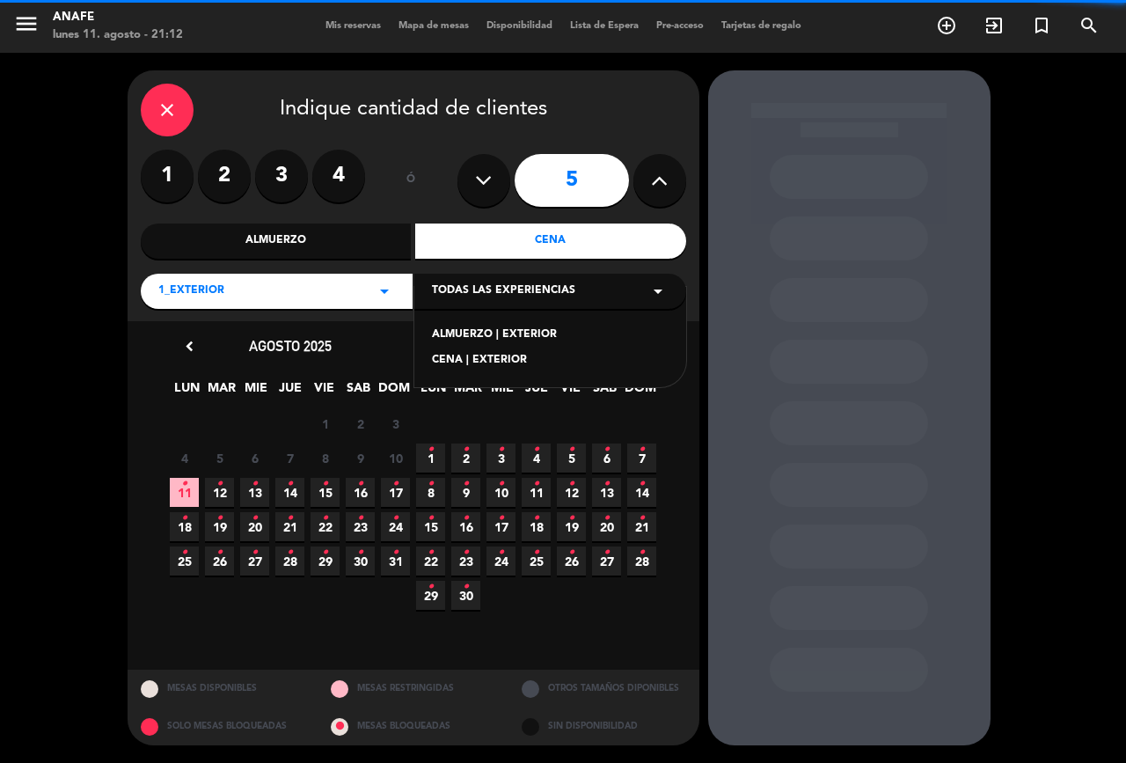
click at [554, 331] on div "ALMUERZO | EXTERIOR" at bounding box center [550, 335] width 237 height 18
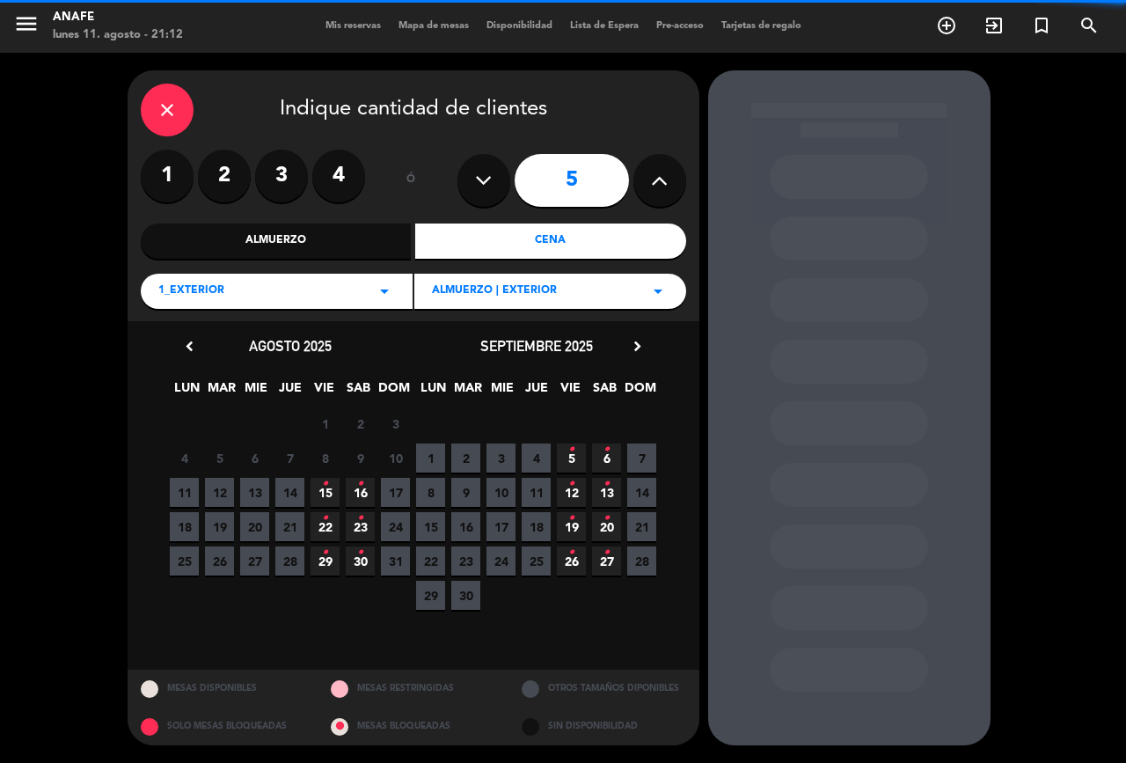
click at [557, 290] on div "ALMUERZO | EXTERIOR arrow_drop_down" at bounding box center [550, 291] width 272 height 35
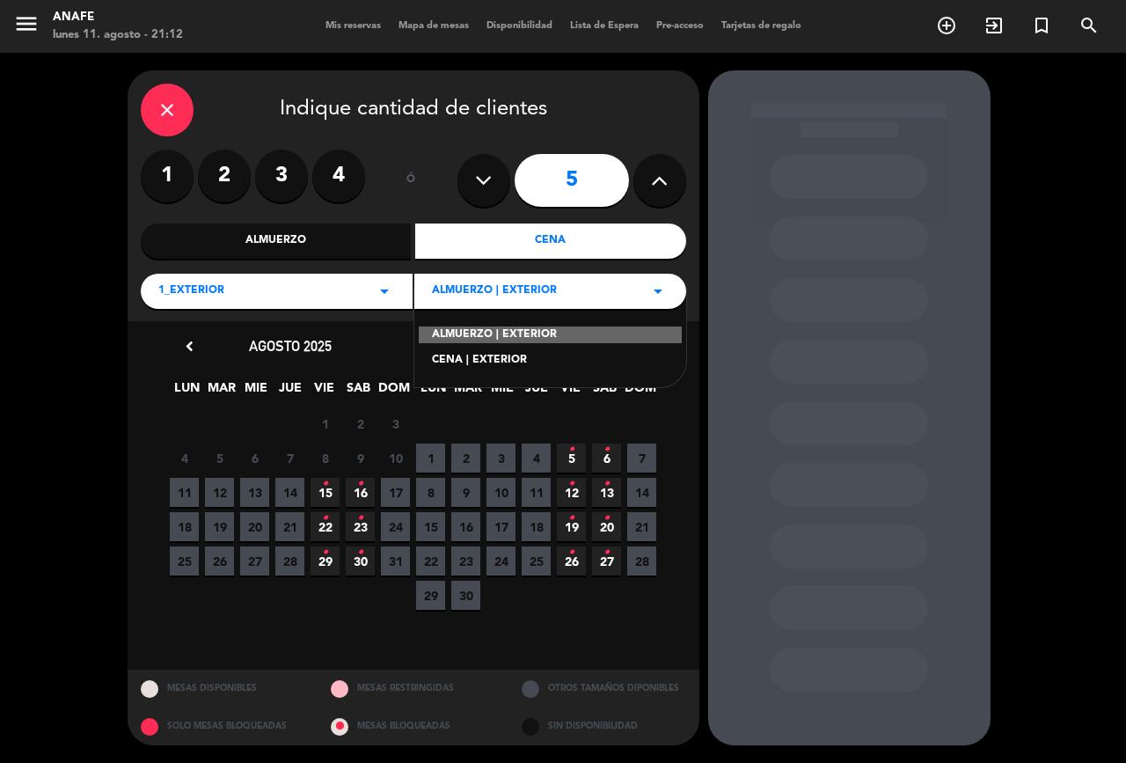
click at [546, 362] on div "CENA | EXTERIOR" at bounding box center [550, 361] width 237 height 18
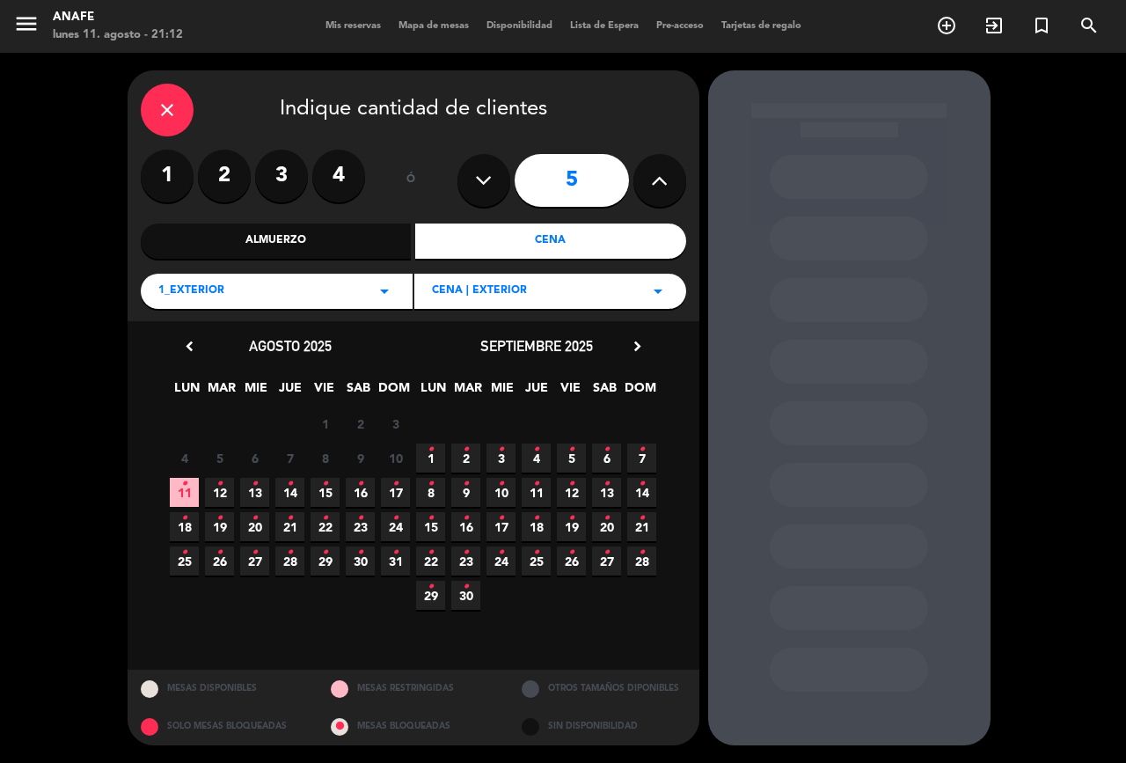
click at [184, 493] on icon "•" at bounding box center [184, 484] width 6 height 28
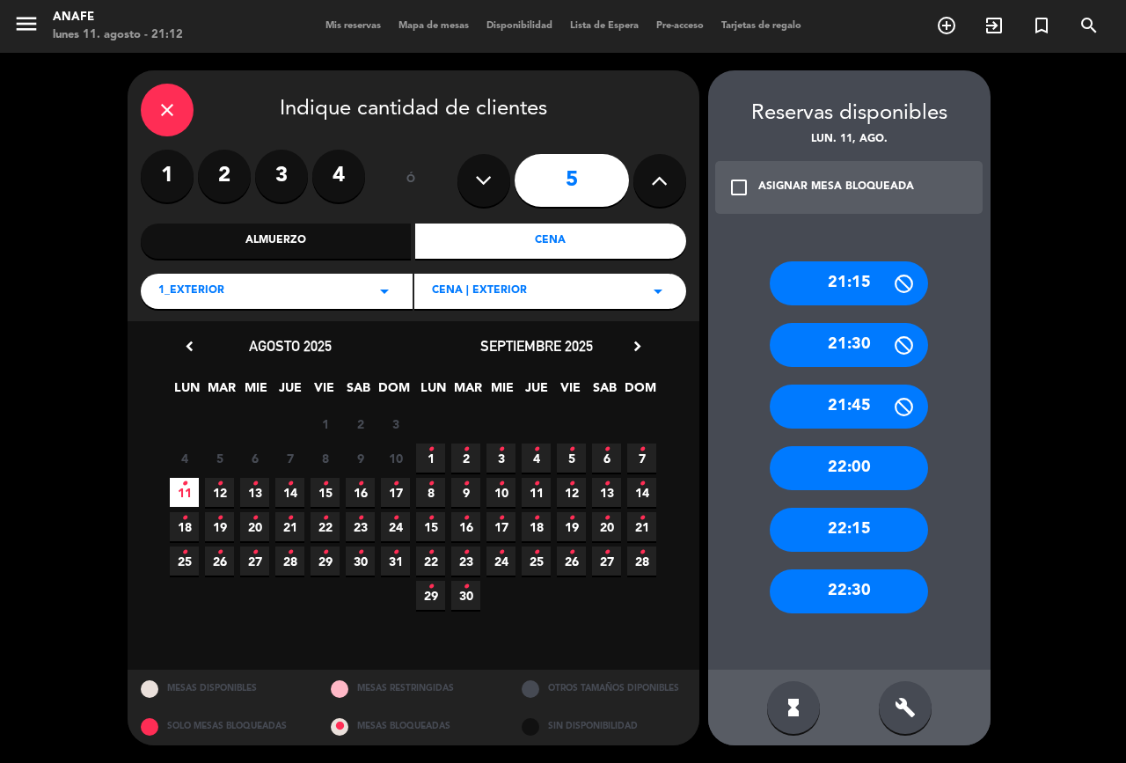
click at [904, 710] on icon "build" at bounding box center [905, 707] width 21 height 21
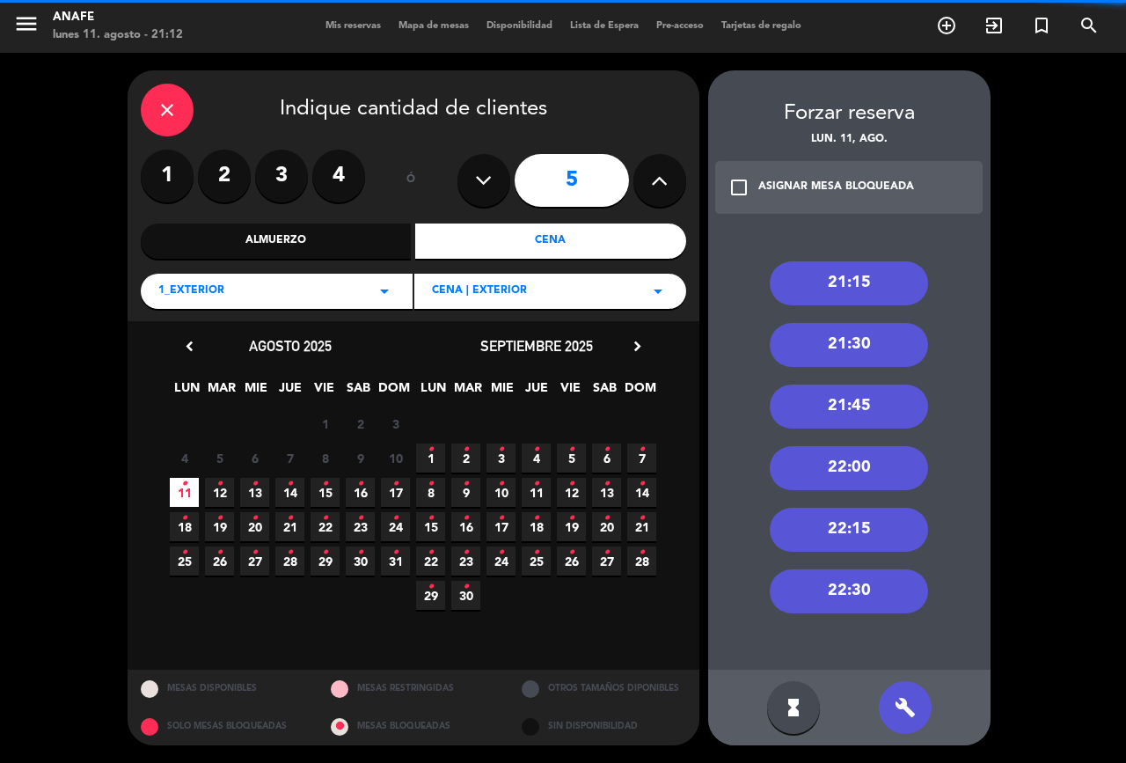
click at [867, 594] on div "22:30" at bounding box center [849, 591] width 158 height 44
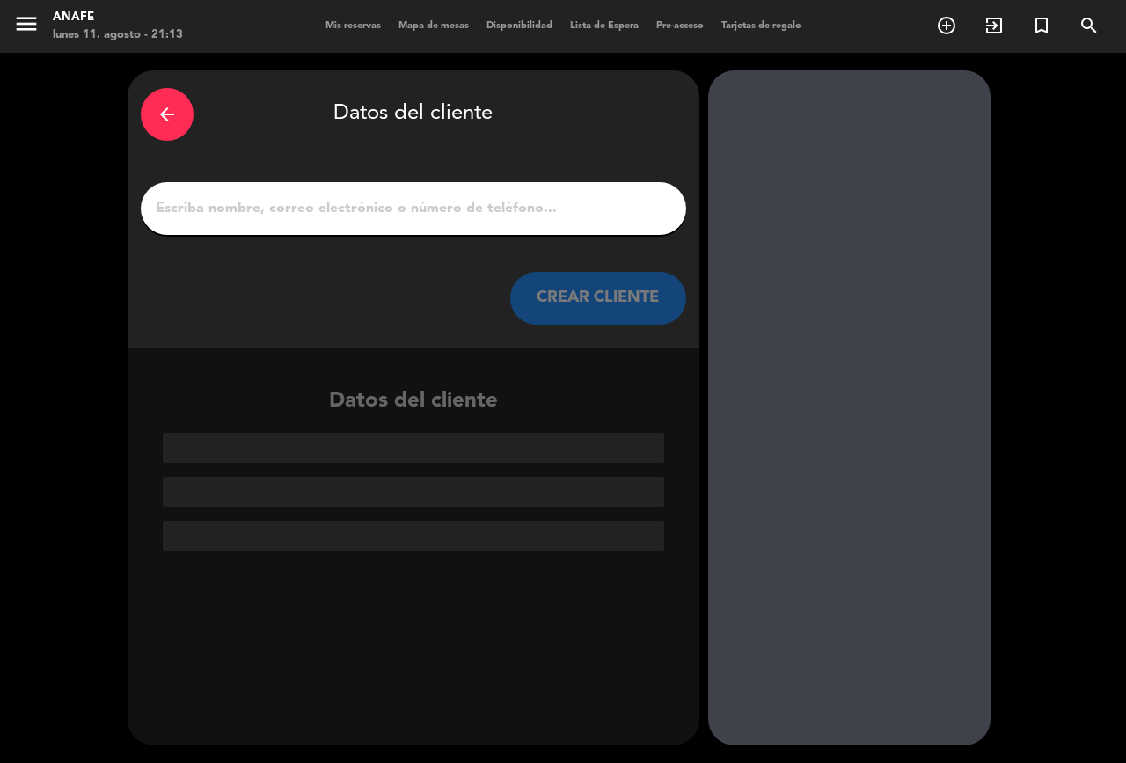
click at [465, 201] on input "1" at bounding box center [413, 208] width 519 height 25
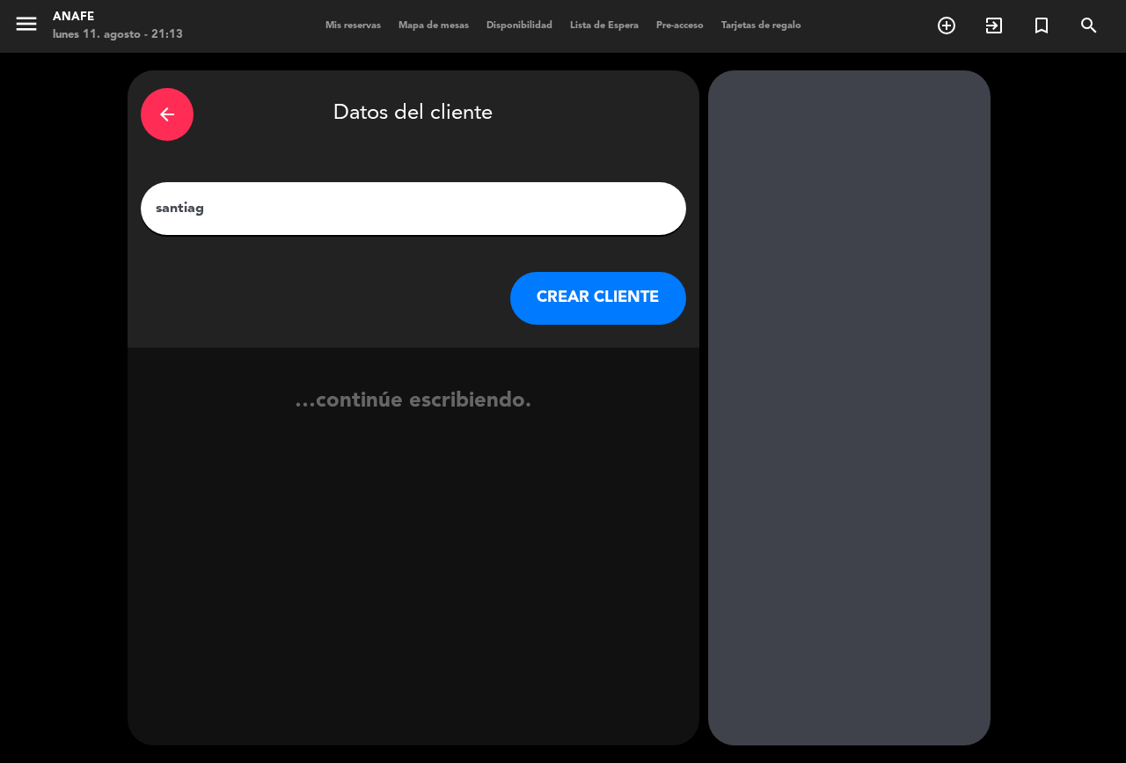
type input "[PERSON_NAME]"
click at [656, 294] on button "CREAR CLIENTE" at bounding box center [598, 298] width 176 height 53
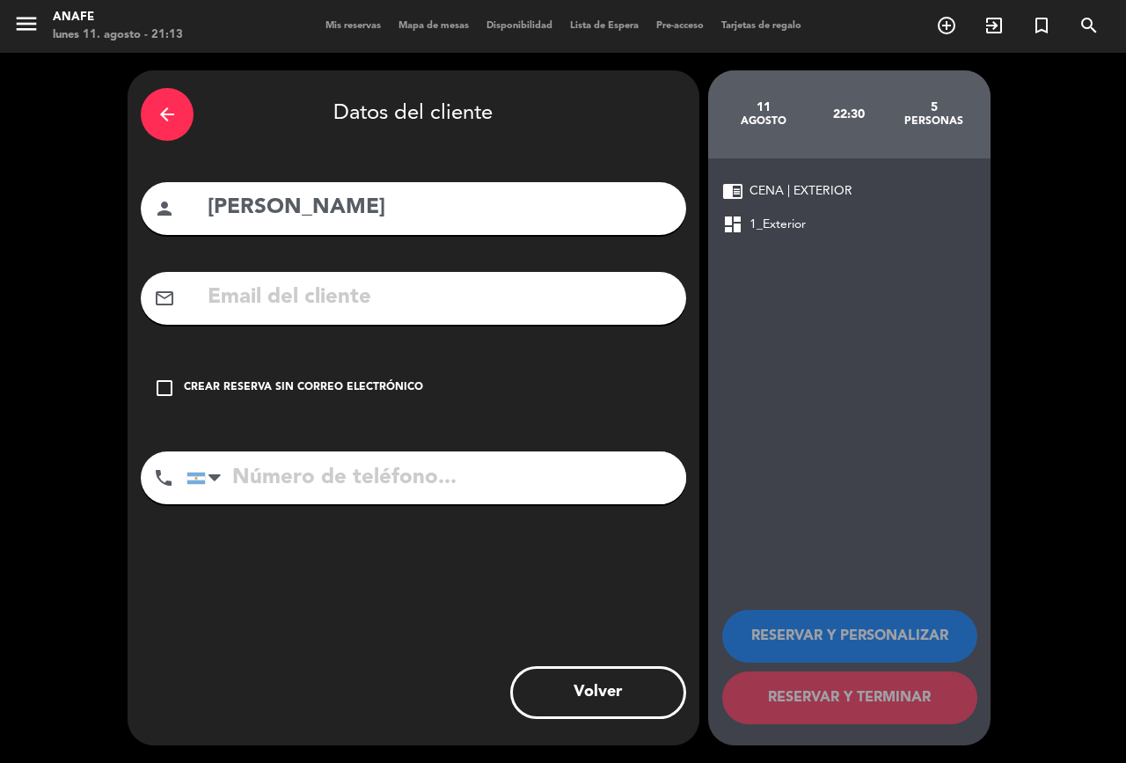
click at [164, 406] on div "check_box_outline_blank Crear reserva sin correo electrónico" at bounding box center [413, 388] width 545 height 53
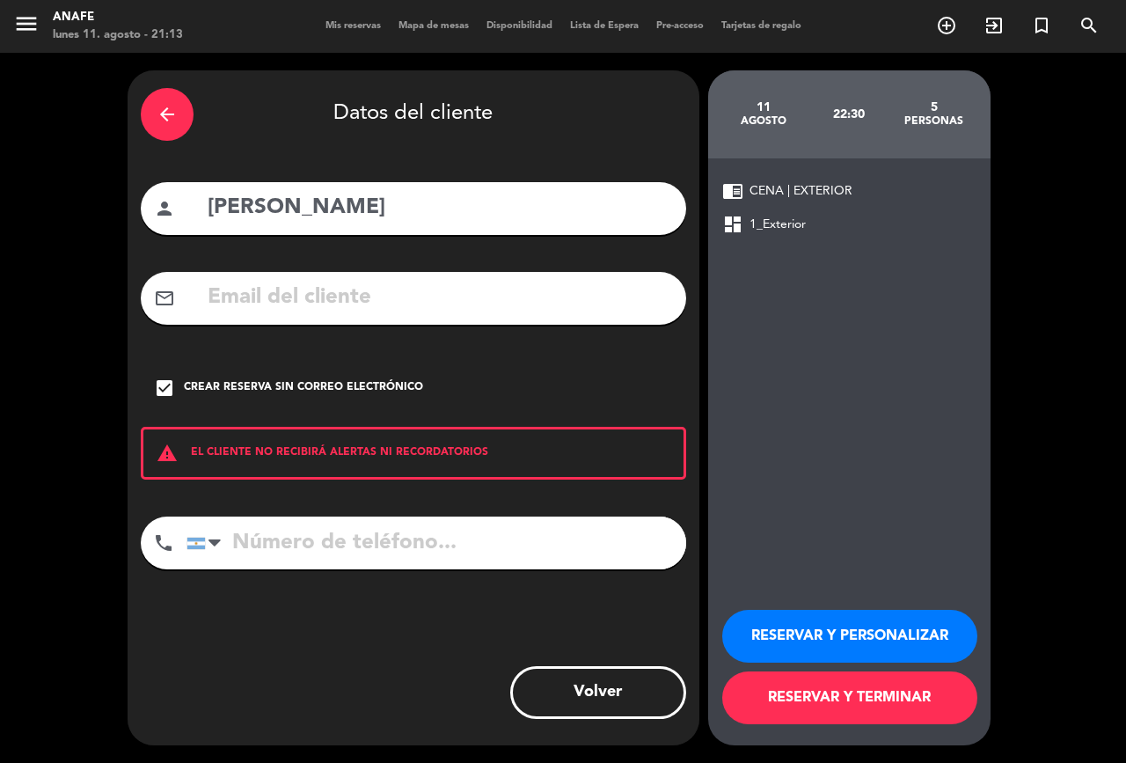
click at [886, 614] on button "RESERVAR Y PERSONALIZAR" at bounding box center [849, 636] width 255 height 53
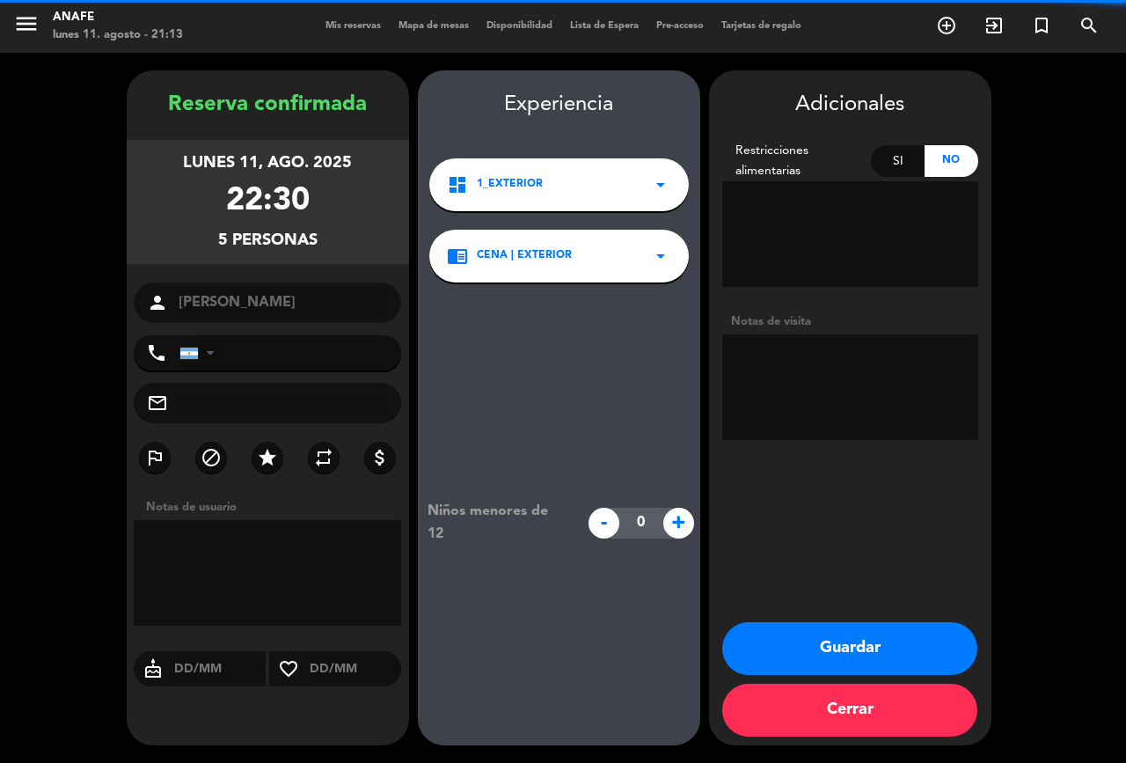
click at [896, 664] on button "Guardar" at bounding box center [849, 648] width 255 height 53
click at [861, 648] on div "menu ANAFE lunes 11. agosto - 21:13 Mis reservas Mapa de mesas Disponibilidad L…" at bounding box center [563, 381] width 1126 height 763
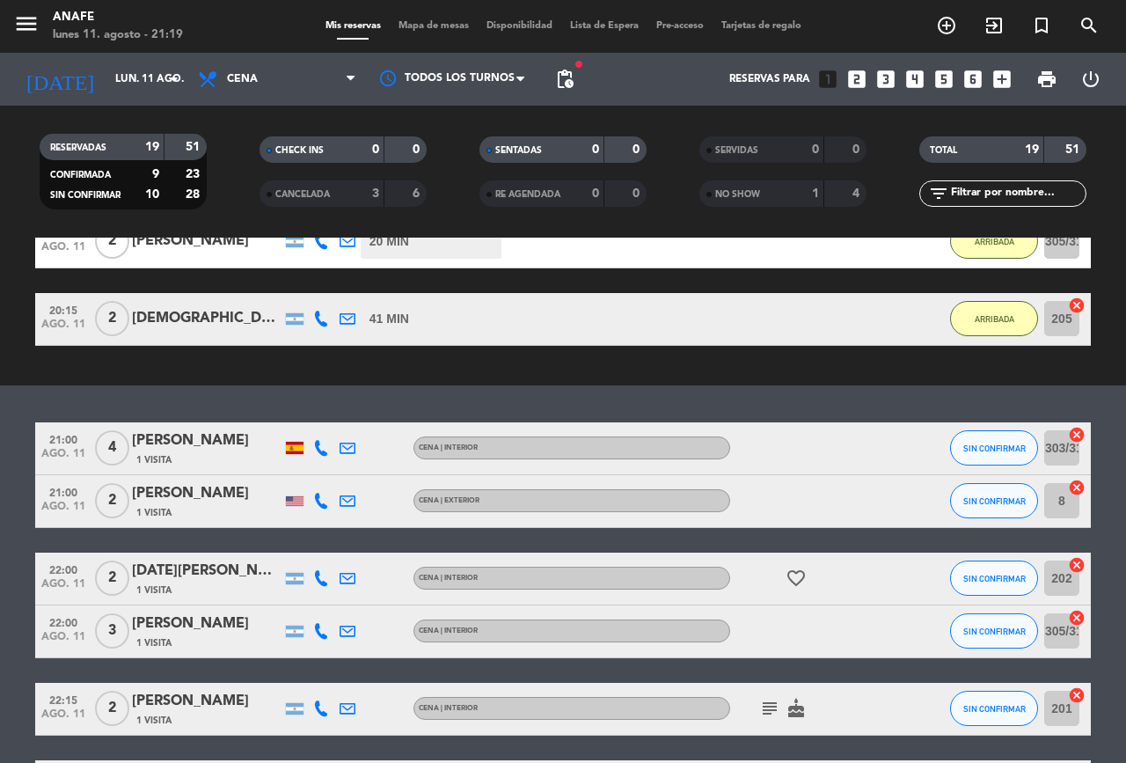
scroll to position [916, 0]
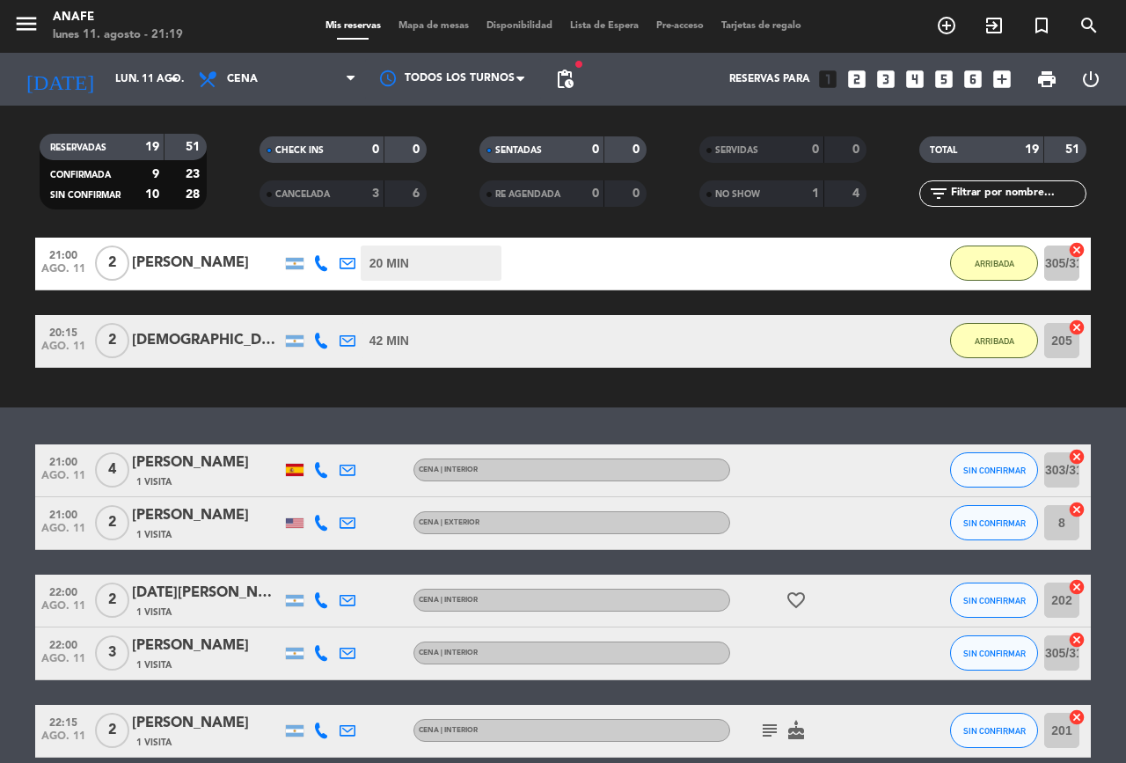
click at [812, 235] on div "RESERVADAS 19 51 CONFIRMADA 9 23 SIN CONFIRMAR 10 28 CHECK INS 0 0 CANCELADA 3 …" at bounding box center [563, 172] width 1126 height 132
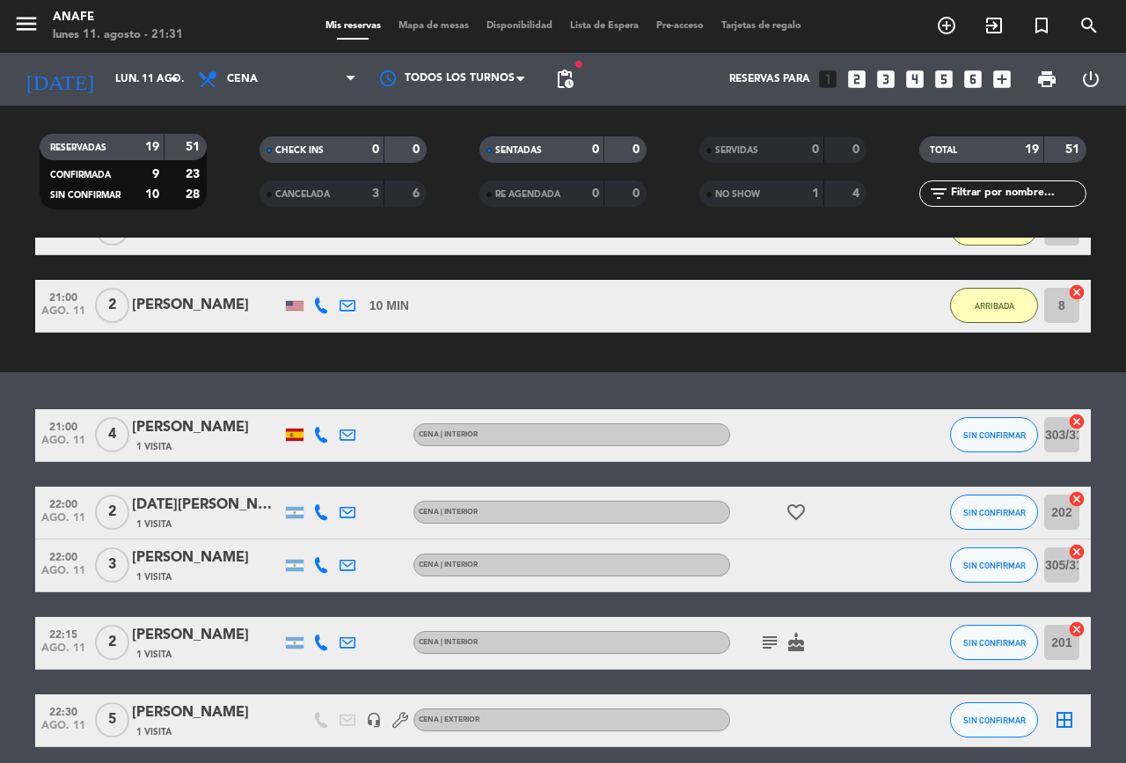
scroll to position [1101, 0]
